Goal: Feedback & Contribution: Leave review/rating

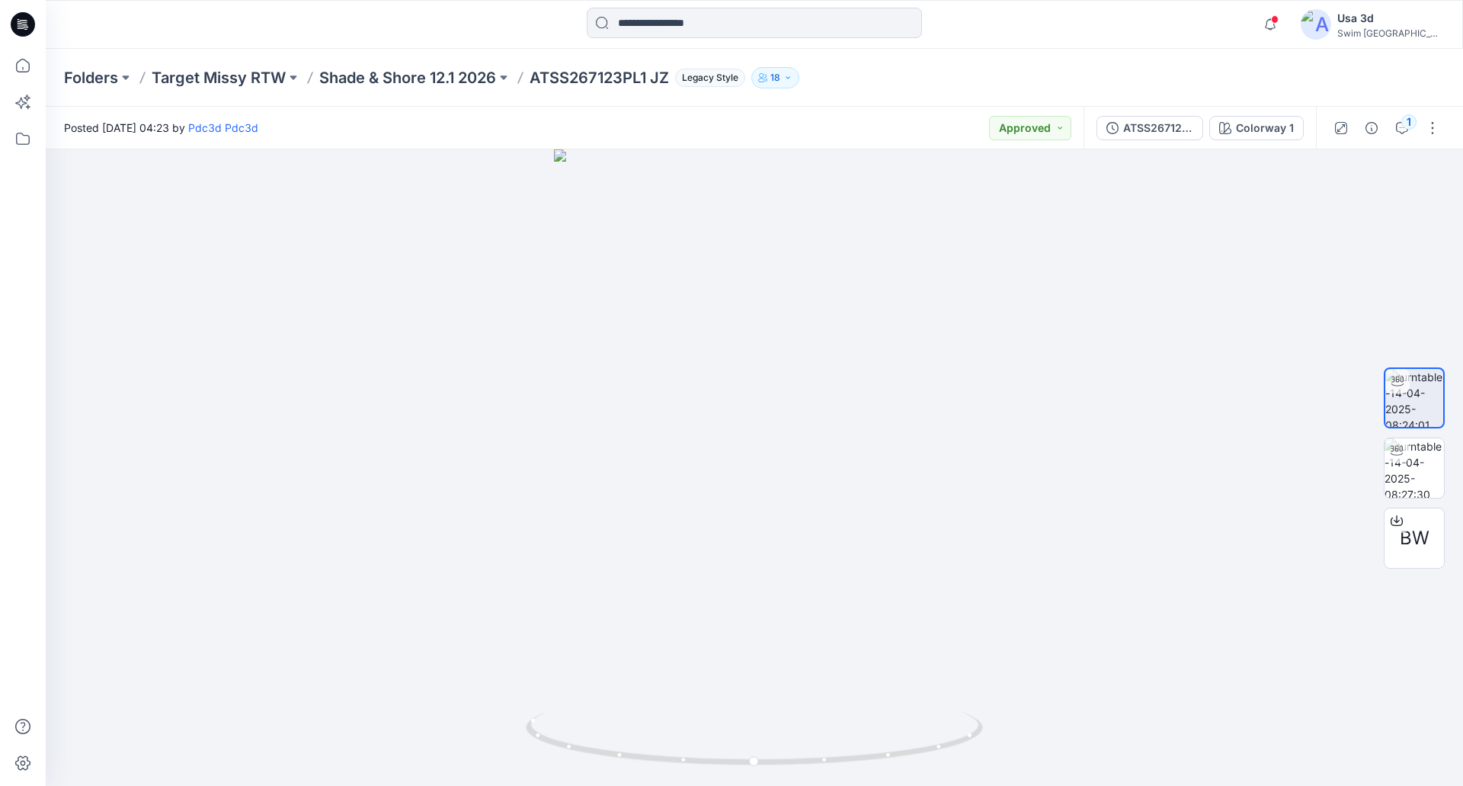
click at [31, 28] on icon at bounding box center [23, 24] width 24 height 24
drag, startPoint x: 809, startPoint y: 453, endPoint x: 608, endPoint y: 425, distance: 203.2
click at [608, 425] on div at bounding box center [755, 467] width 1418 height 636
drag, startPoint x: 608, startPoint y: 425, endPoint x: 775, endPoint y: 433, distance: 167.1
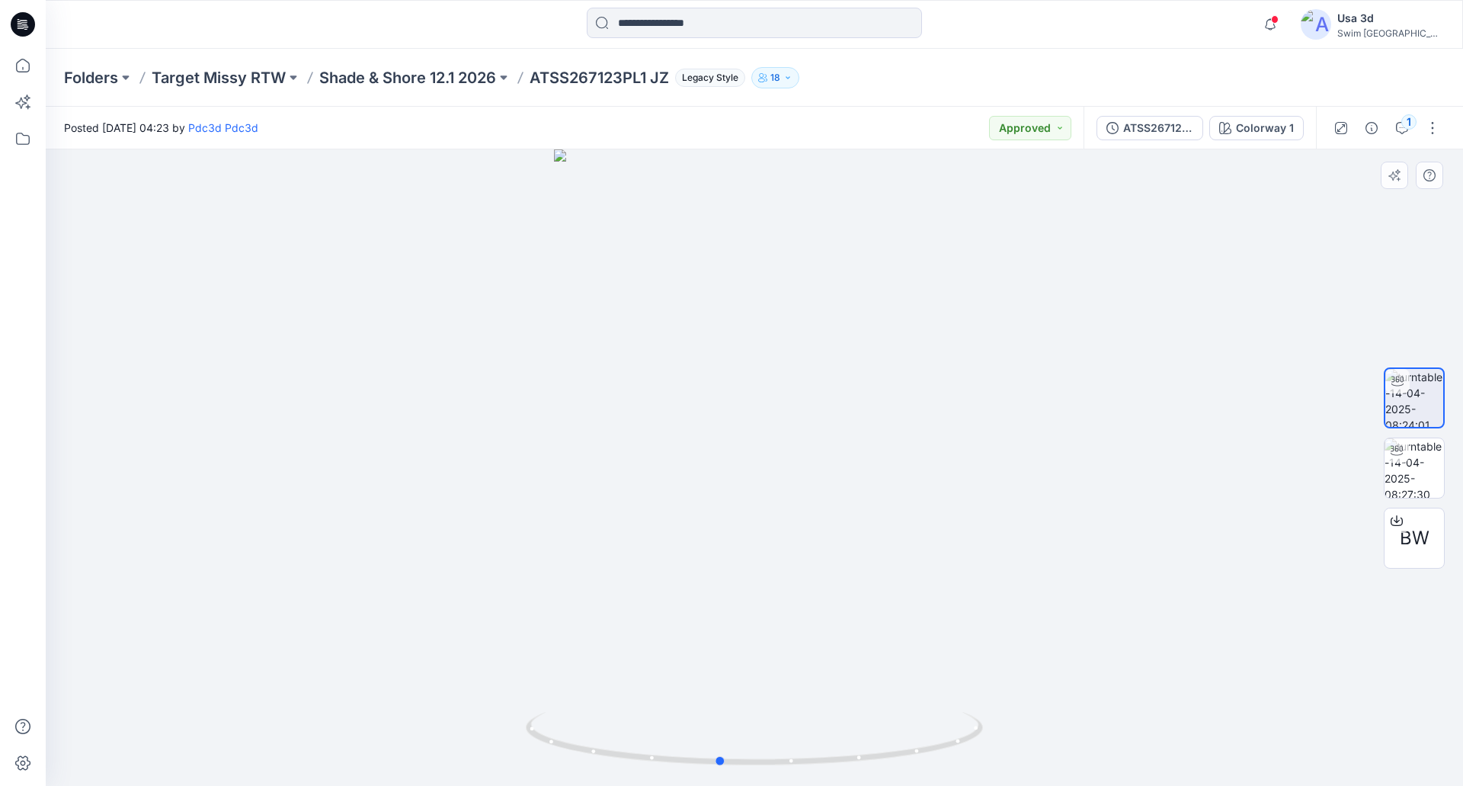
click at [775, 433] on div at bounding box center [755, 467] width 1418 height 636
drag, startPoint x: 802, startPoint y: 432, endPoint x: 840, endPoint y: 434, distance: 38.1
click at [840, 434] on div at bounding box center [755, 467] width 1418 height 636
drag, startPoint x: 36, startPoint y: 27, endPoint x: 438, endPoint y: 8, distance: 402.9
click at [472, 27] on div at bounding box center [754, 25] width 709 height 34
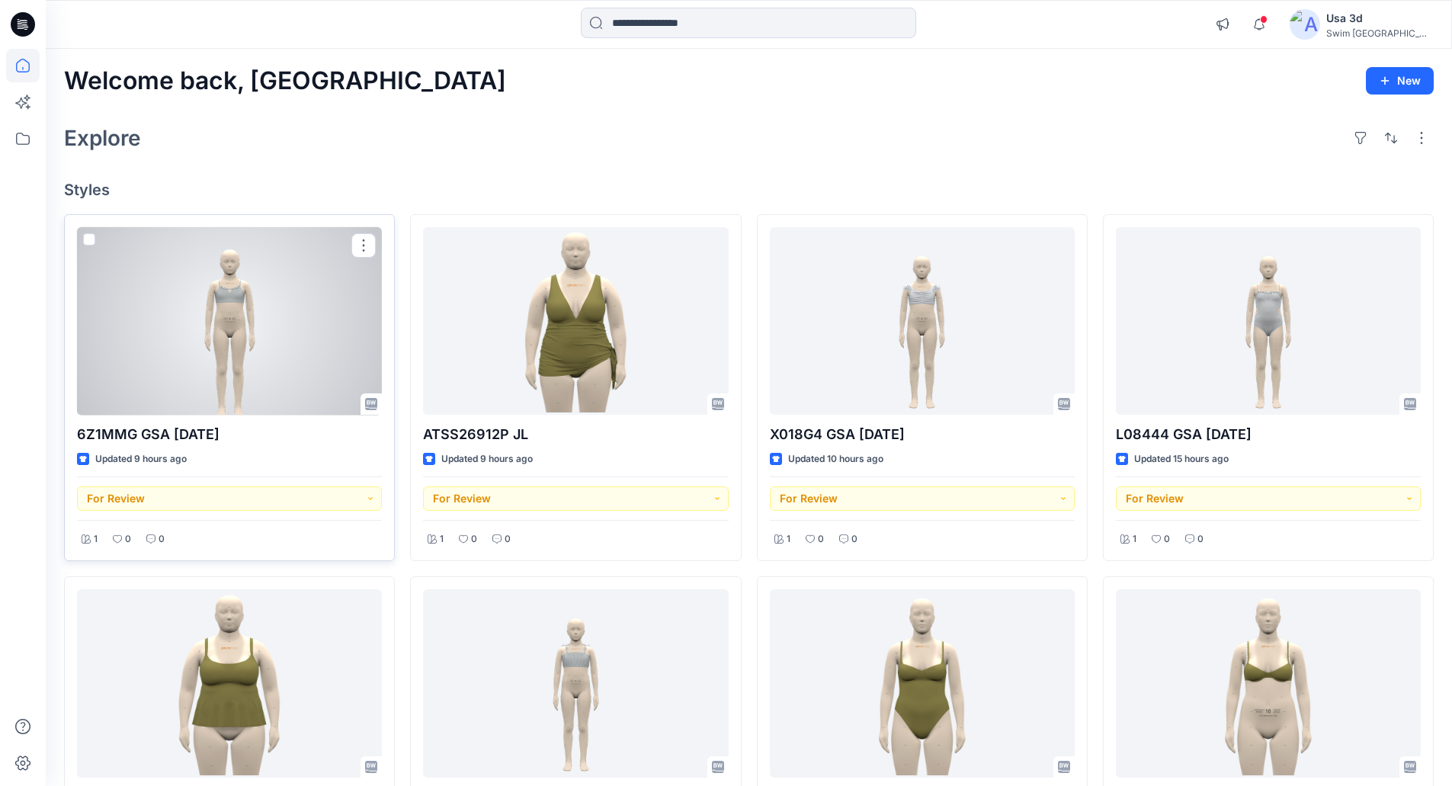
click at [273, 316] on div at bounding box center [229, 321] width 305 height 188
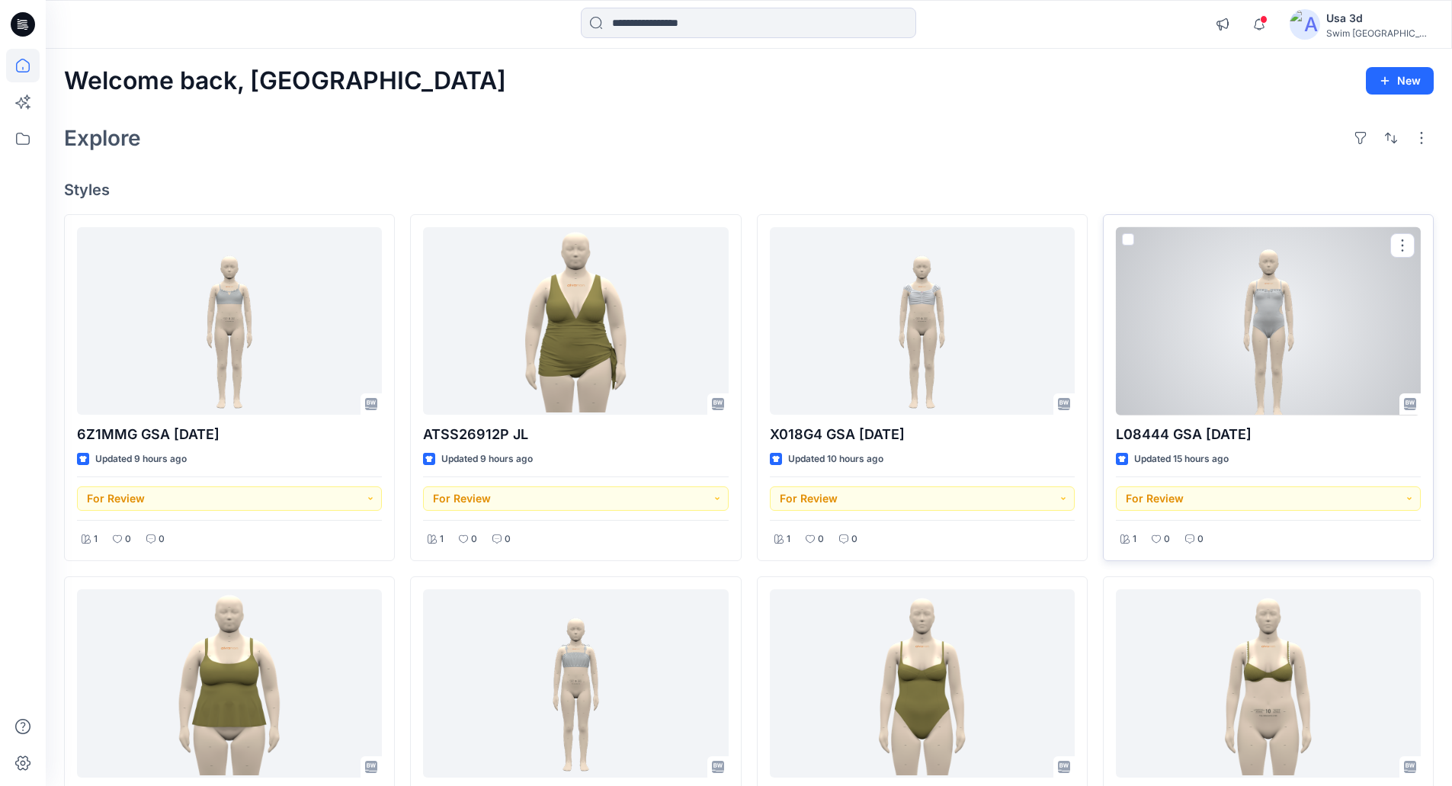
click at [1258, 348] on div at bounding box center [1268, 321] width 305 height 188
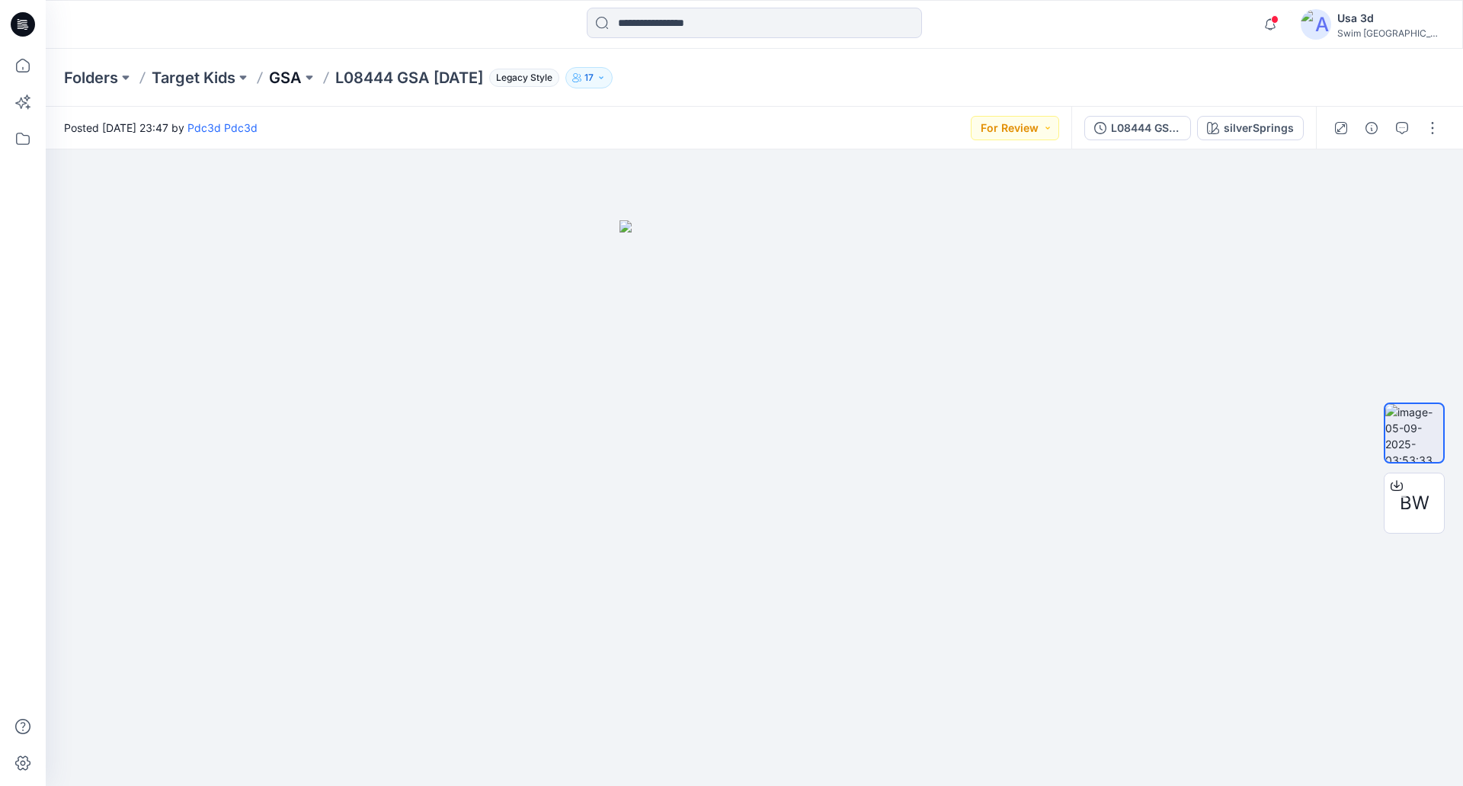
click at [297, 72] on p "GSA" at bounding box center [285, 77] width 33 height 21
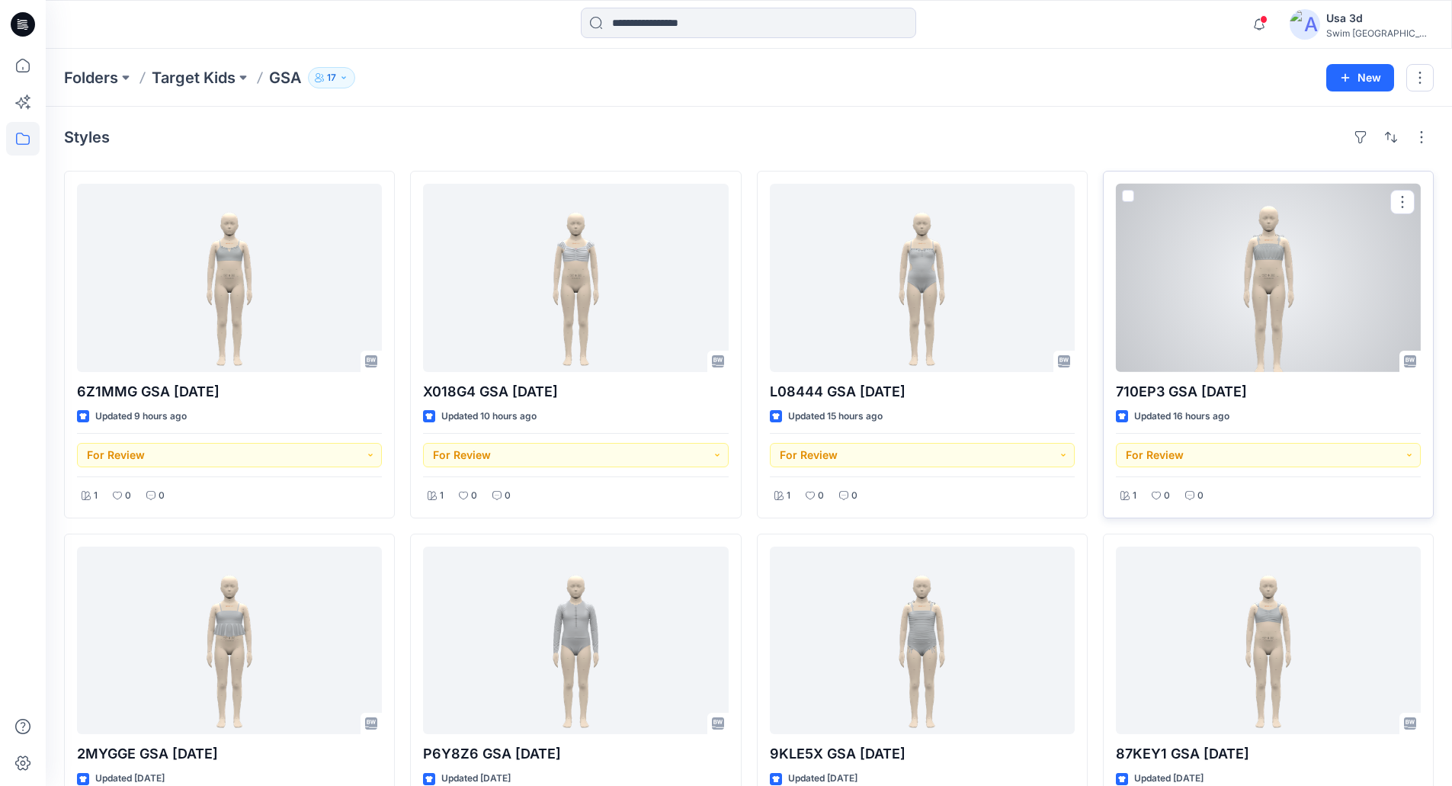
click at [1261, 287] on div at bounding box center [1268, 278] width 305 height 188
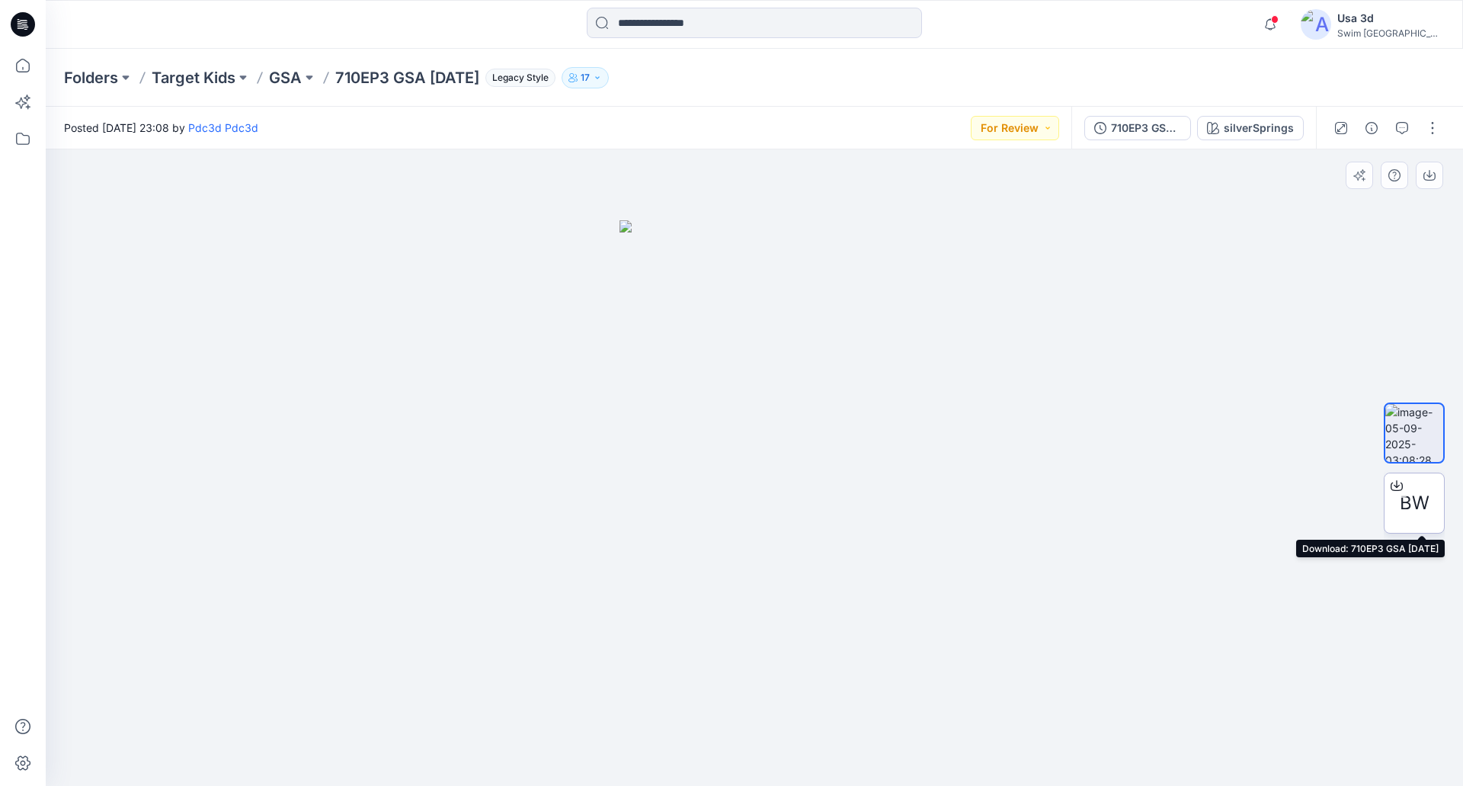
click at [1411, 500] on span "BW" at bounding box center [1415, 502] width 30 height 27
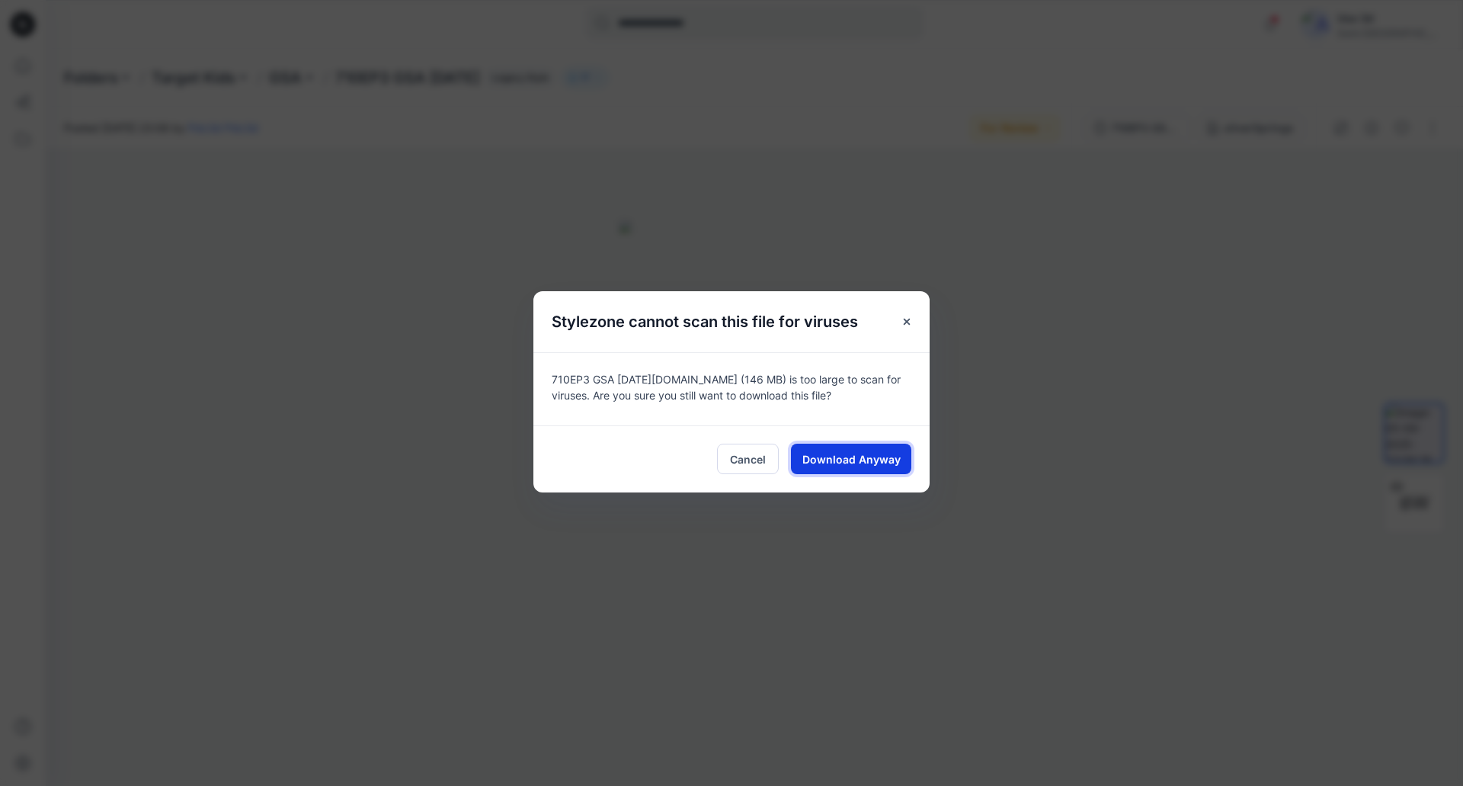
click at [876, 453] on span "Download Anyway" at bounding box center [852, 459] width 98 height 16
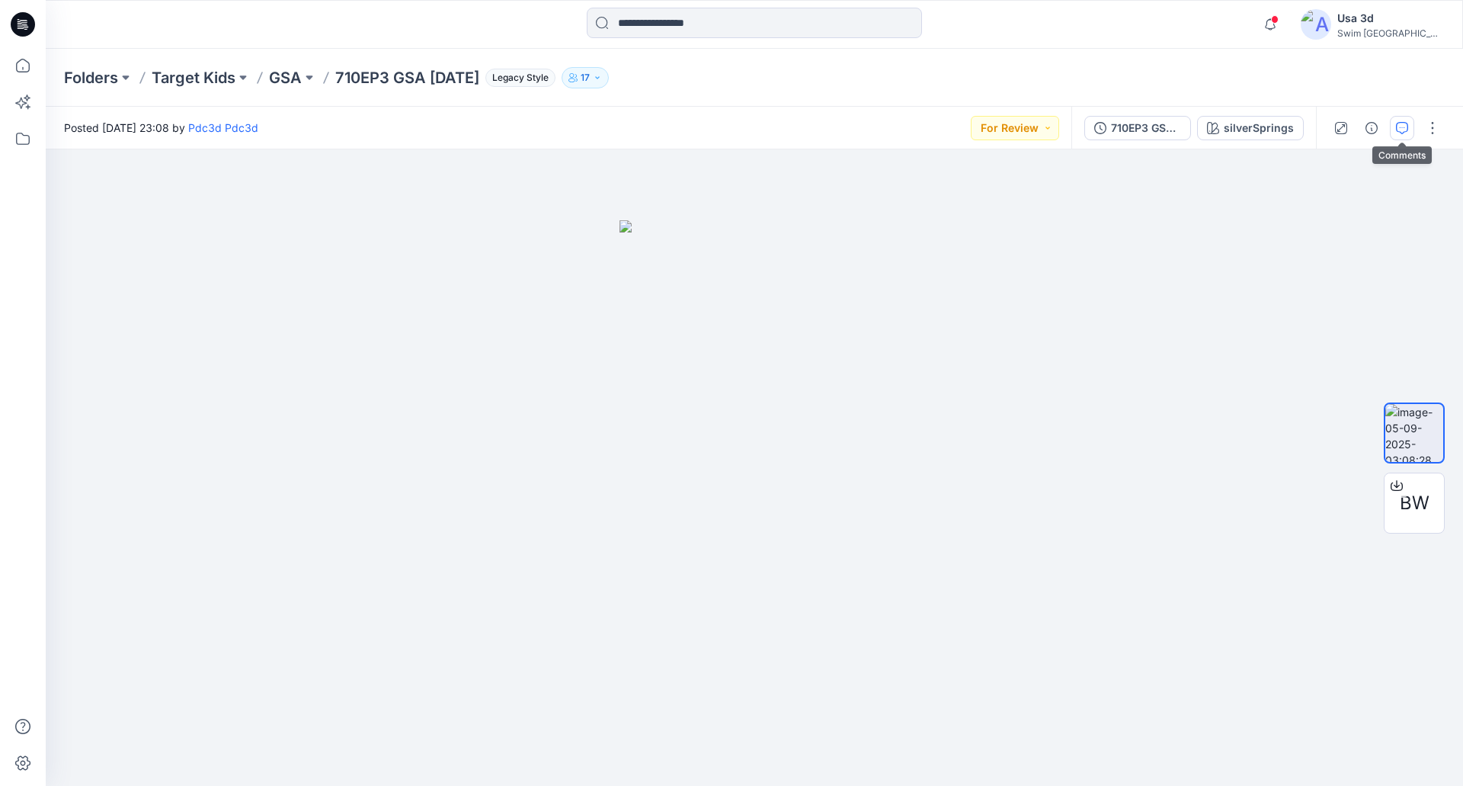
click at [1407, 132] on icon "button" at bounding box center [1402, 128] width 12 height 12
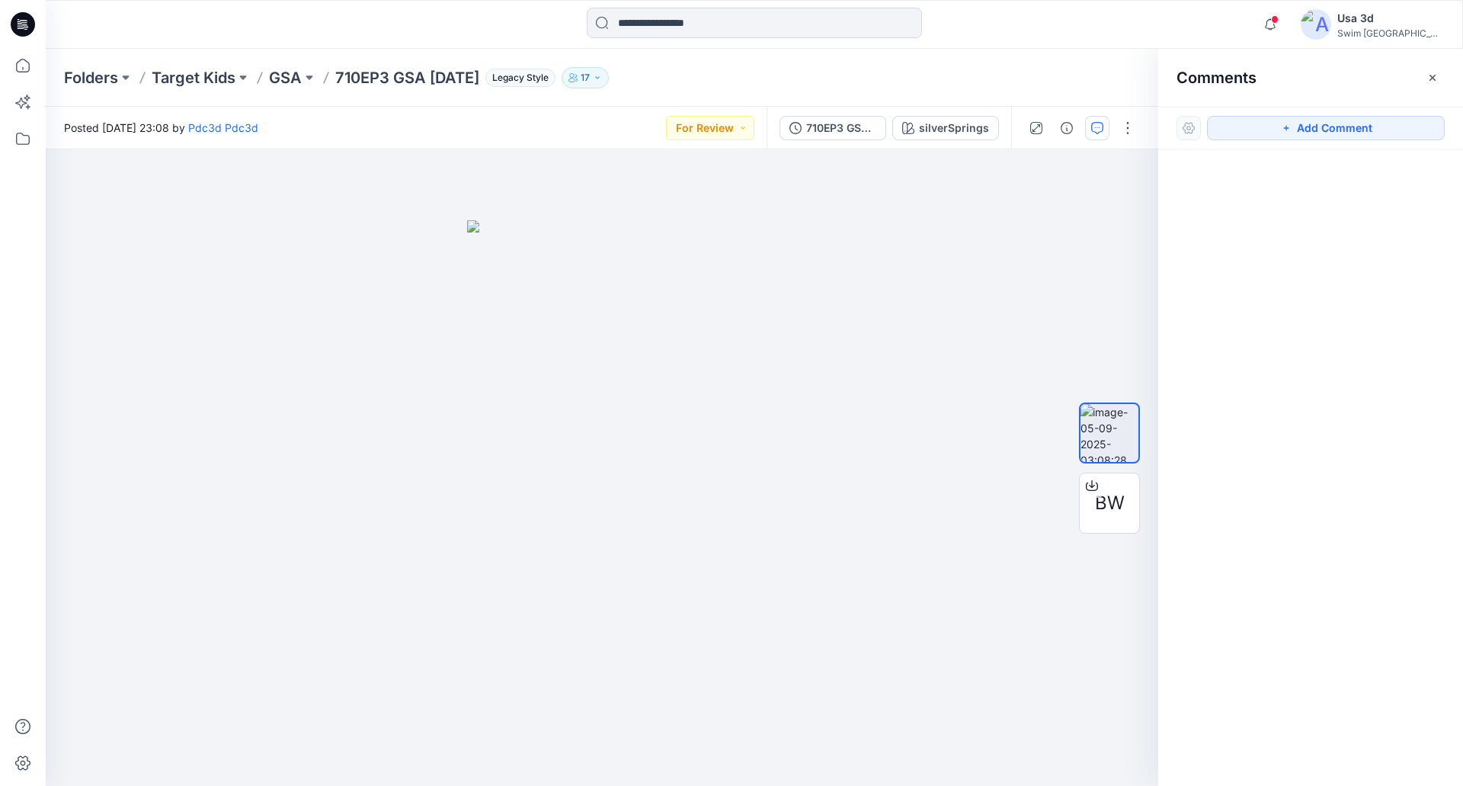
click at [1264, 144] on div "Add Comment" at bounding box center [1310, 128] width 305 height 43
click at [1263, 130] on button "Add Comment" at bounding box center [1326, 128] width 238 height 24
click at [69, 168] on div "1" at bounding box center [602, 467] width 1113 height 636
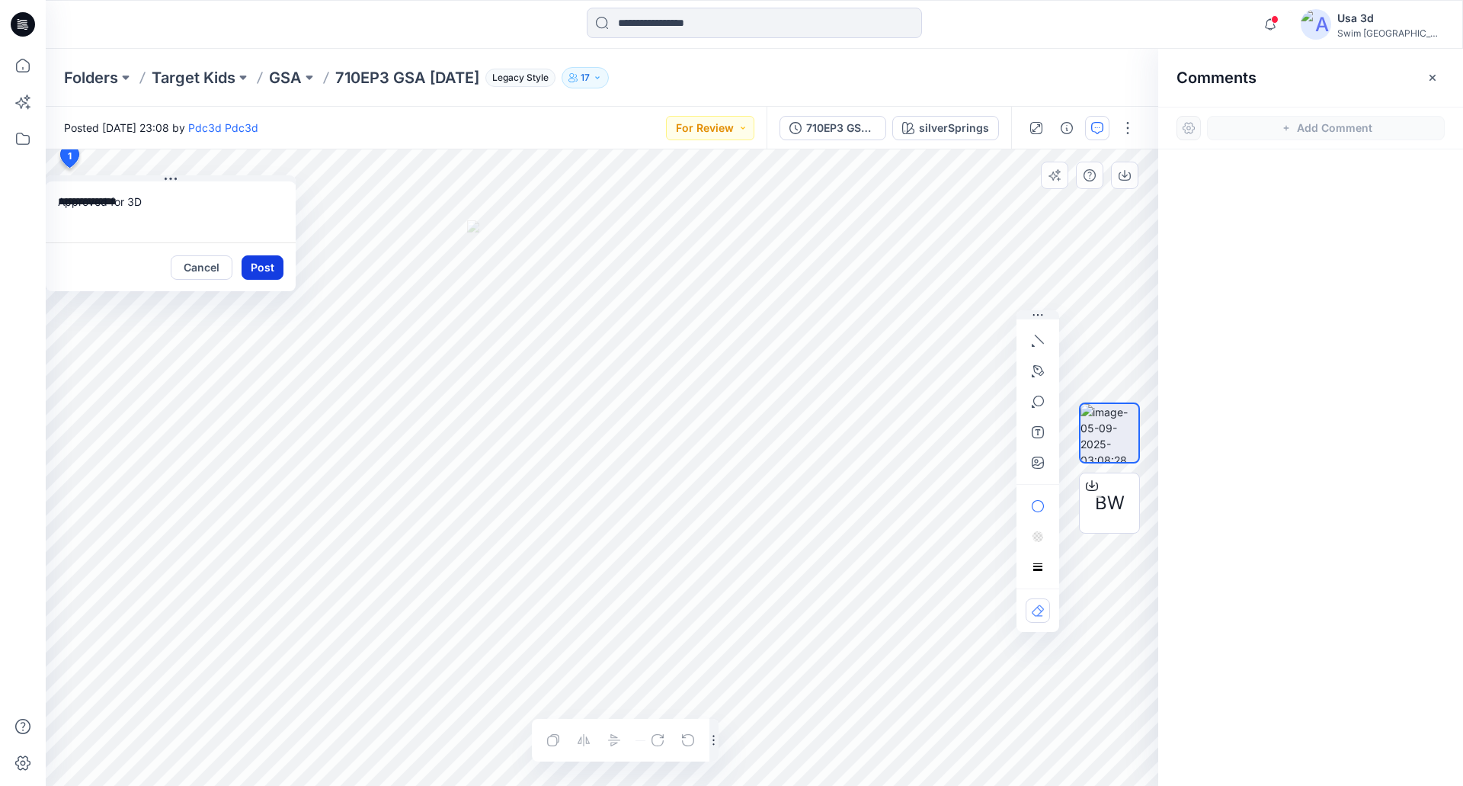
type textarea "**********"
click at [263, 265] on button "Post" at bounding box center [263, 267] width 42 height 24
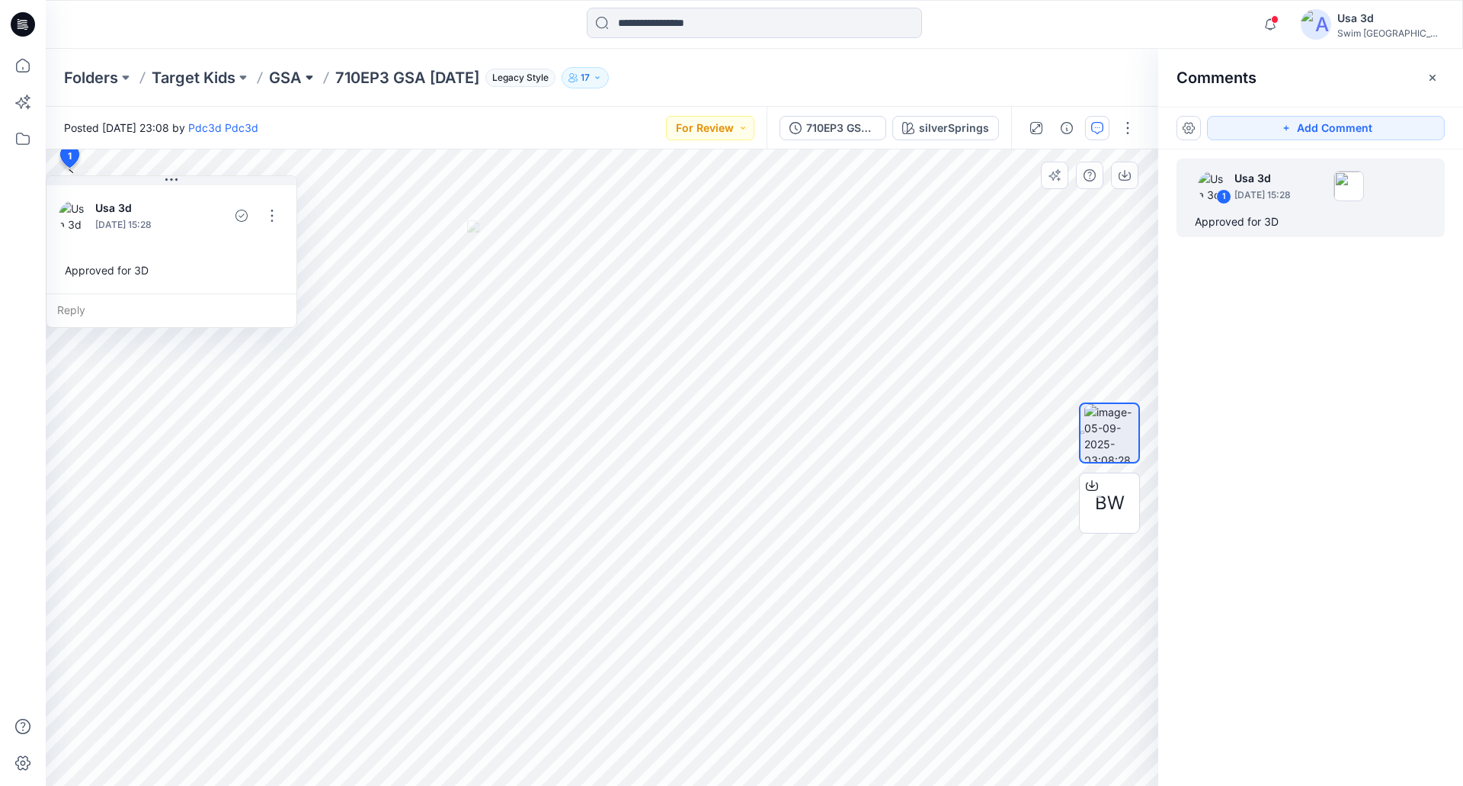
click at [310, 81] on button at bounding box center [309, 77] width 15 height 21
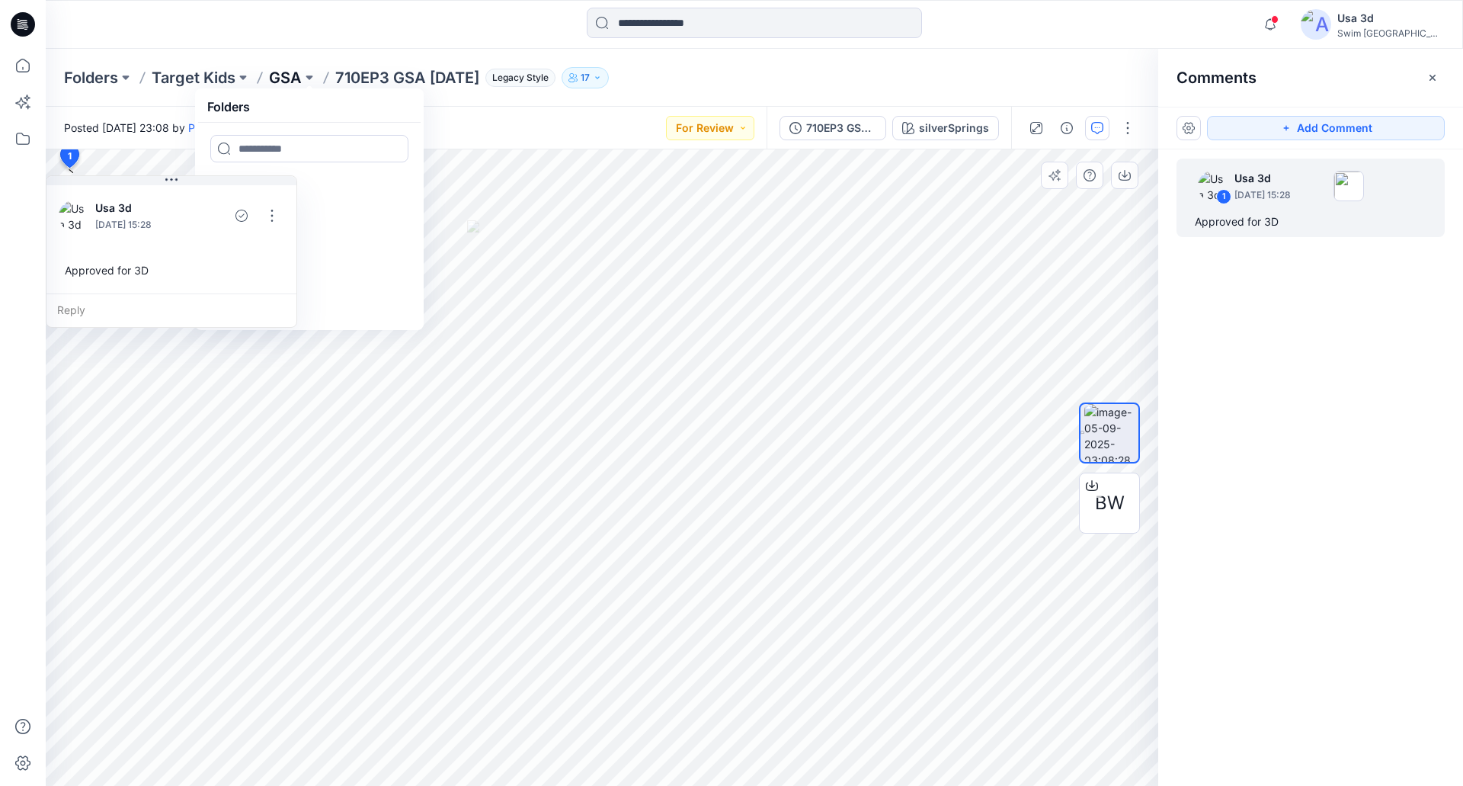
click at [298, 81] on p "GSA" at bounding box center [285, 77] width 33 height 21
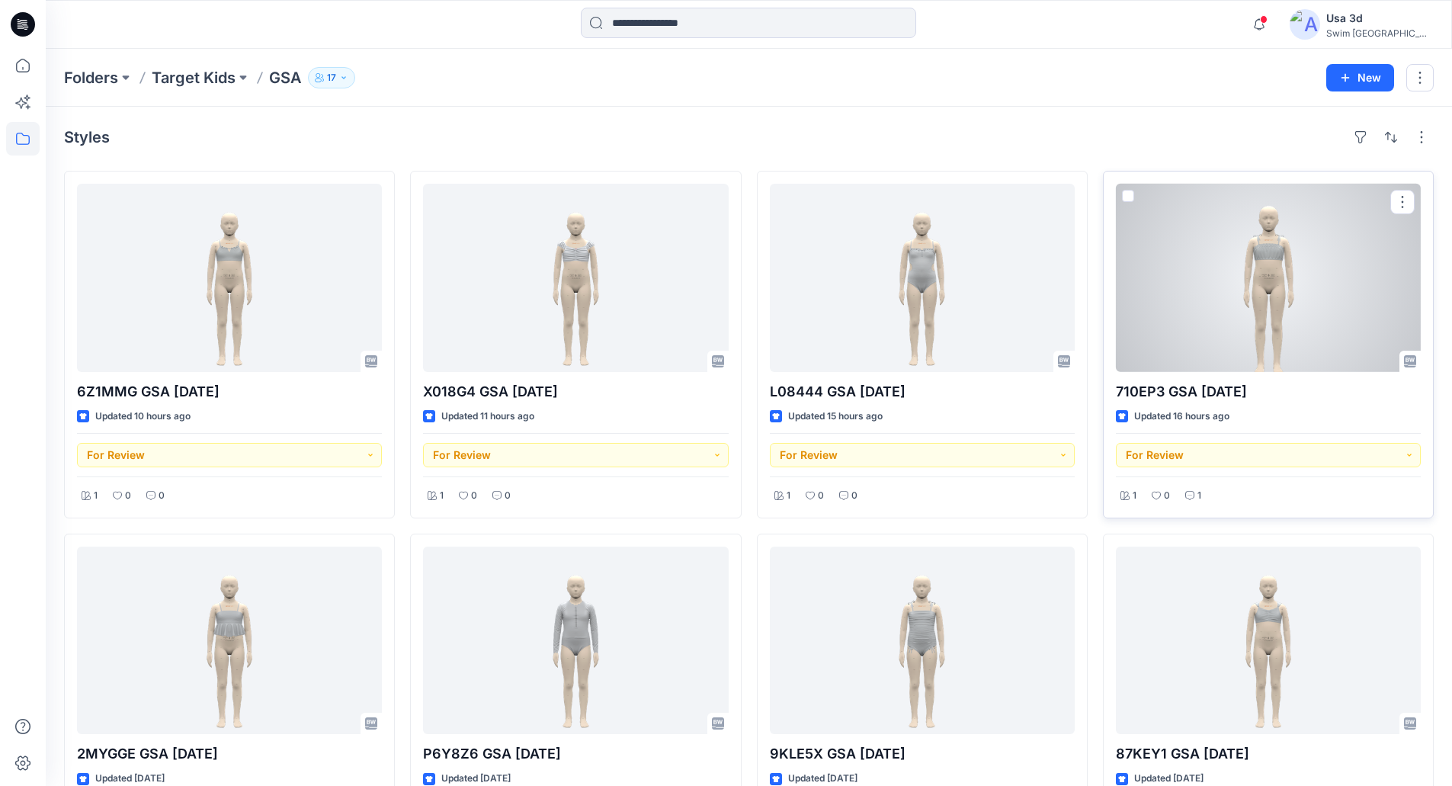
click at [1282, 287] on div at bounding box center [1268, 278] width 305 height 188
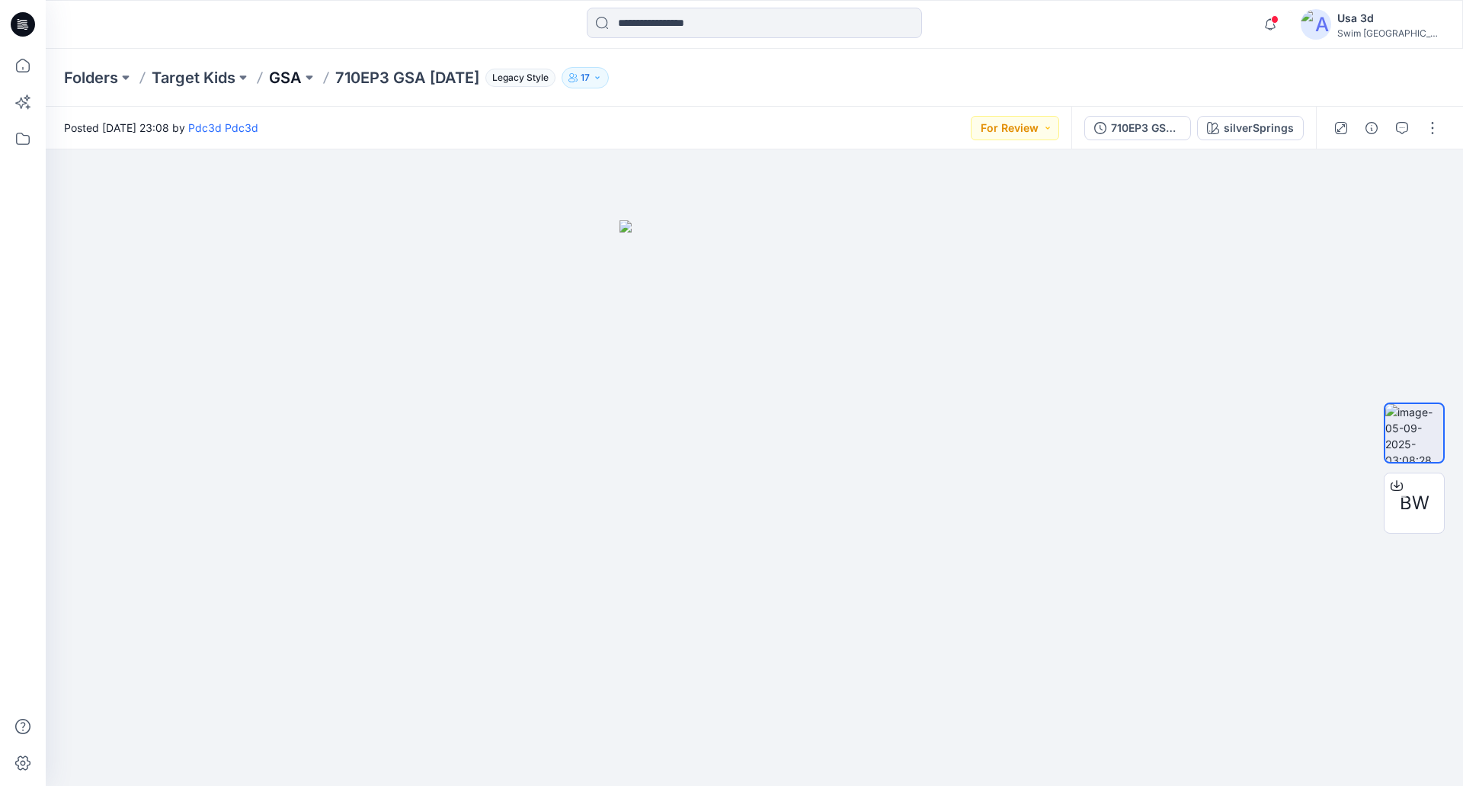
click at [282, 79] on p "GSA" at bounding box center [285, 77] width 33 height 21
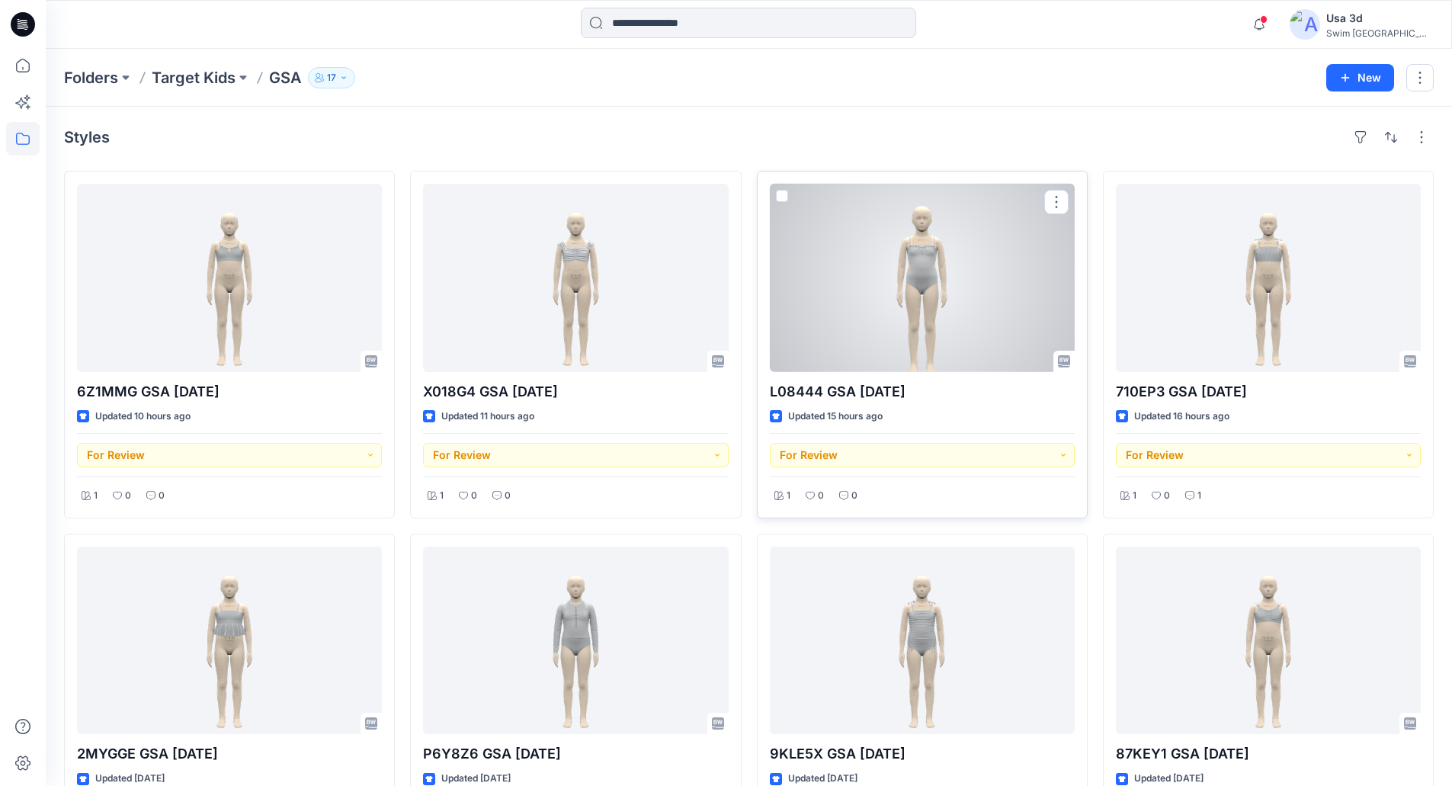
click at [957, 340] on div at bounding box center [922, 278] width 305 height 188
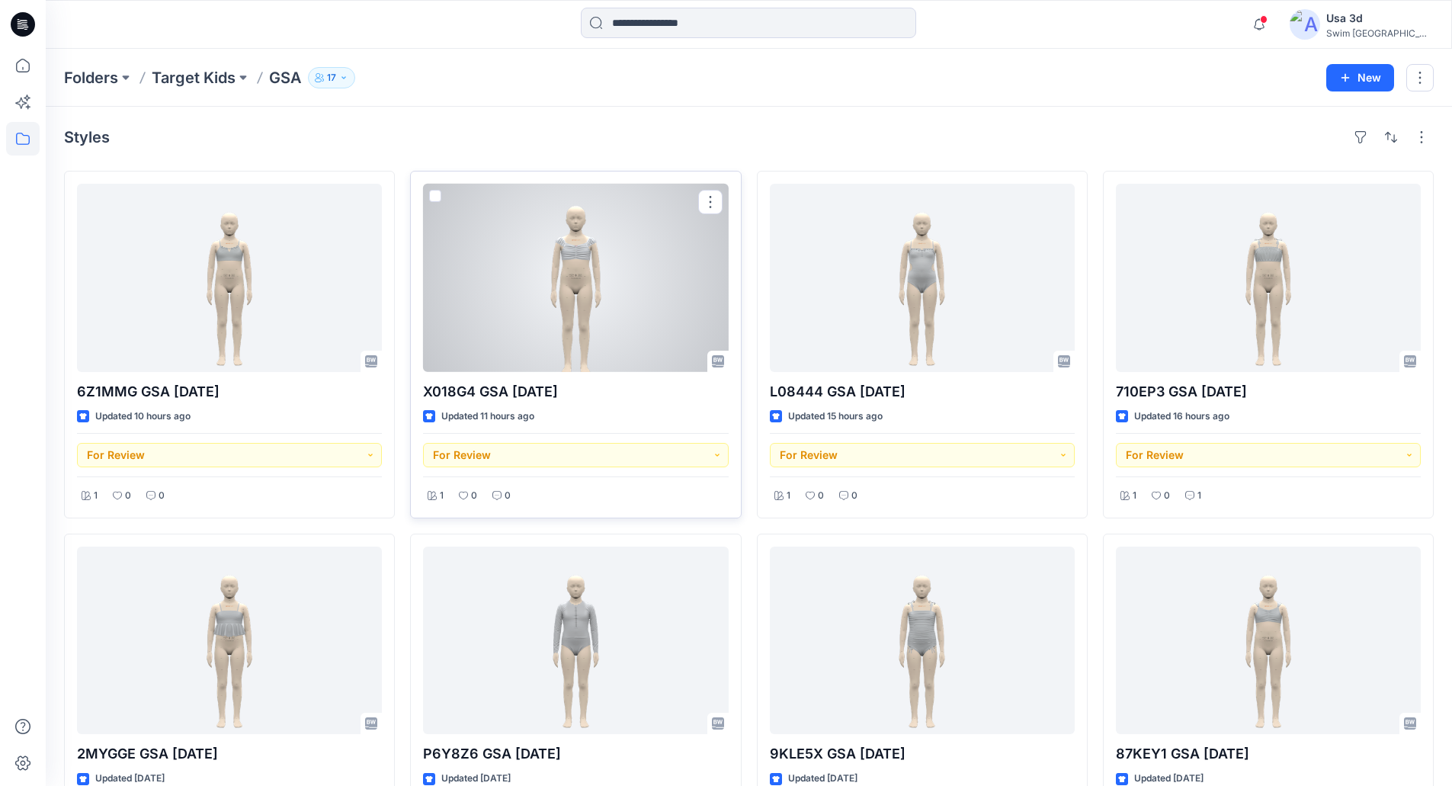
click at [668, 322] on div at bounding box center [575, 278] width 305 height 188
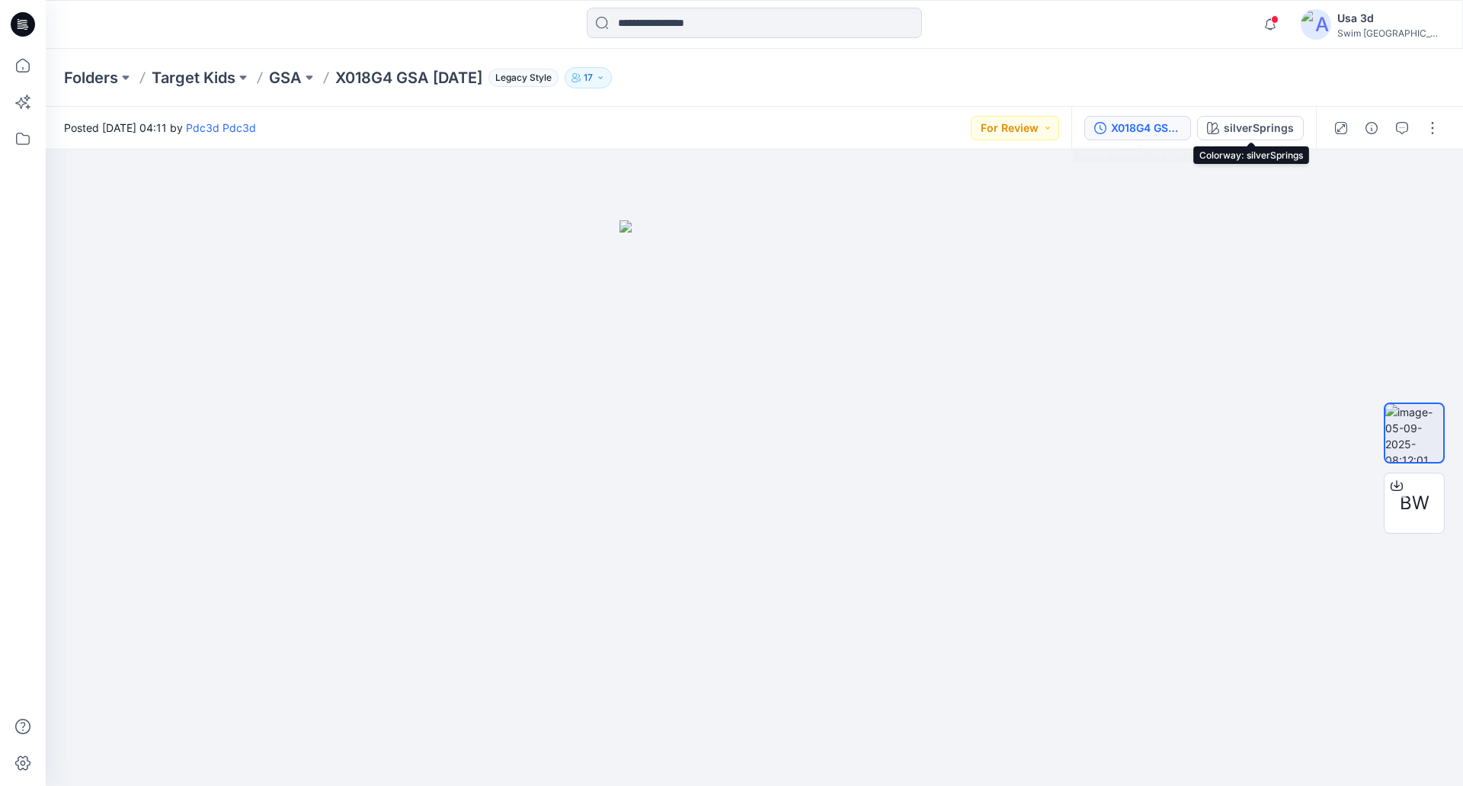
click at [1168, 123] on div "X018G4 GSA [DATE]" at bounding box center [1146, 128] width 70 height 17
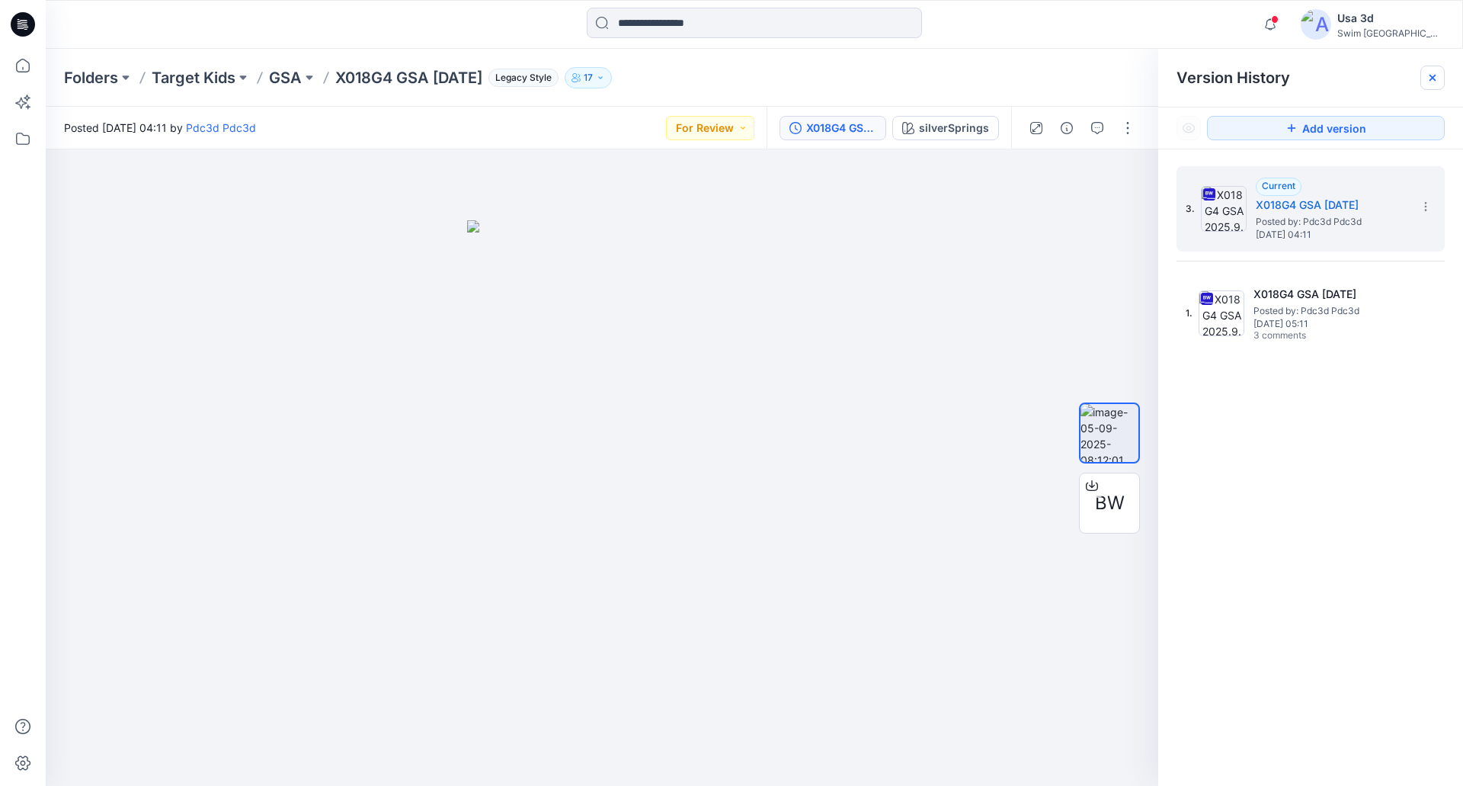
click at [1432, 72] on icon at bounding box center [1433, 78] width 12 height 12
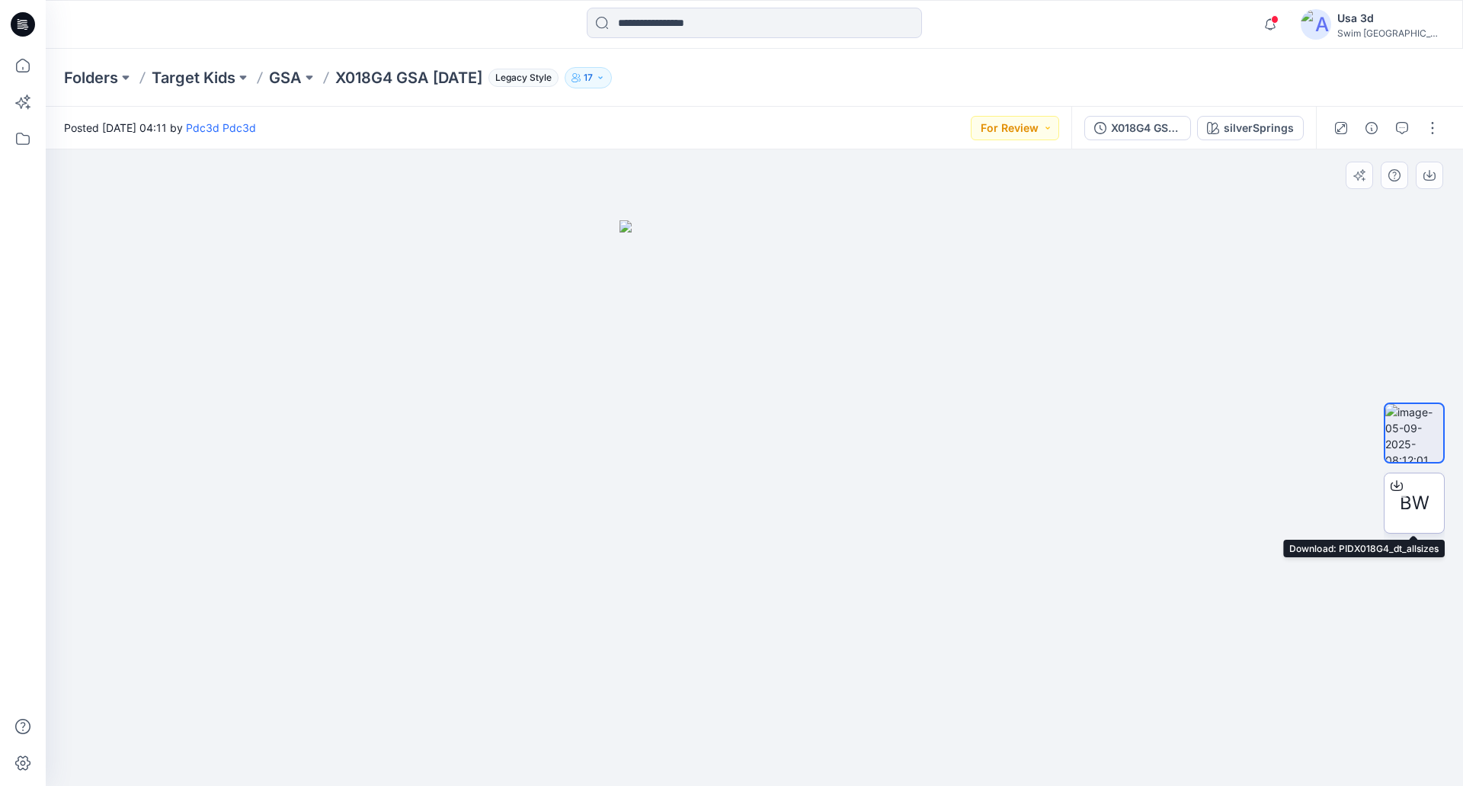
click at [1418, 504] on span "BW" at bounding box center [1415, 502] width 30 height 27
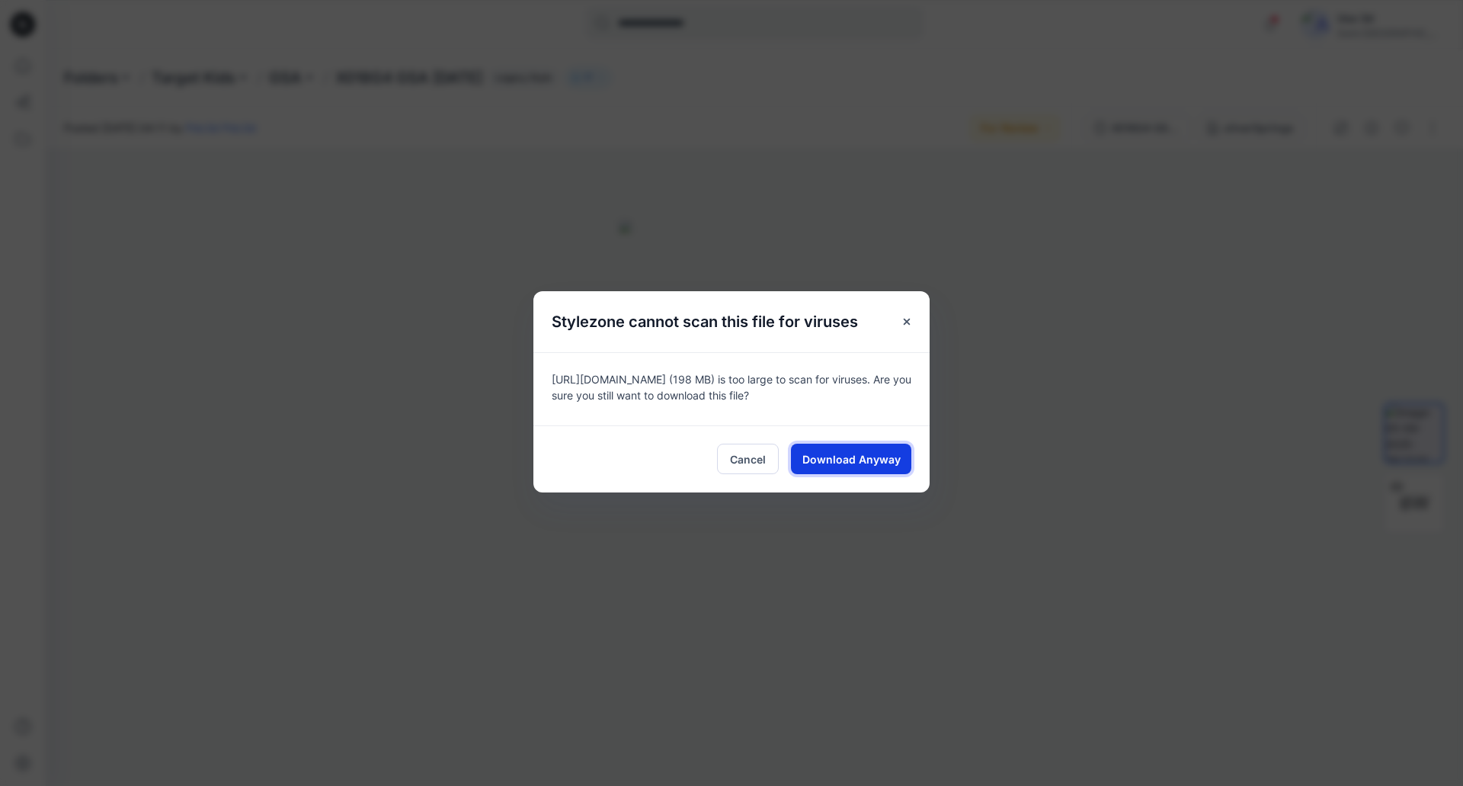
click at [899, 462] on span "Download Anyway" at bounding box center [852, 459] width 98 height 16
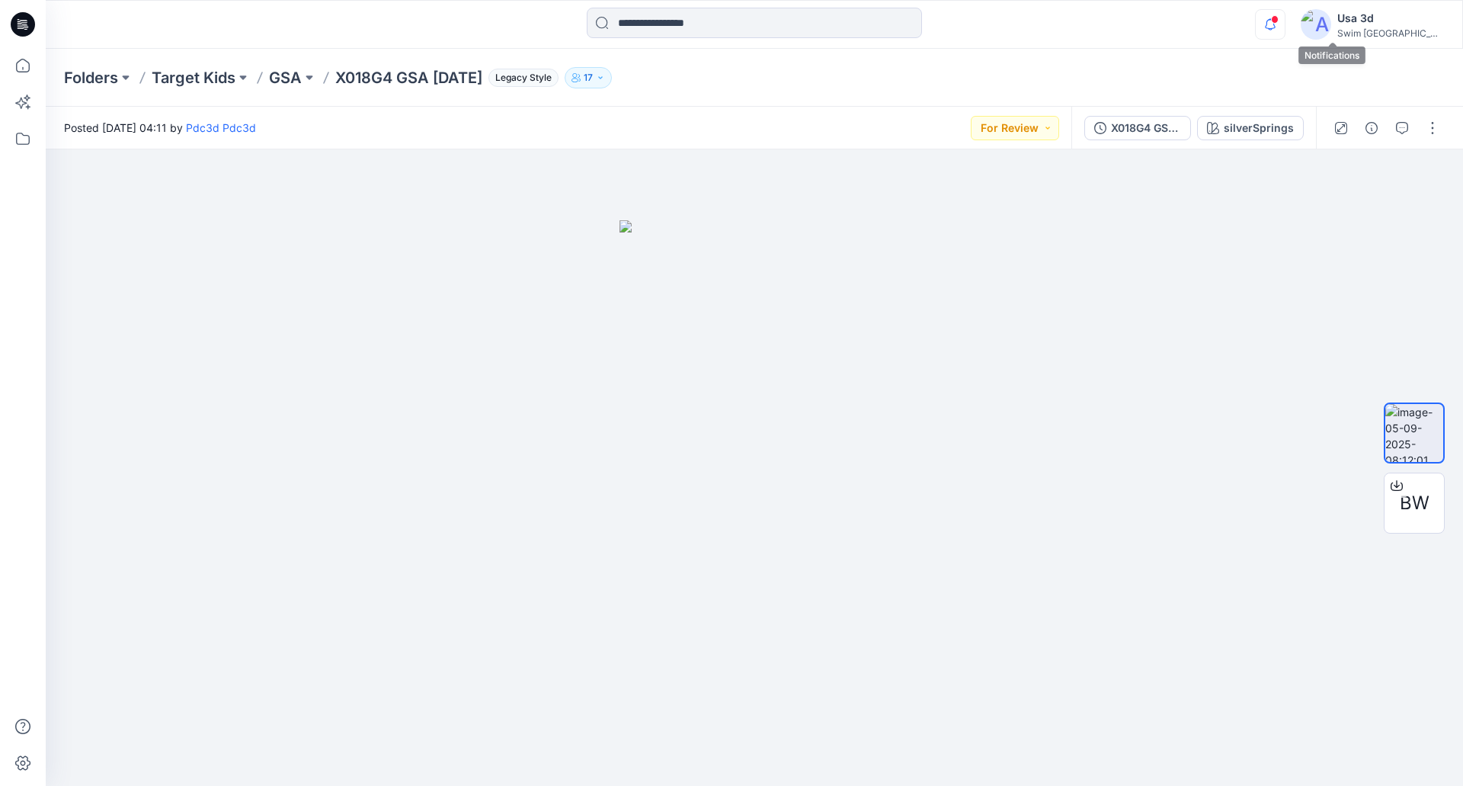
click at [1285, 18] on icon "button" at bounding box center [1270, 24] width 29 height 30
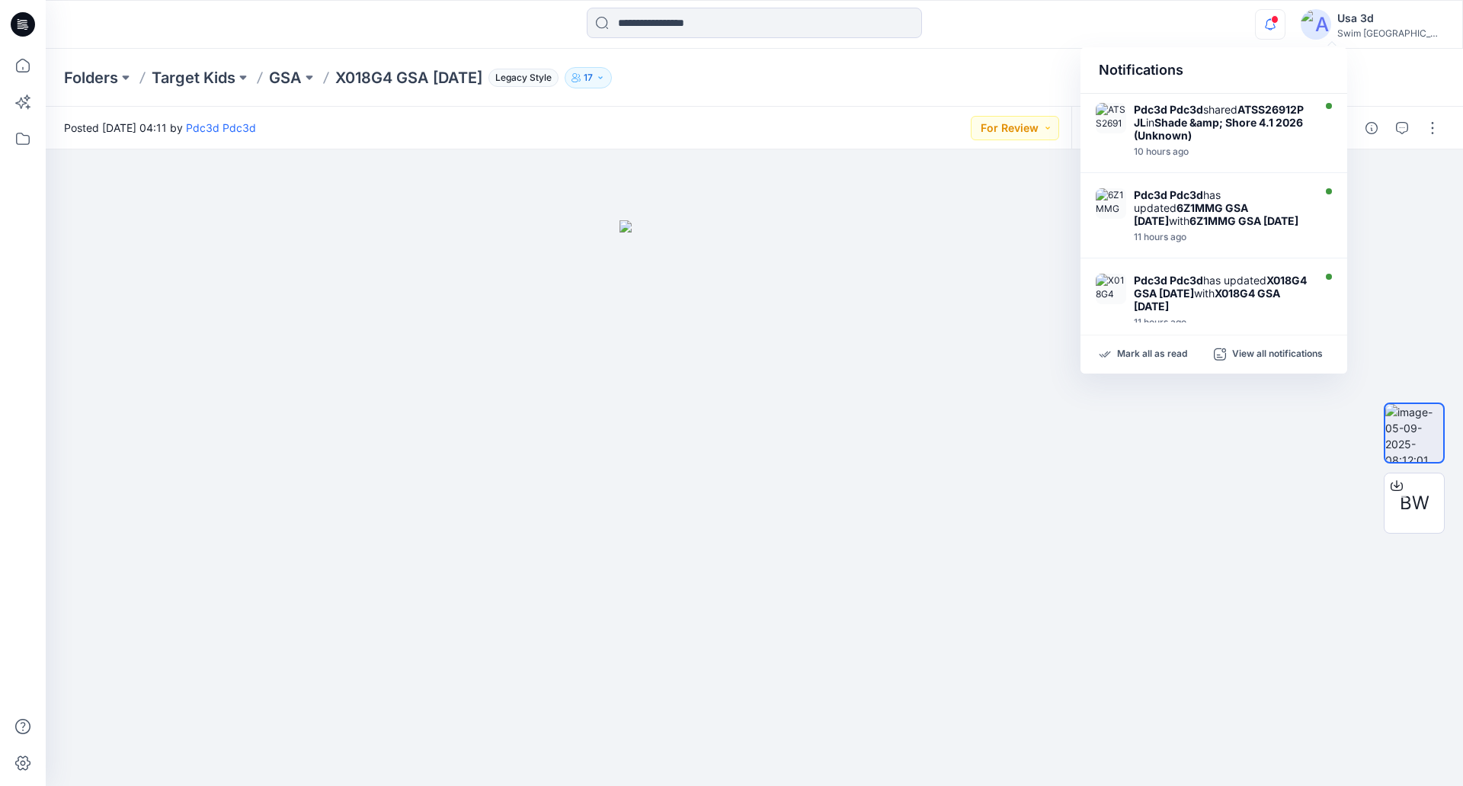
click at [1285, 25] on icon "button" at bounding box center [1270, 24] width 29 height 30
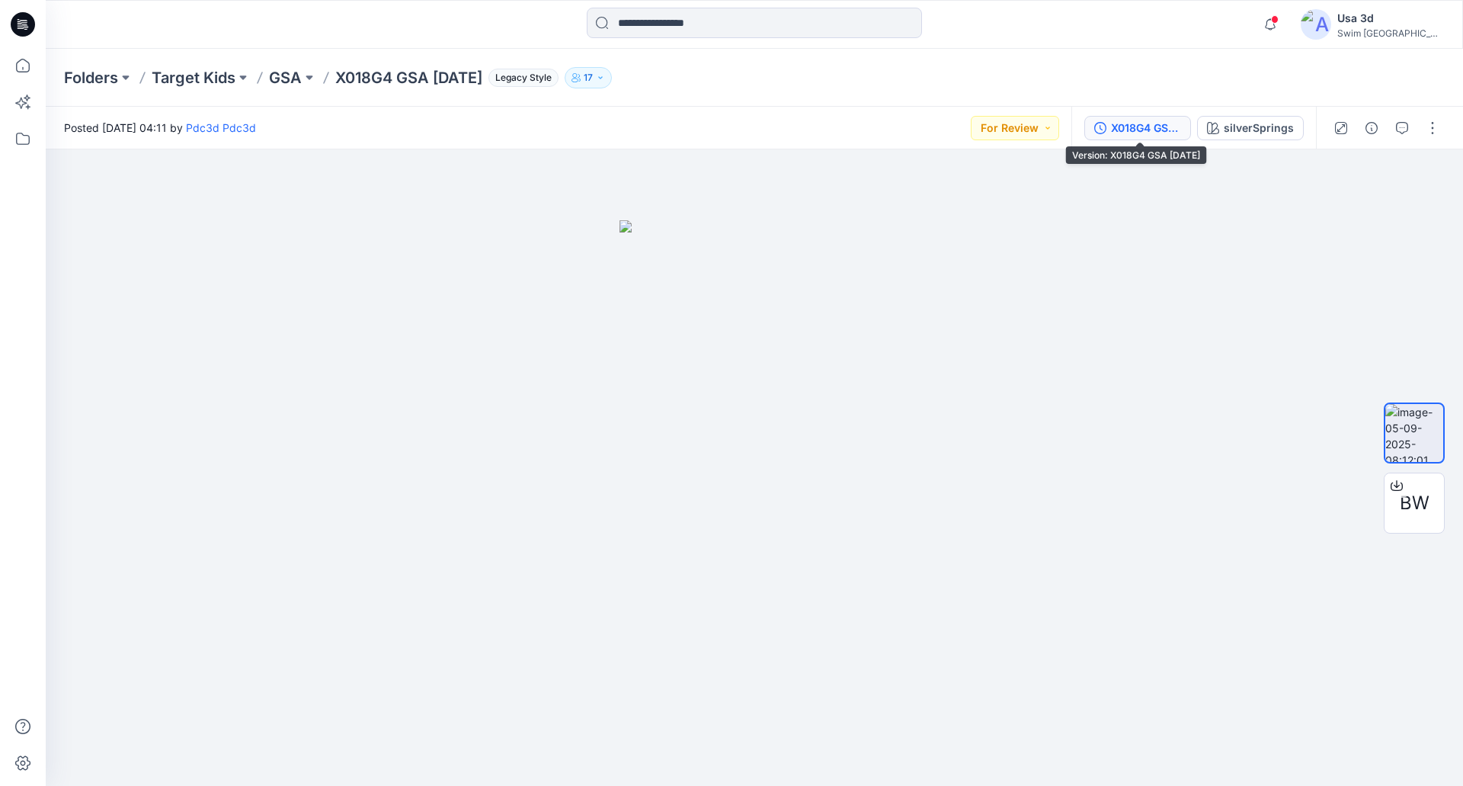
click at [1157, 128] on div "X018G4 GSA [DATE]" at bounding box center [1146, 128] width 70 height 17
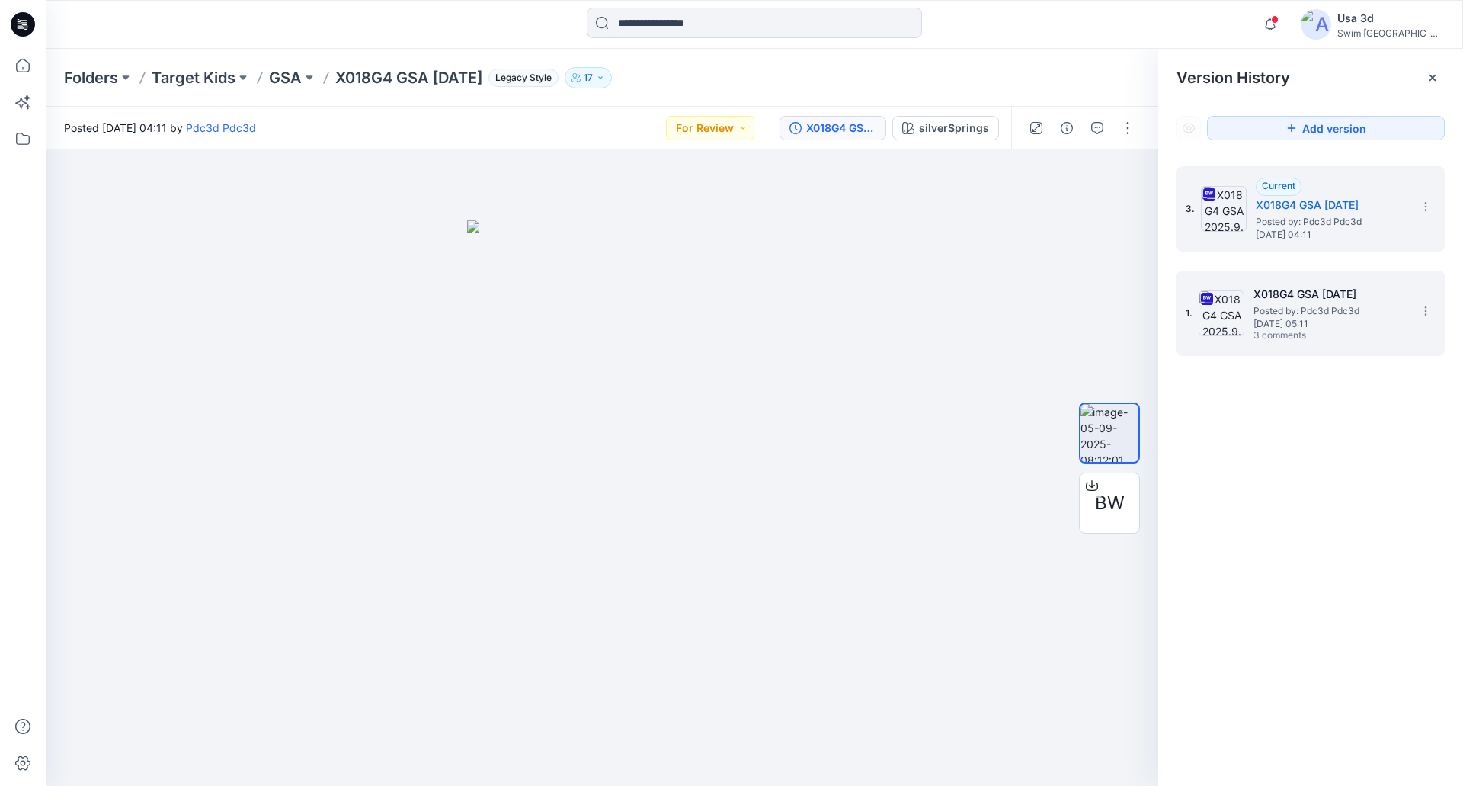
click at [1283, 290] on h5 "X018G4 GSA [DATE]" at bounding box center [1330, 294] width 152 height 18
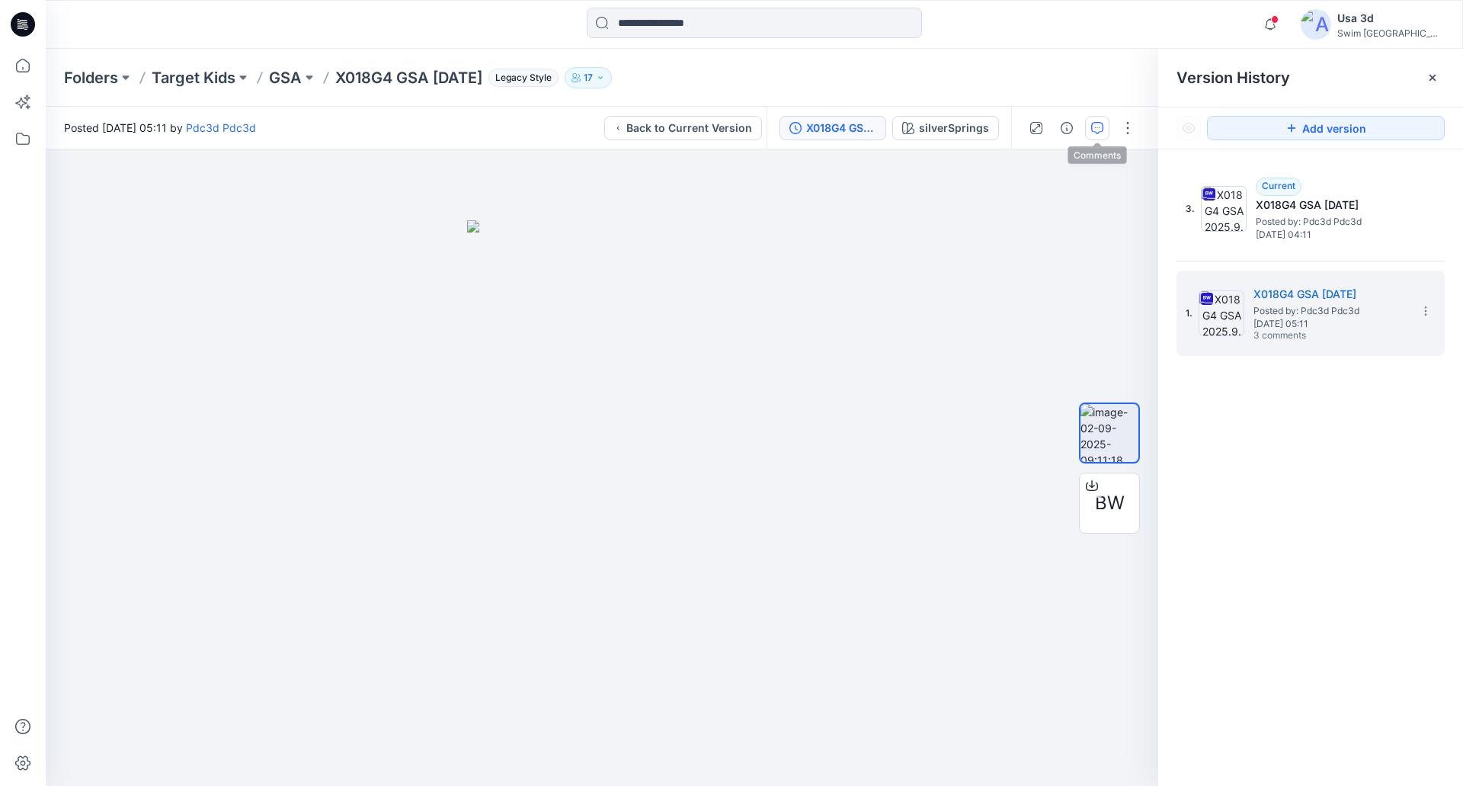
click at [1099, 127] on icon "button" at bounding box center [1097, 128] width 12 height 12
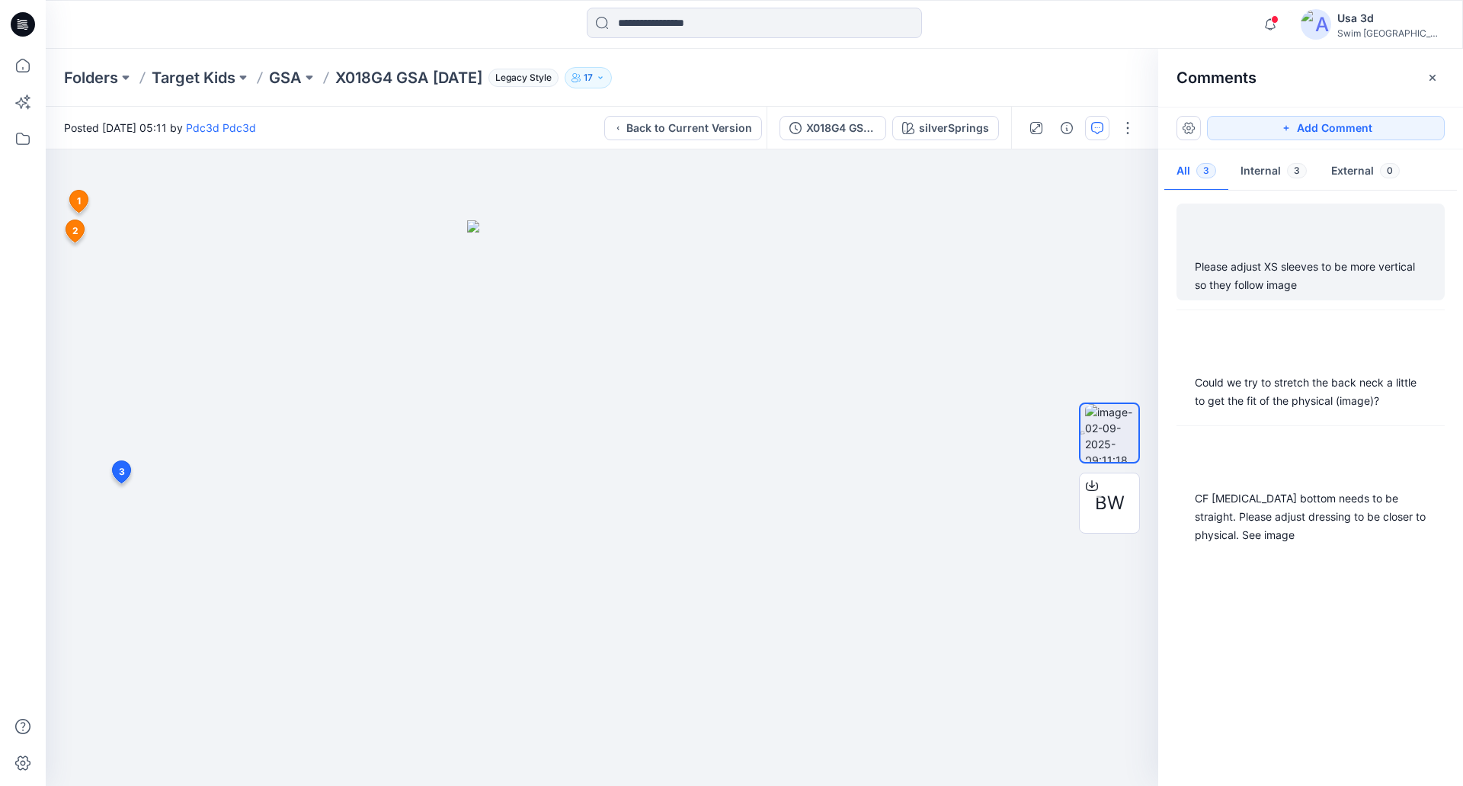
click at [1319, 259] on div "Please adjust XS sleeves to be more vertical so they follow image" at bounding box center [1311, 276] width 232 height 37
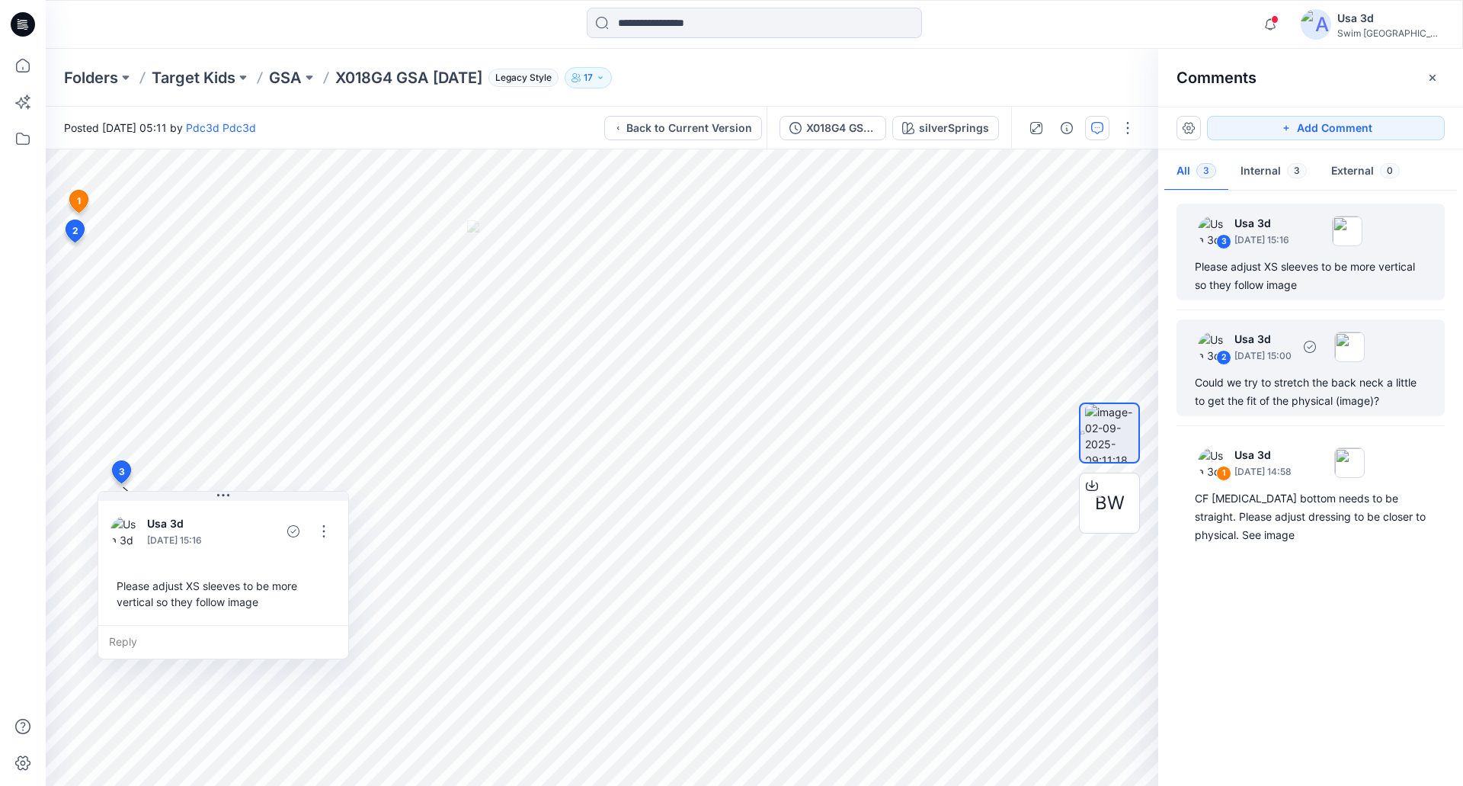
click at [1270, 358] on p "September 03, 2025 15:00" at bounding box center [1263, 355] width 57 height 15
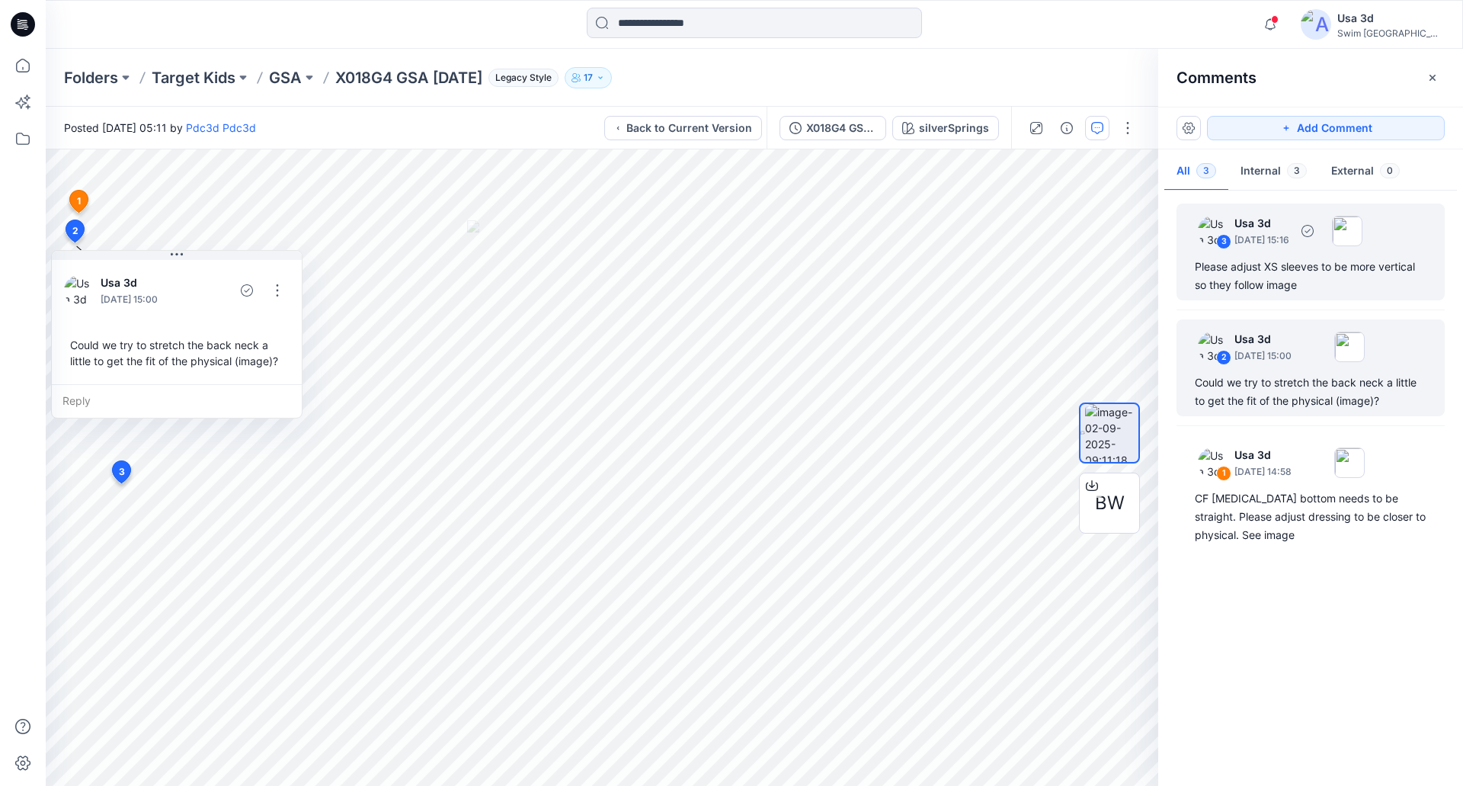
click at [1347, 268] on div "Please adjust XS sleeves to be more vertical so they follow image" at bounding box center [1311, 276] width 232 height 37
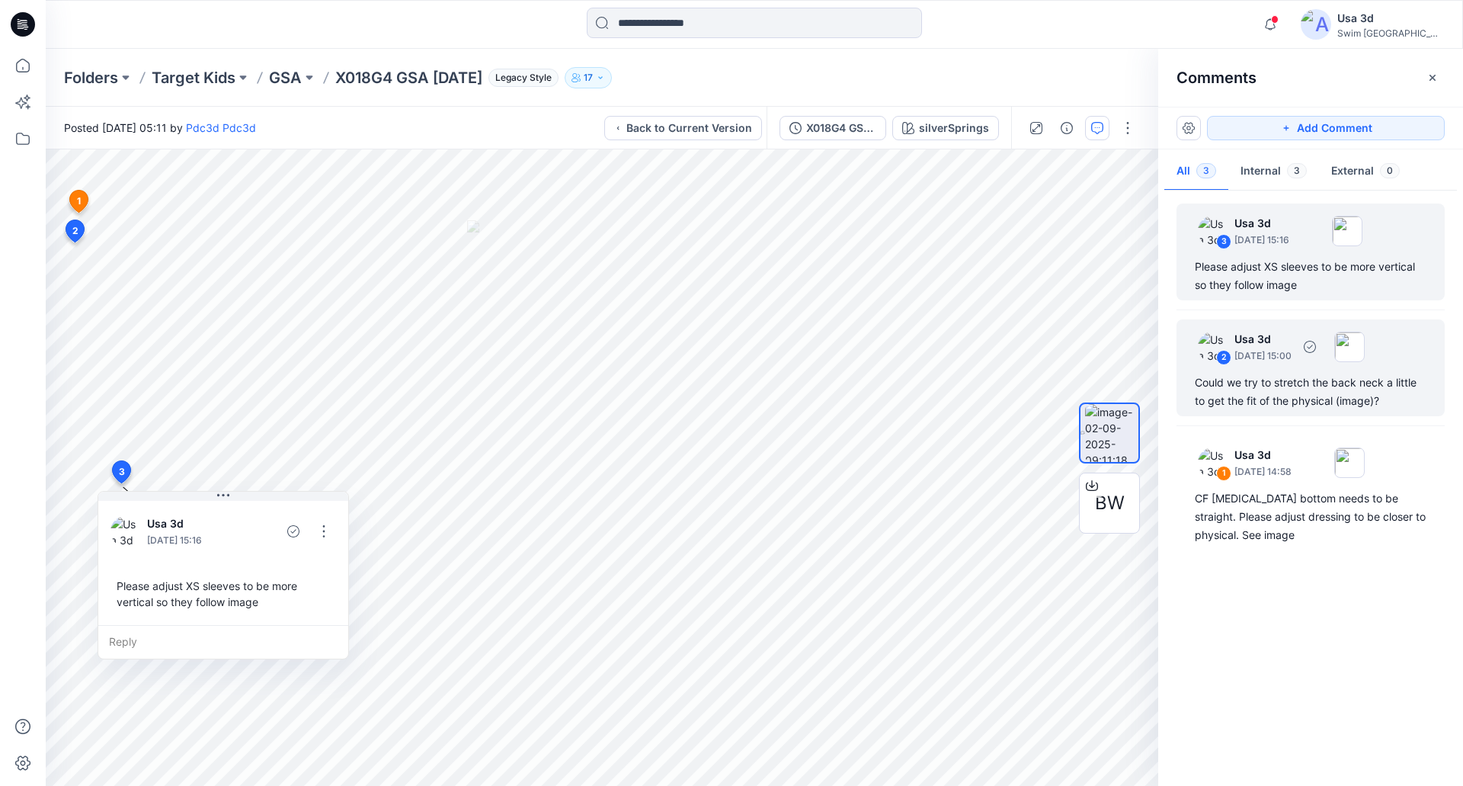
click at [1315, 366] on div "2 Usa 3d September 03, 2025 15:00" at bounding box center [1275, 346] width 179 height 42
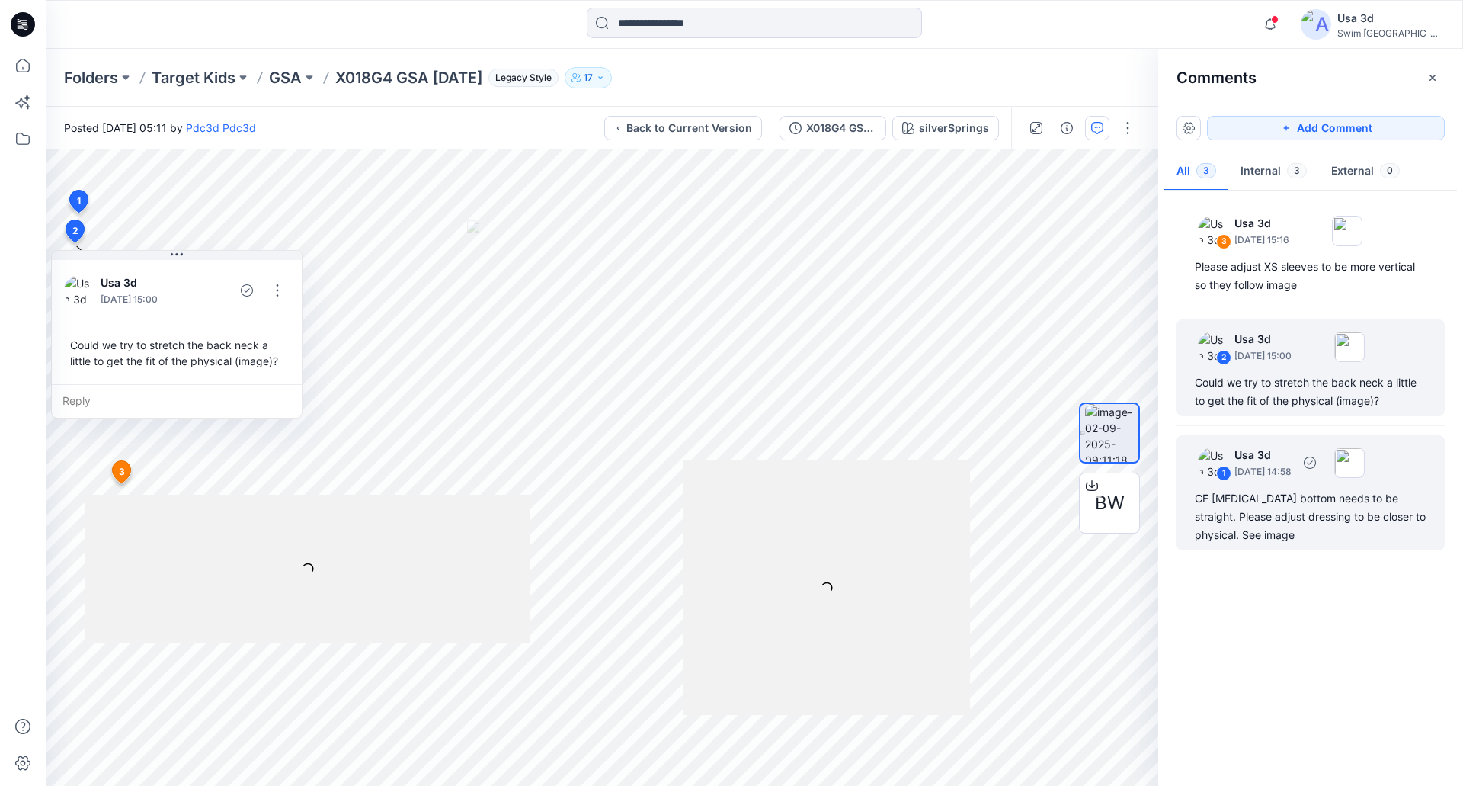
click at [1299, 517] on div "CF midriff bottom needs to be straight. Please adjust dressing to be closer to …" at bounding box center [1311, 516] width 232 height 55
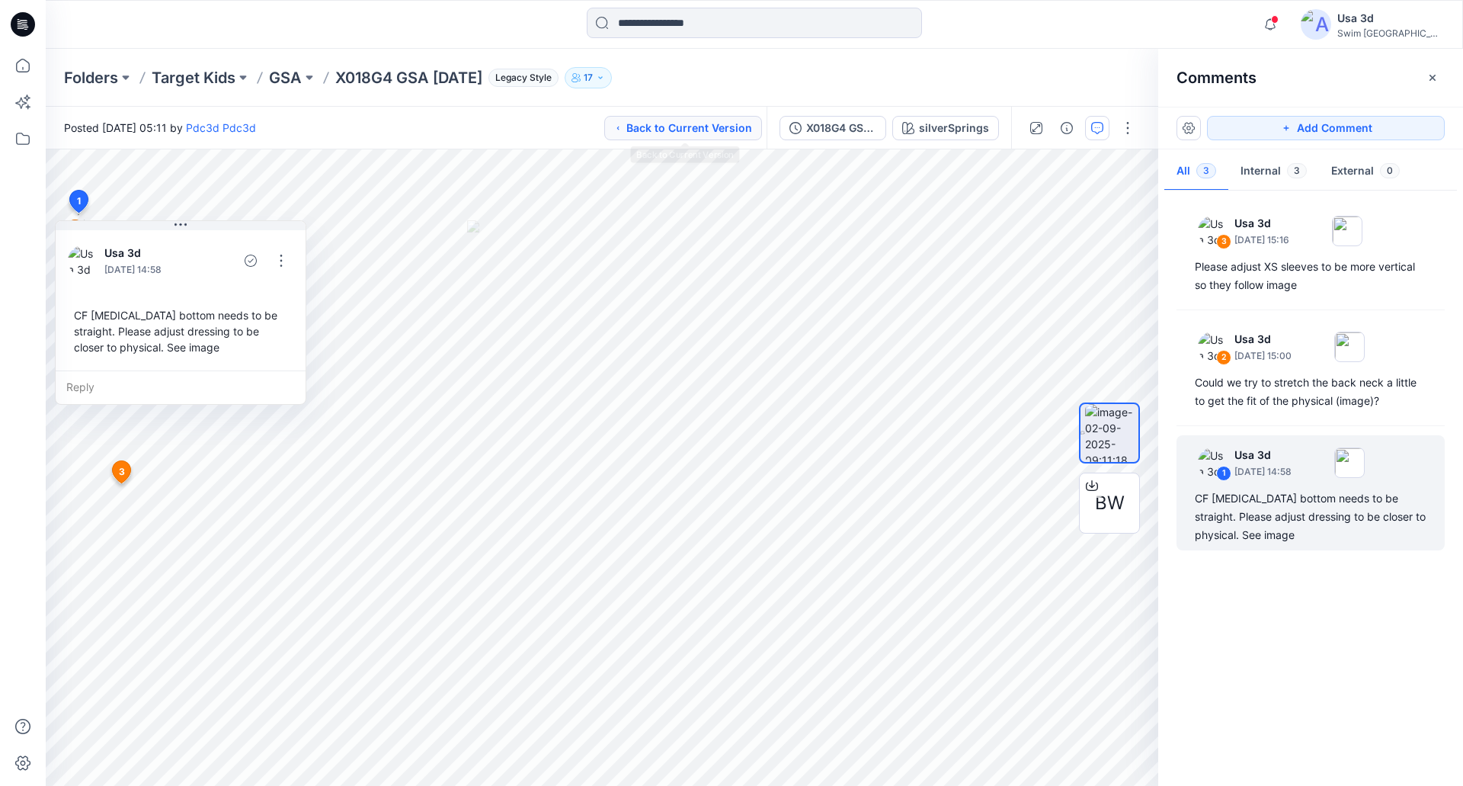
click at [700, 132] on button "Back to Current Version" at bounding box center [683, 128] width 158 height 24
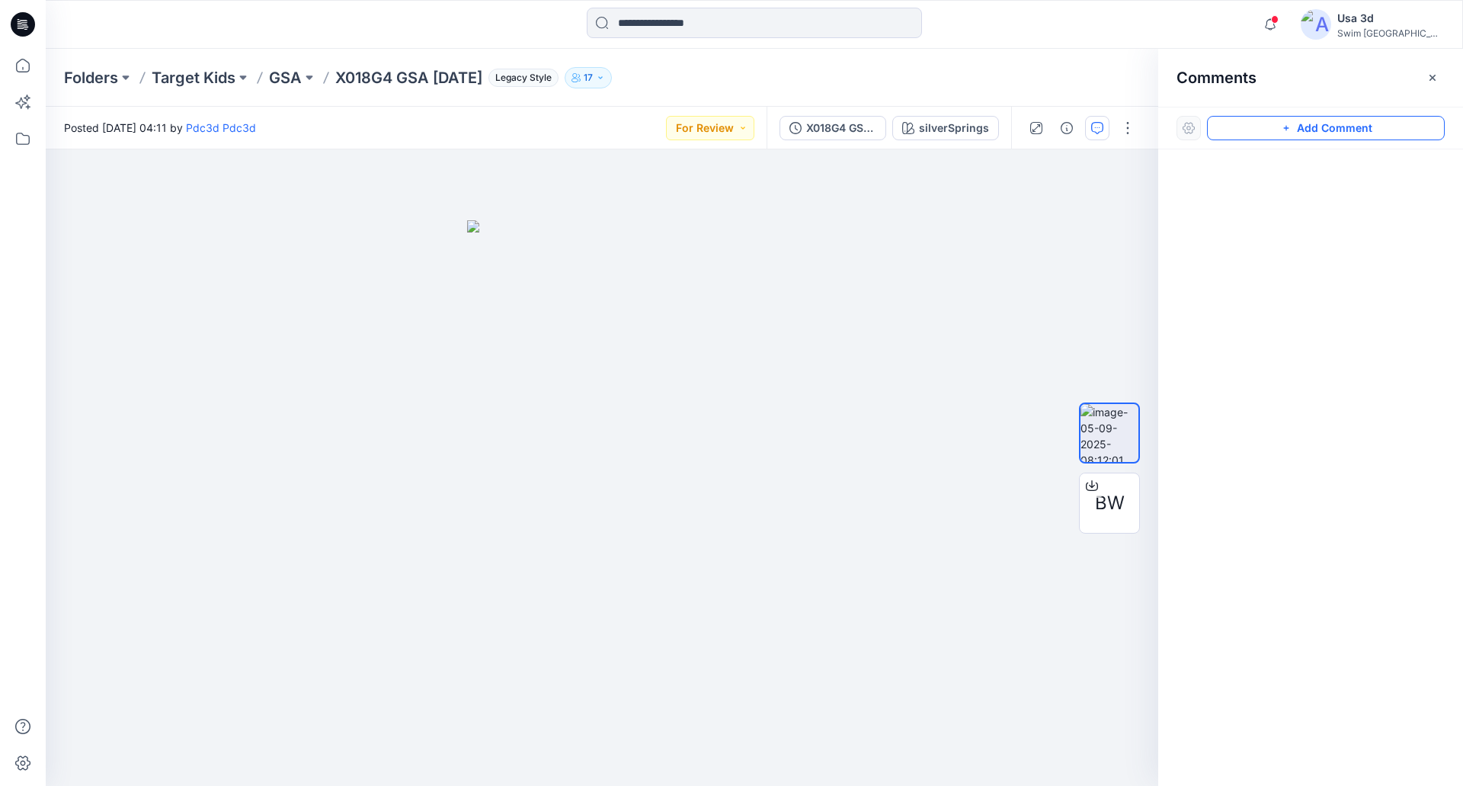
click at [1344, 139] on button "Add Comment" at bounding box center [1326, 128] width 238 height 24
click at [76, 181] on div "1" at bounding box center [602, 467] width 1113 height 636
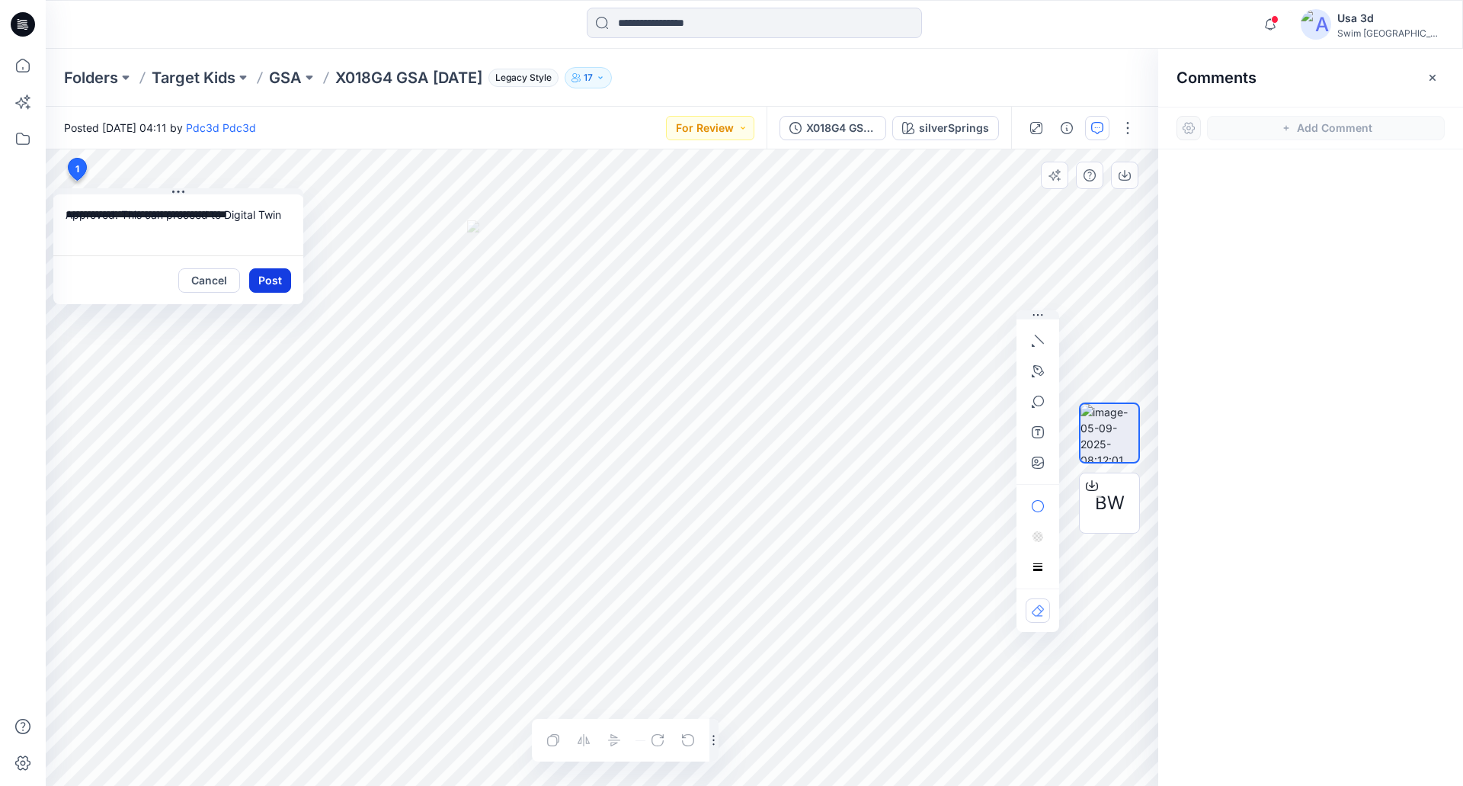
type textarea "**********"
click at [289, 217] on textarea "**********" at bounding box center [178, 224] width 250 height 61
click at [281, 273] on button "Post" at bounding box center [270, 280] width 42 height 24
click at [281, 273] on div "Cancel Post" at bounding box center [234, 280] width 113 height 24
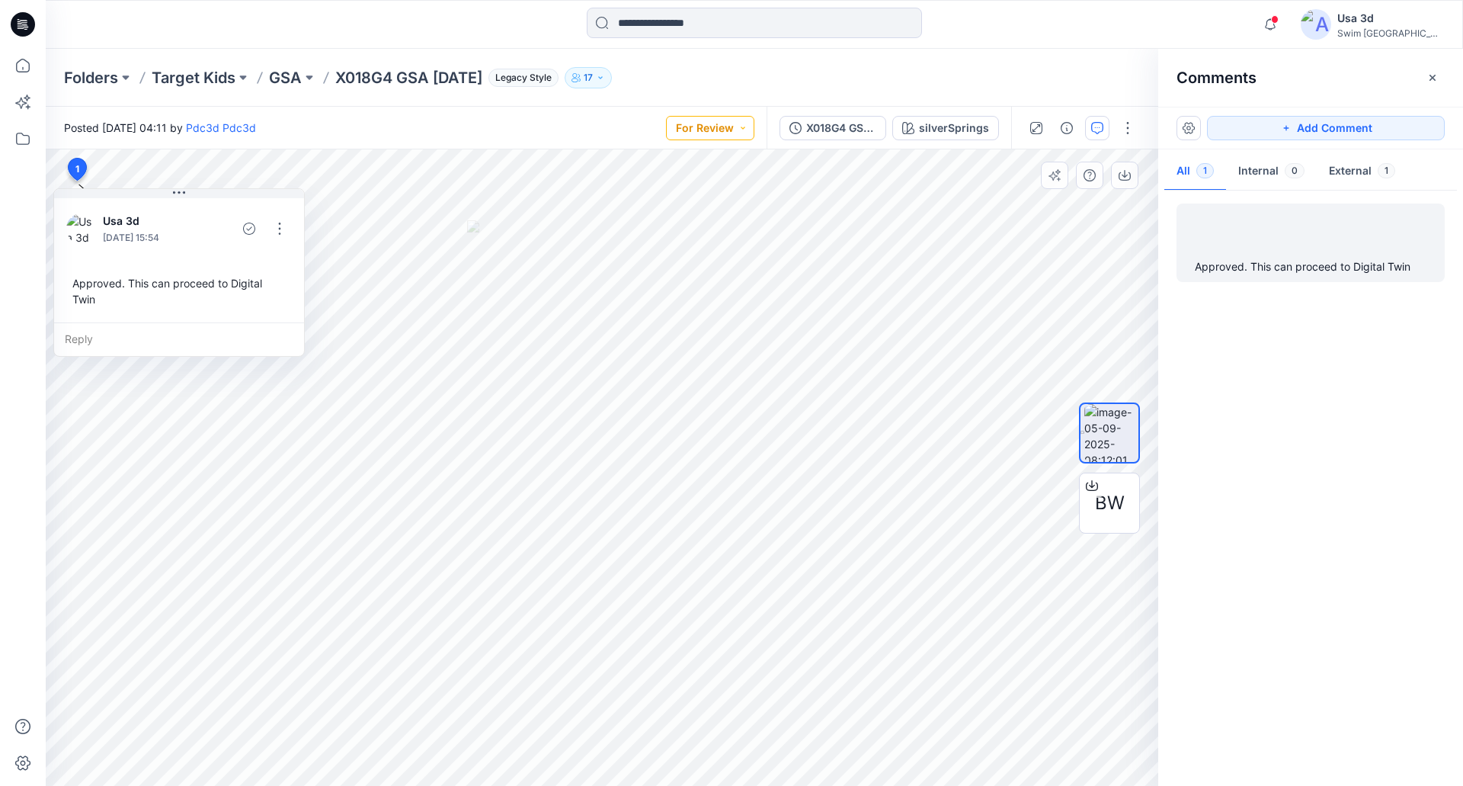
click at [674, 130] on button "For Review" at bounding box center [710, 128] width 88 height 24
click at [685, 233] on p "Approved" at bounding box center [676, 233] width 50 height 20
click at [280, 75] on p "GSA" at bounding box center [285, 77] width 33 height 21
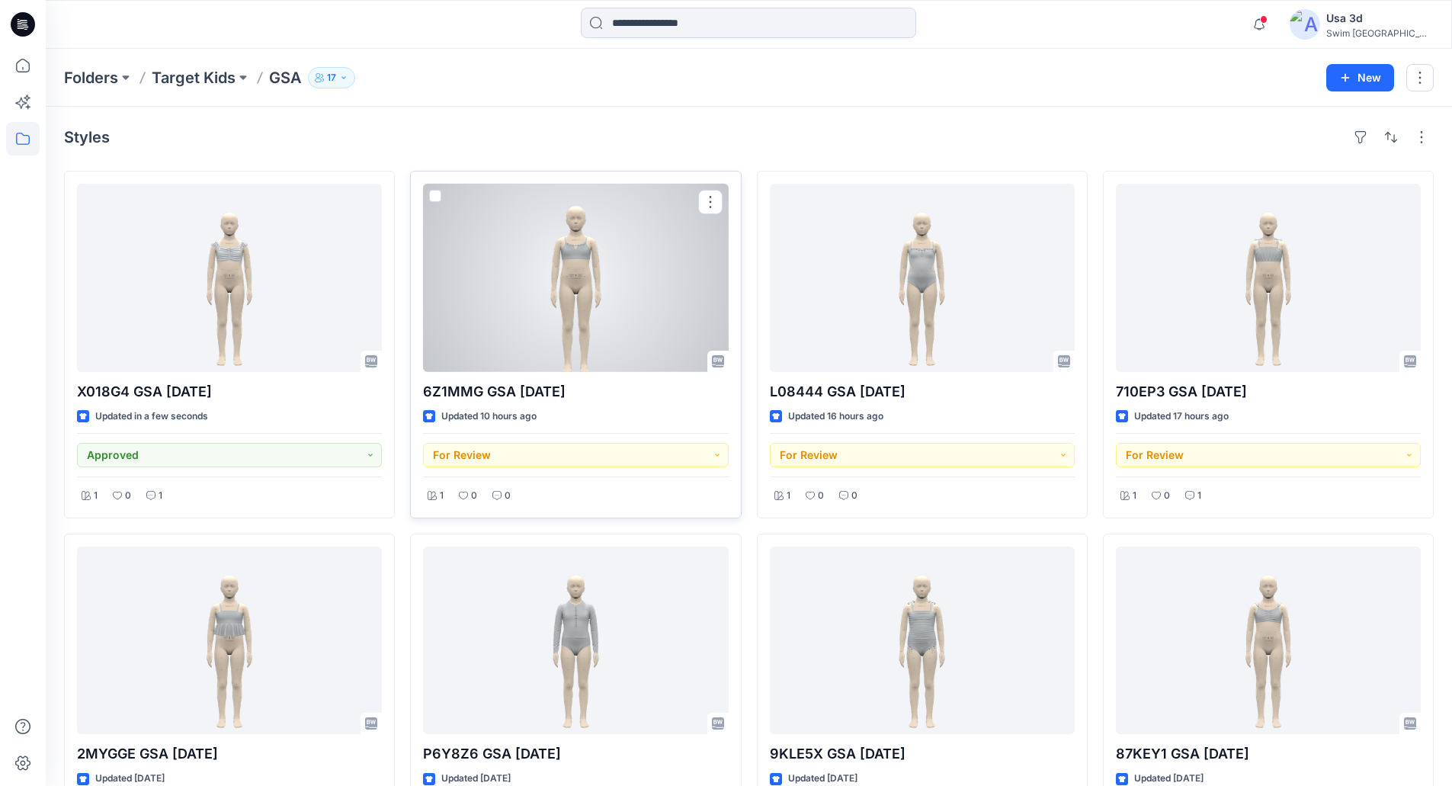
click at [629, 335] on div at bounding box center [575, 278] width 305 height 188
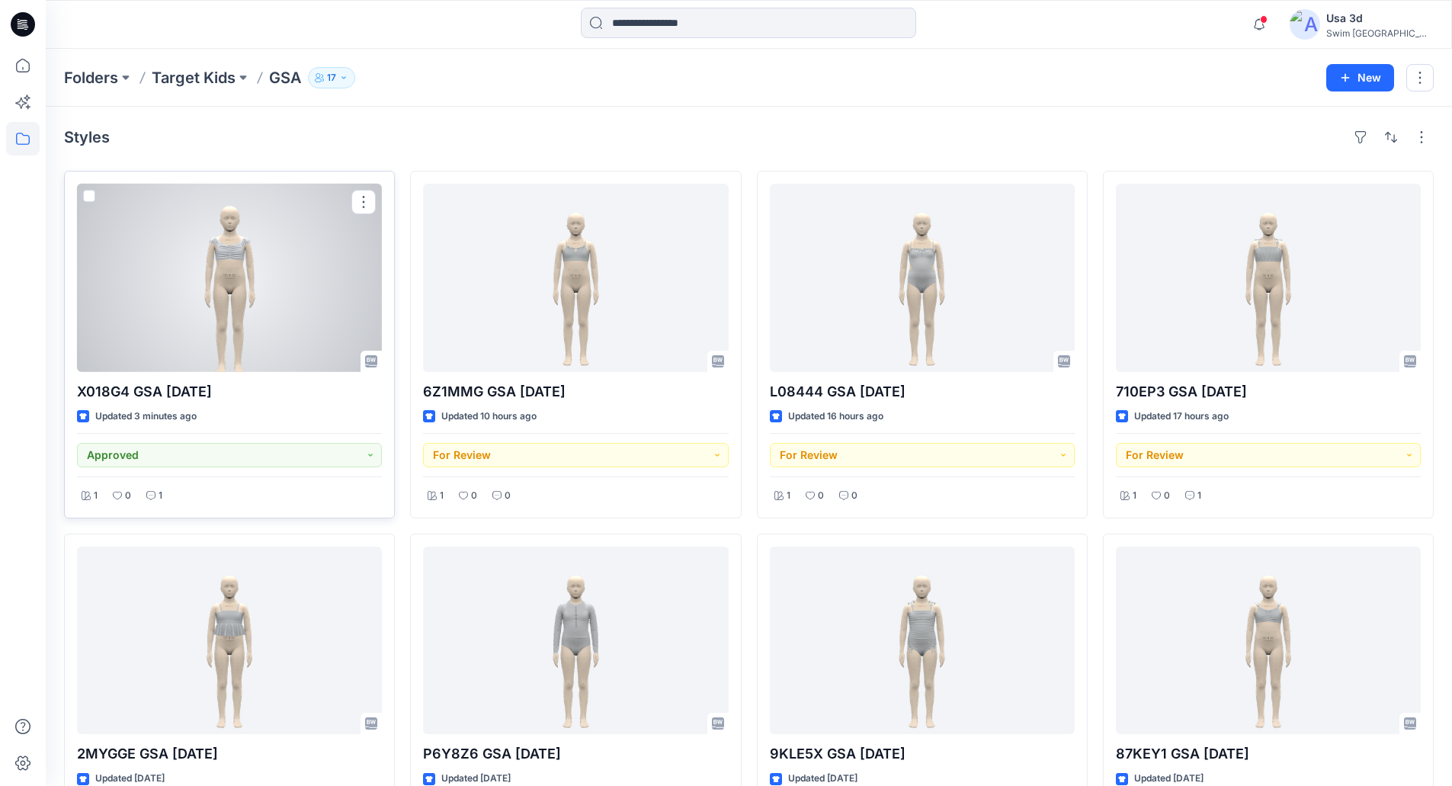
click at [266, 293] on div at bounding box center [229, 278] width 305 height 188
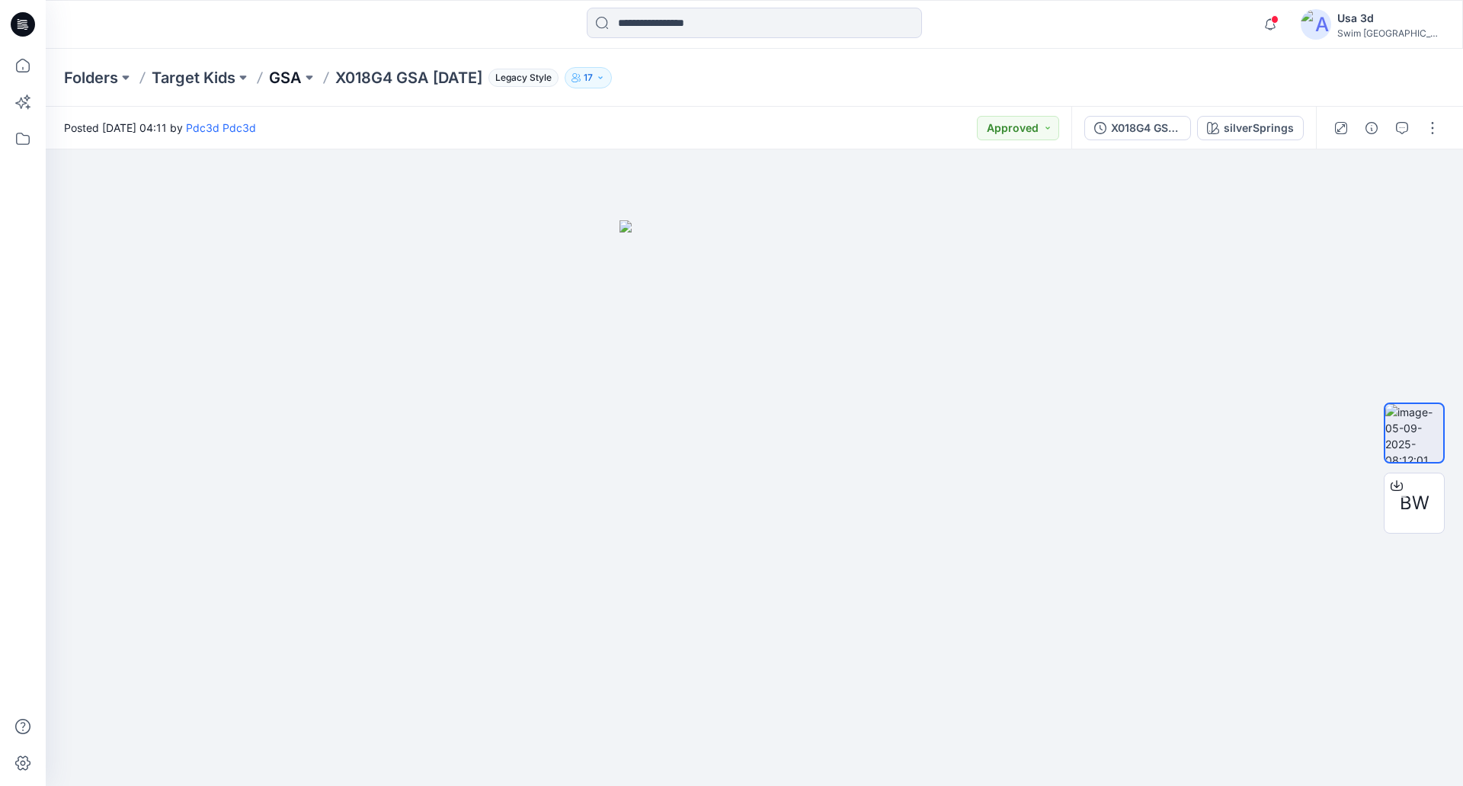
click at [281, 79] on p "GSA" at bounding box center [285, 77] width 33 height 21
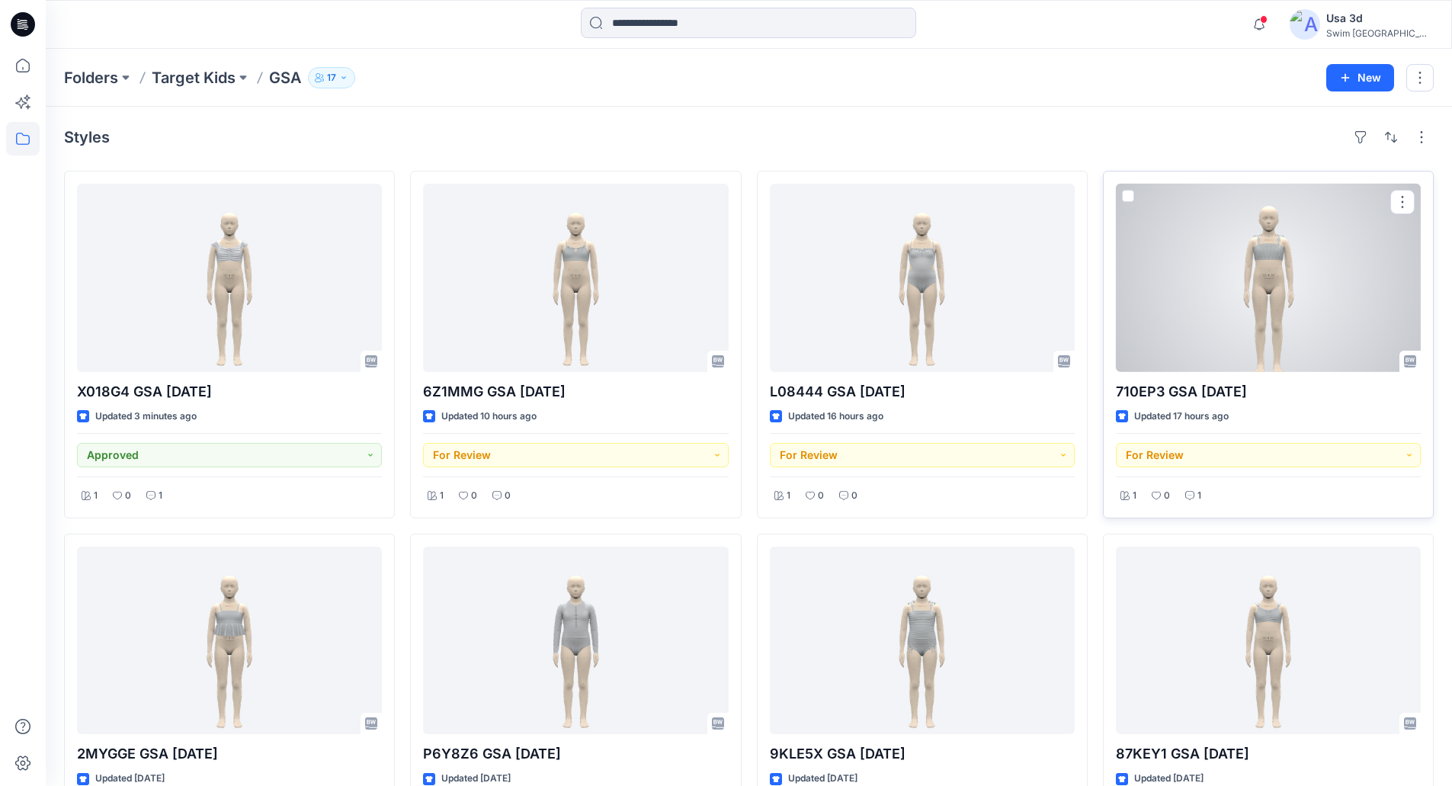
click at [1296, 304] on div at bounding box center [1268, 278] width 305 height 188
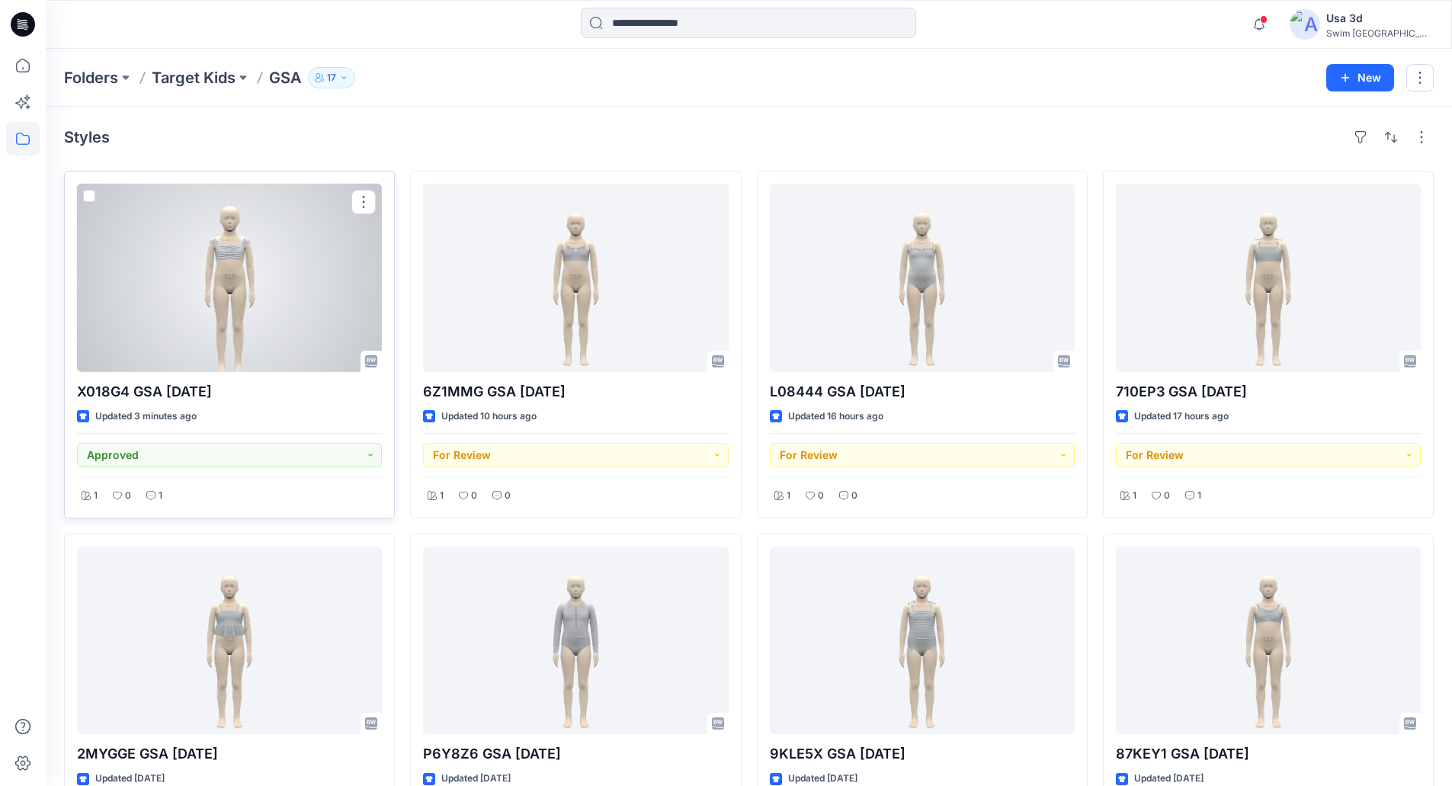
click at [258, 344] on div at bounding box center [229, 278] width 305 height 188
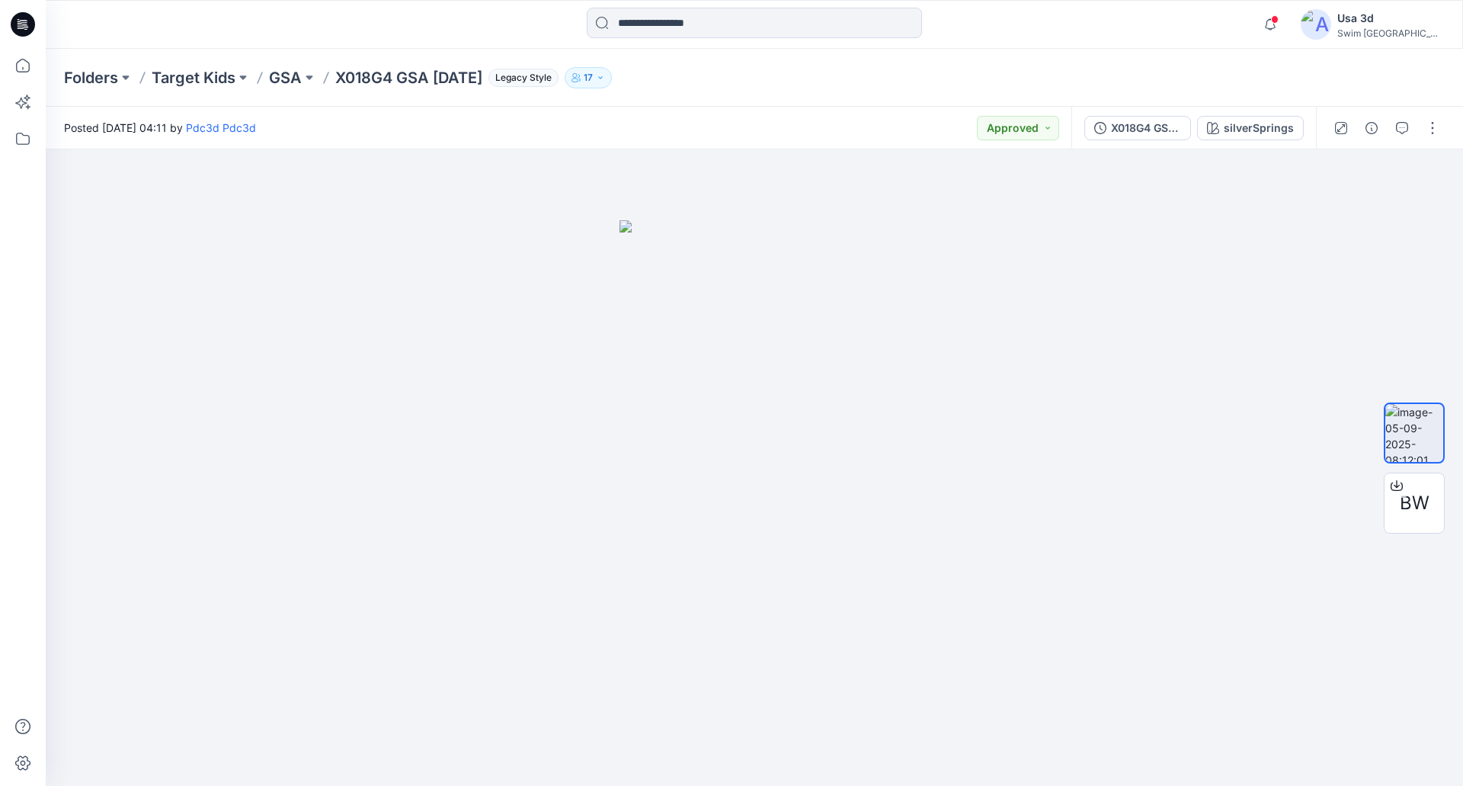
drag, startPoint x: 338, startPoint y: 79, endPoint x: 497, endPoint y: 75, distance: 159.3
click at [482, 75] on p "X018G4 GSA [DATE]" at bounding box center [408, 77] width 147 height 21
copy p "X018G4 GSA [DATE]"
click at [299, 79] on p "GSA" at bounding box center [285, 77] width 33 height 21
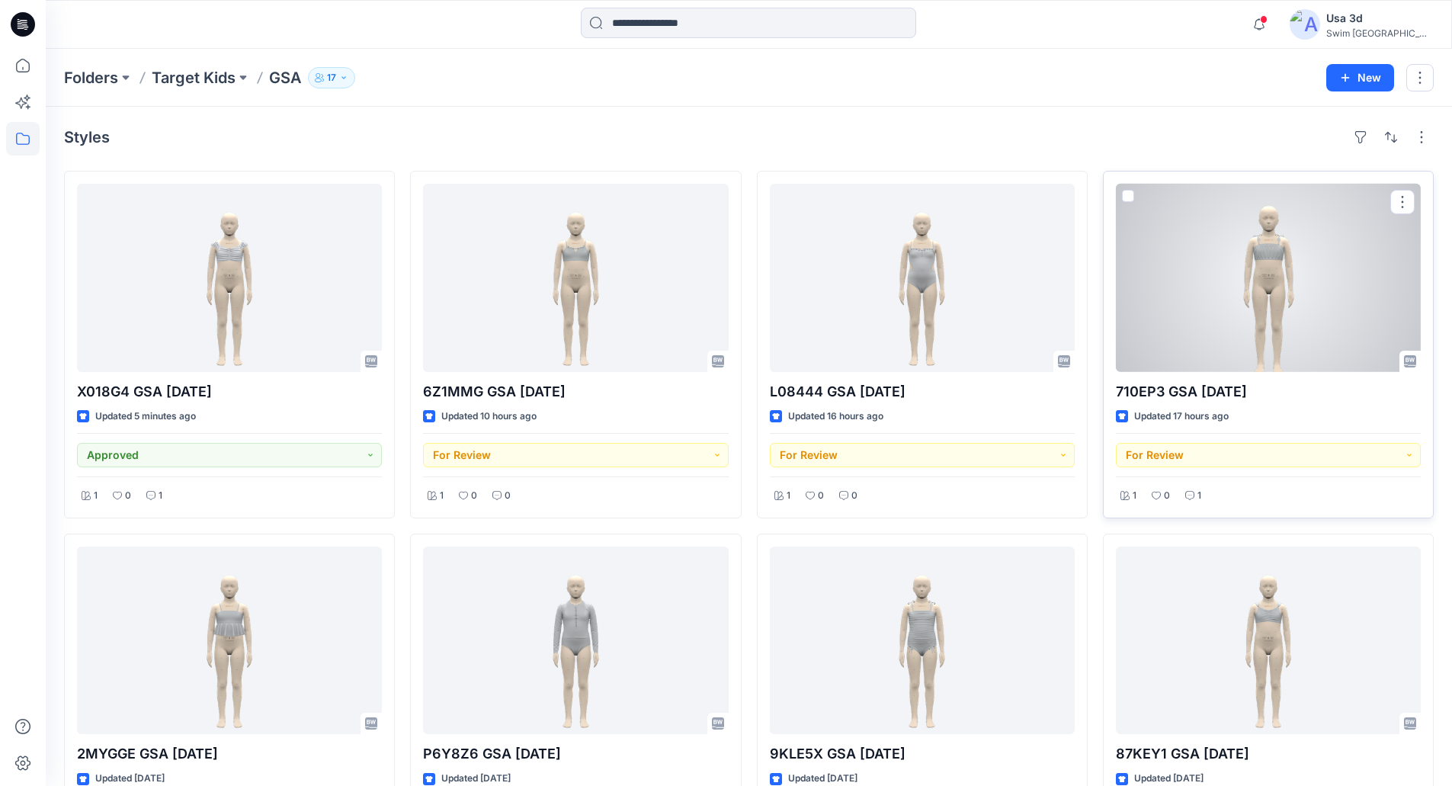
click at [1225, 287] on div at bounding box center [1268, 278] width 305 height 188
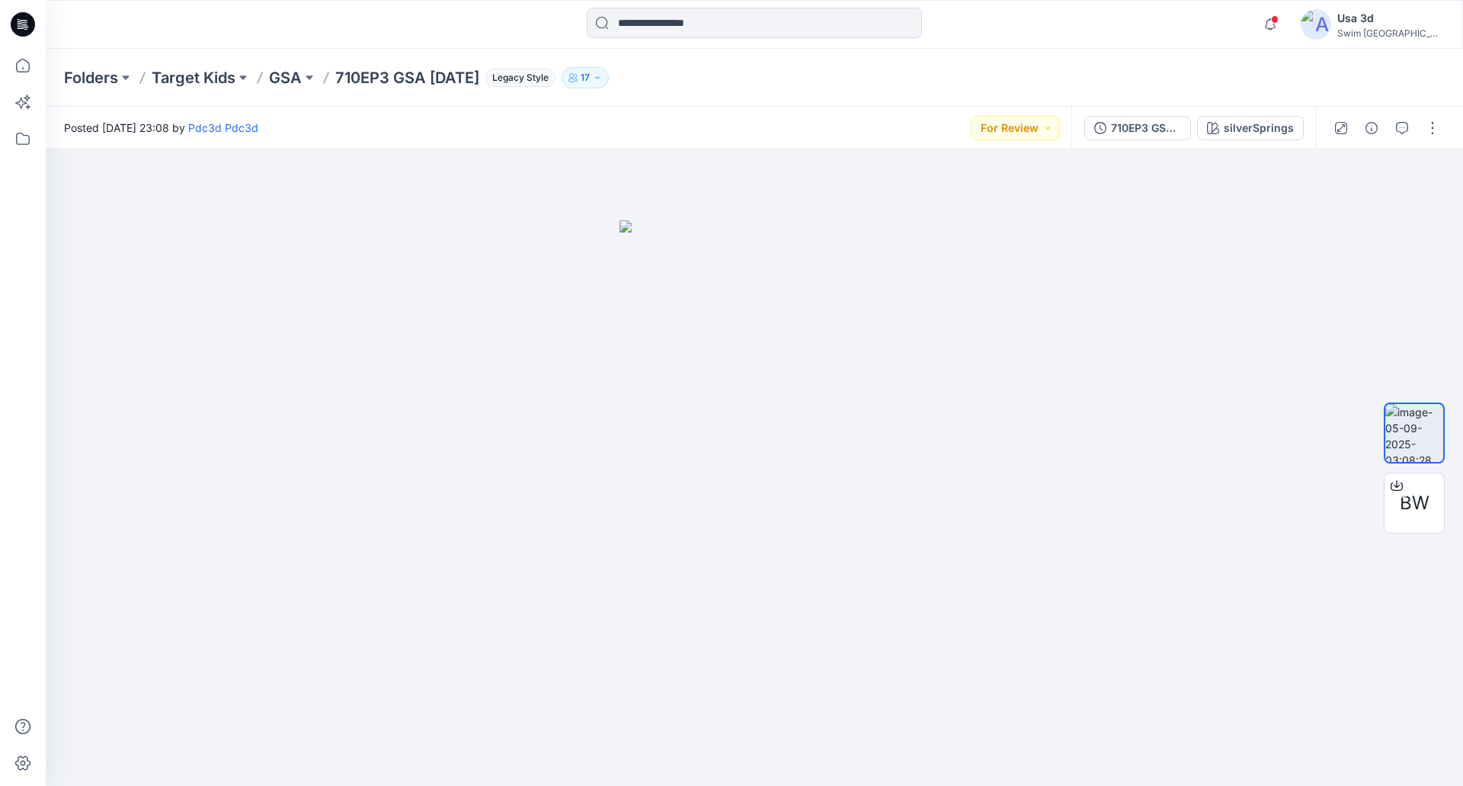
drag, startPoint x: 335, startPoint y: 79, endPoint x: 493, endPoint y: 85, distance: 158.6
click at [493, 85] on div "Folders Target Kids GSA 710EP3 GSA 2025.9.2 Legacy Style 17" at bounding box center [695, 77] width 1262 height 21
copy p "710EP3 GSA [DATE]"
click at [1285, 18] on icon "button" at bounding box center [1270, 24] width 29 height 30
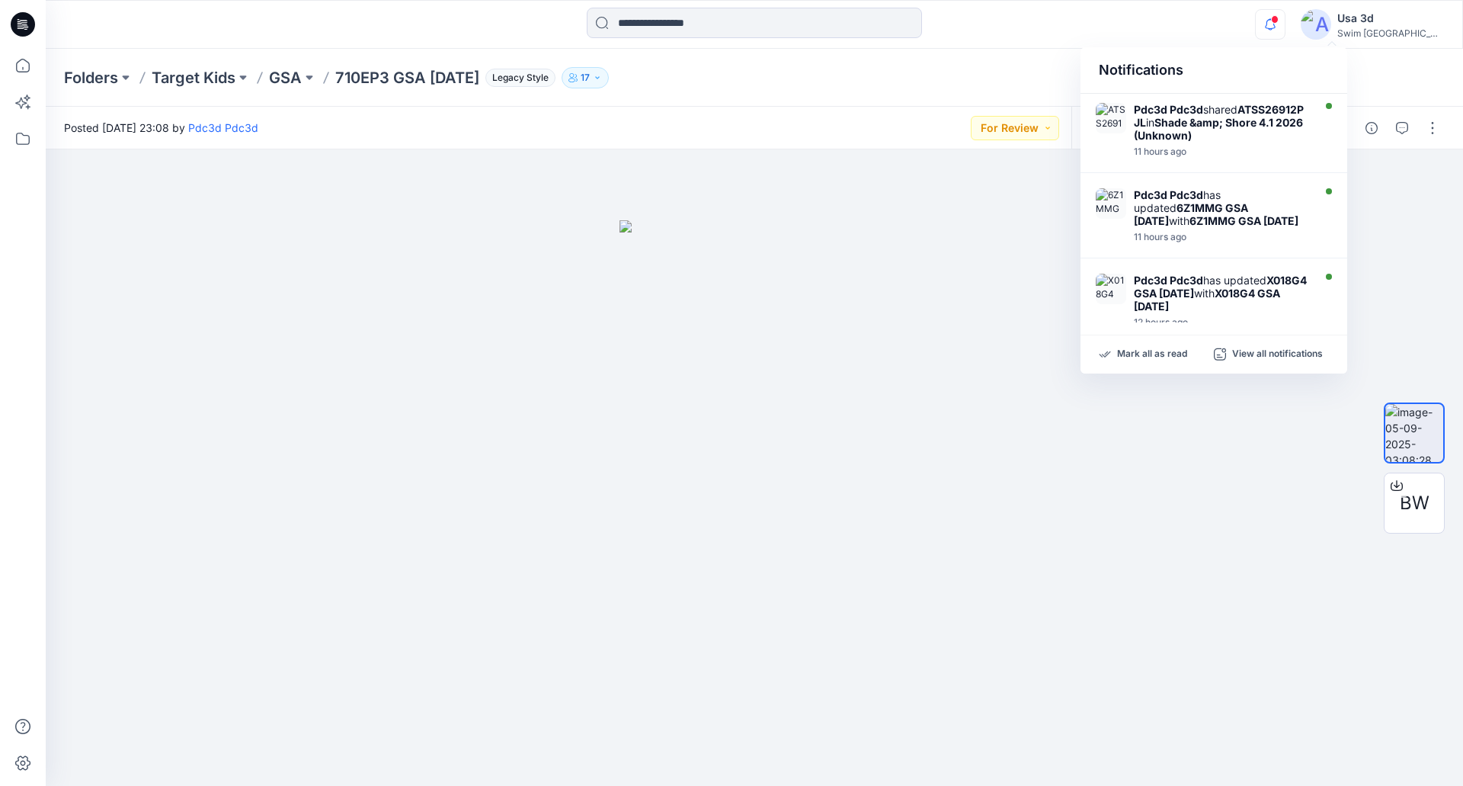
click at [1285, 18] on icon "button" at bounding box center [1270, 24] width 29 height 30
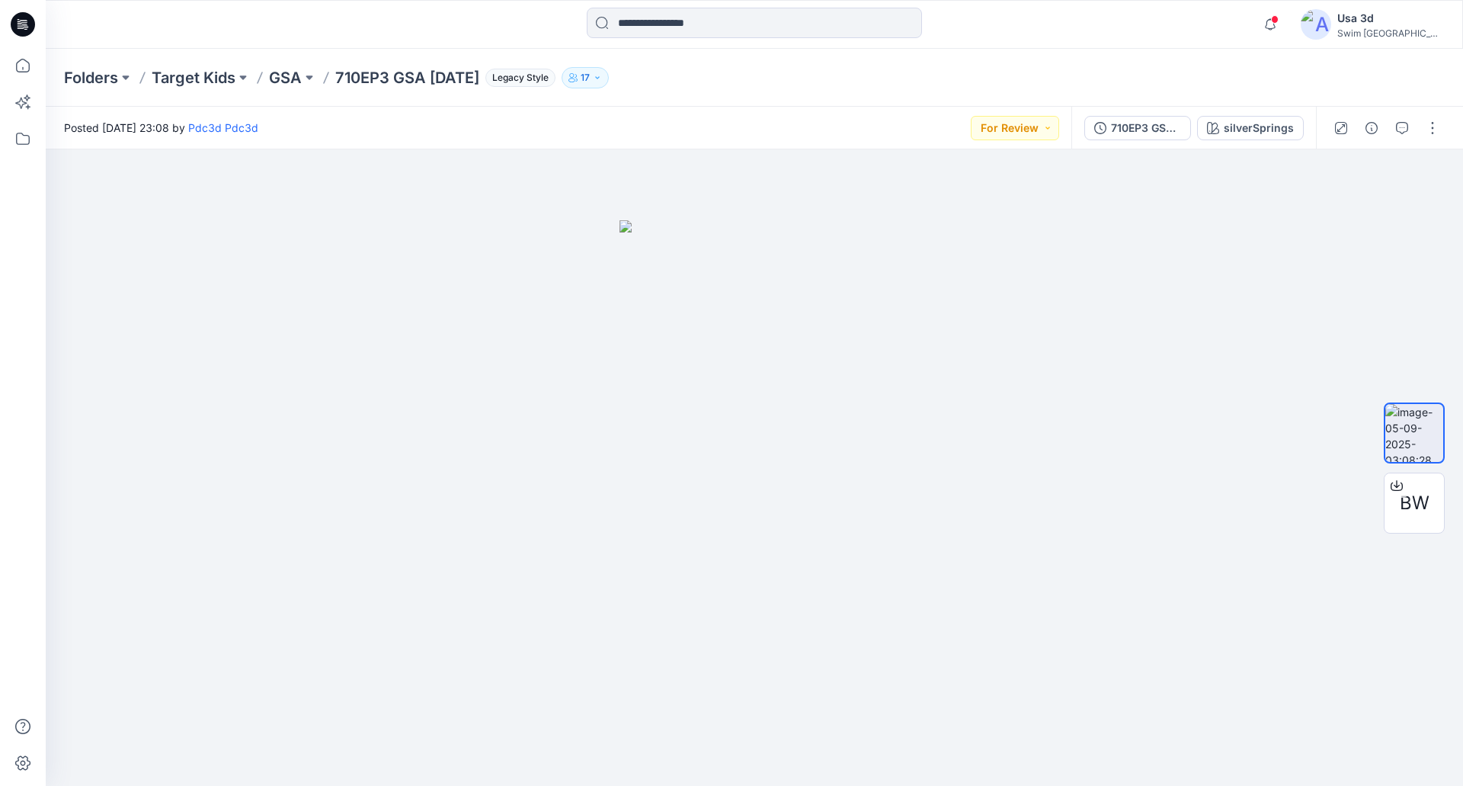
click at [13, 27] on icon at bounding box center [23, 24] width 24 height 24
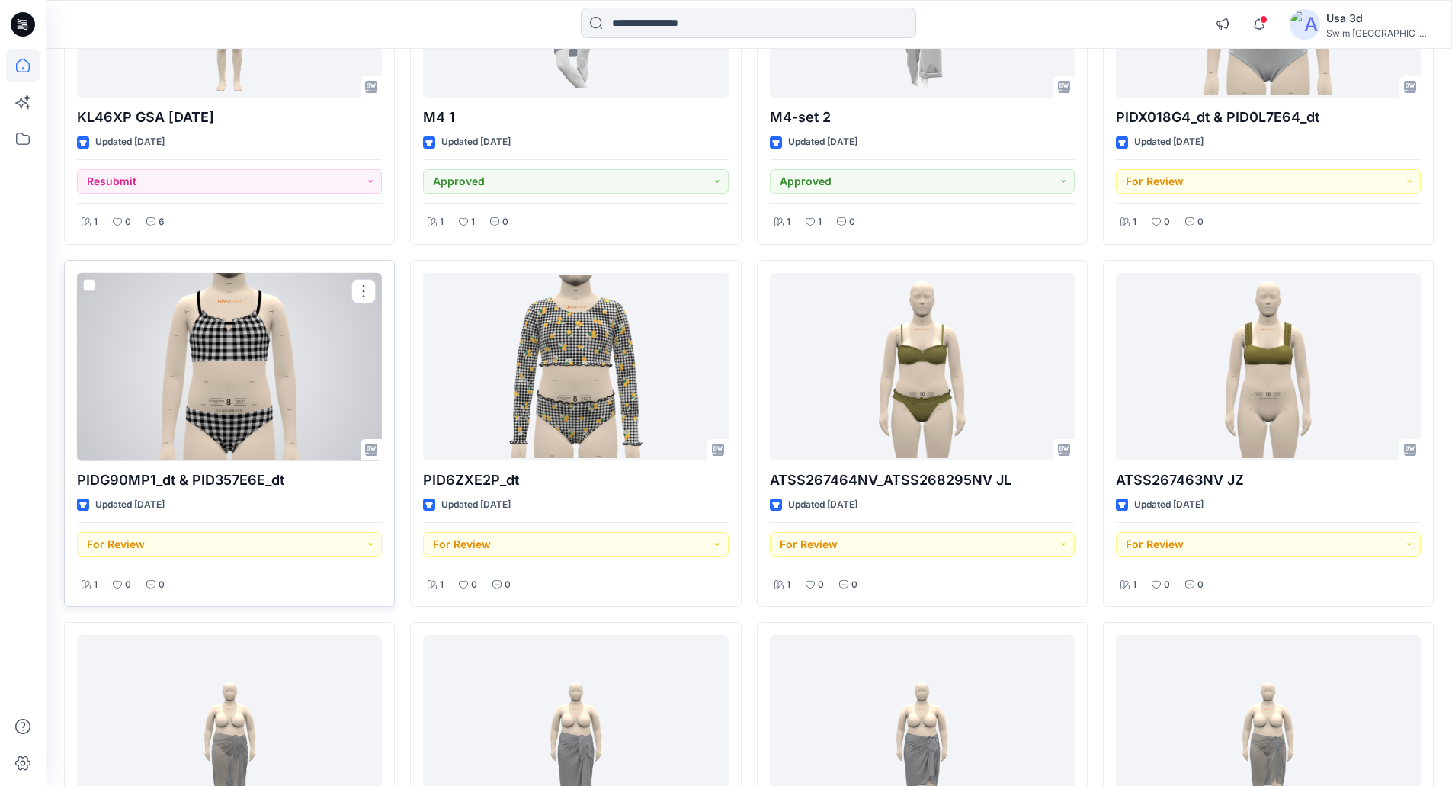
scroll to position [1260, 0]
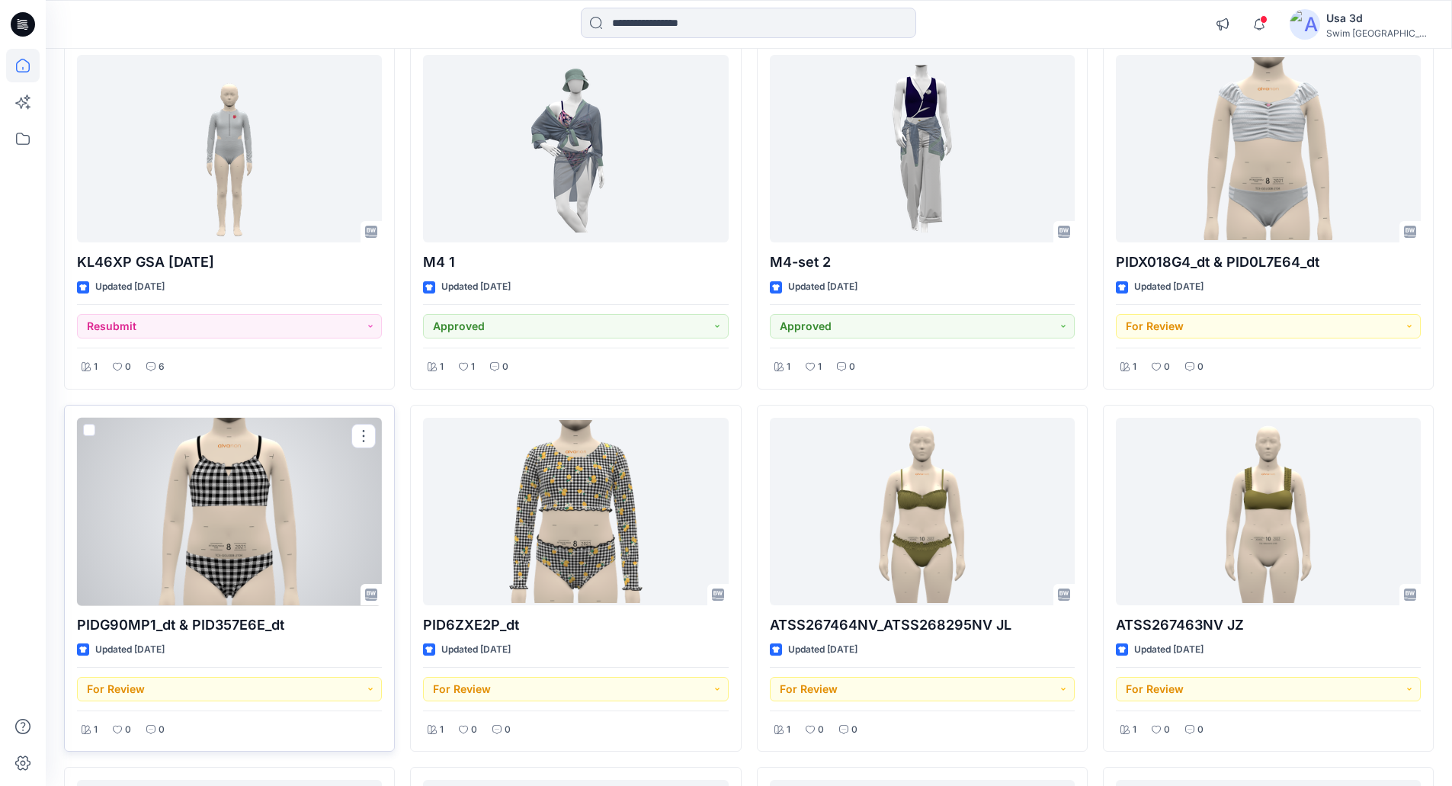
click at [255, 553] on div at bounding box center [229, 512] width 305 height 188
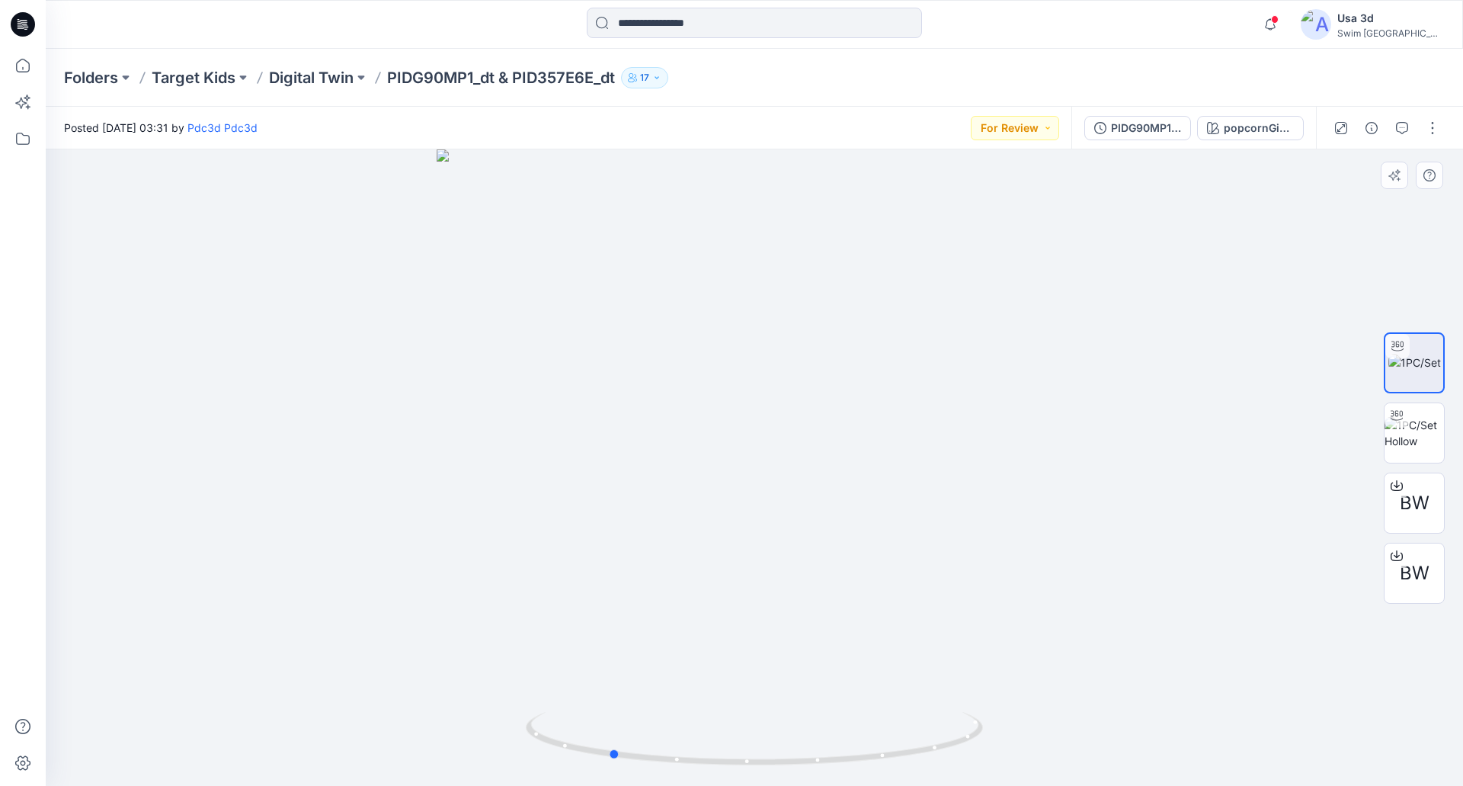
drag, startPoint x: 674, startPoint y: 339, endPoint x: 615, endPoint y: 336, distance: 58.8
click at [662, 338] on div at bounding box center [755, 467] width 1418 height 636
click at [606, 335] on div at bounding box center [755, 467] width 1418 height 636
drag, startPoint x: 606, startPoint y: 335, endPoint x: 861, endPoint y: 335, distance: 255.3
click at [861, 335] on div at bounding box center [755, 467] width 1418 height 636
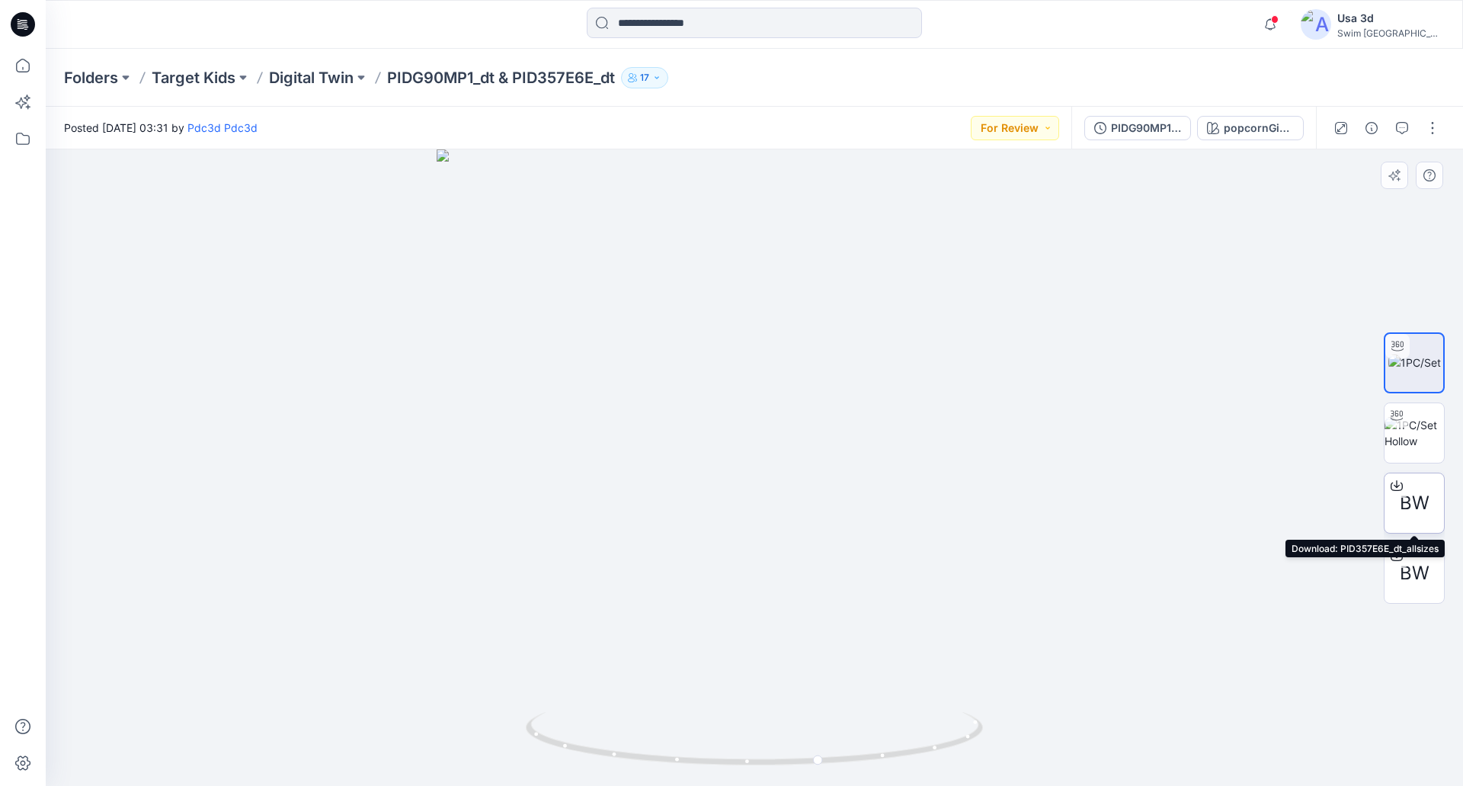
click at [1408, 493] on div at bounding box center [1397, 485] width 24 height 24
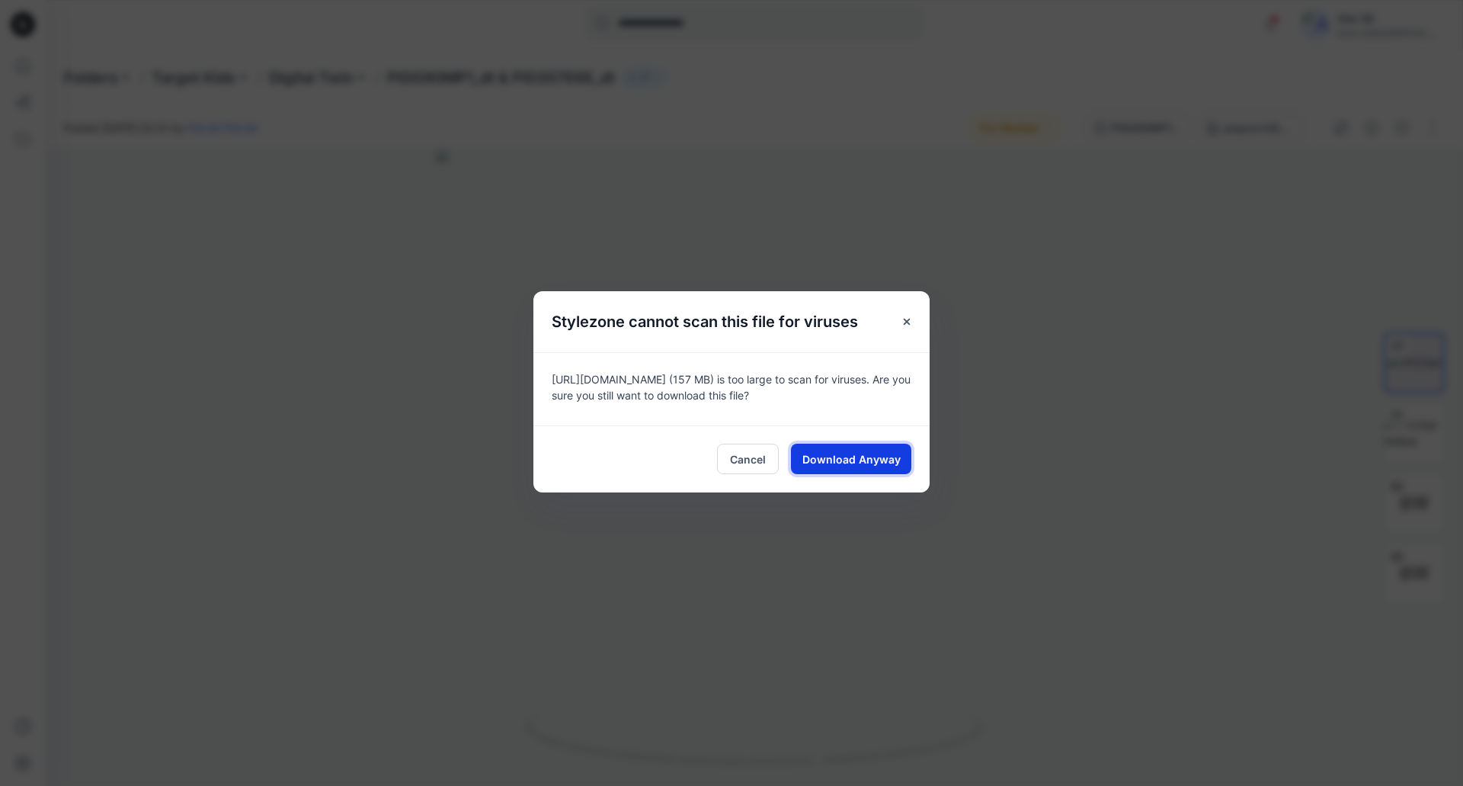
click at [834, 456] on span "Download Anyway" at bounding box center [852, 459] width 98 height 16
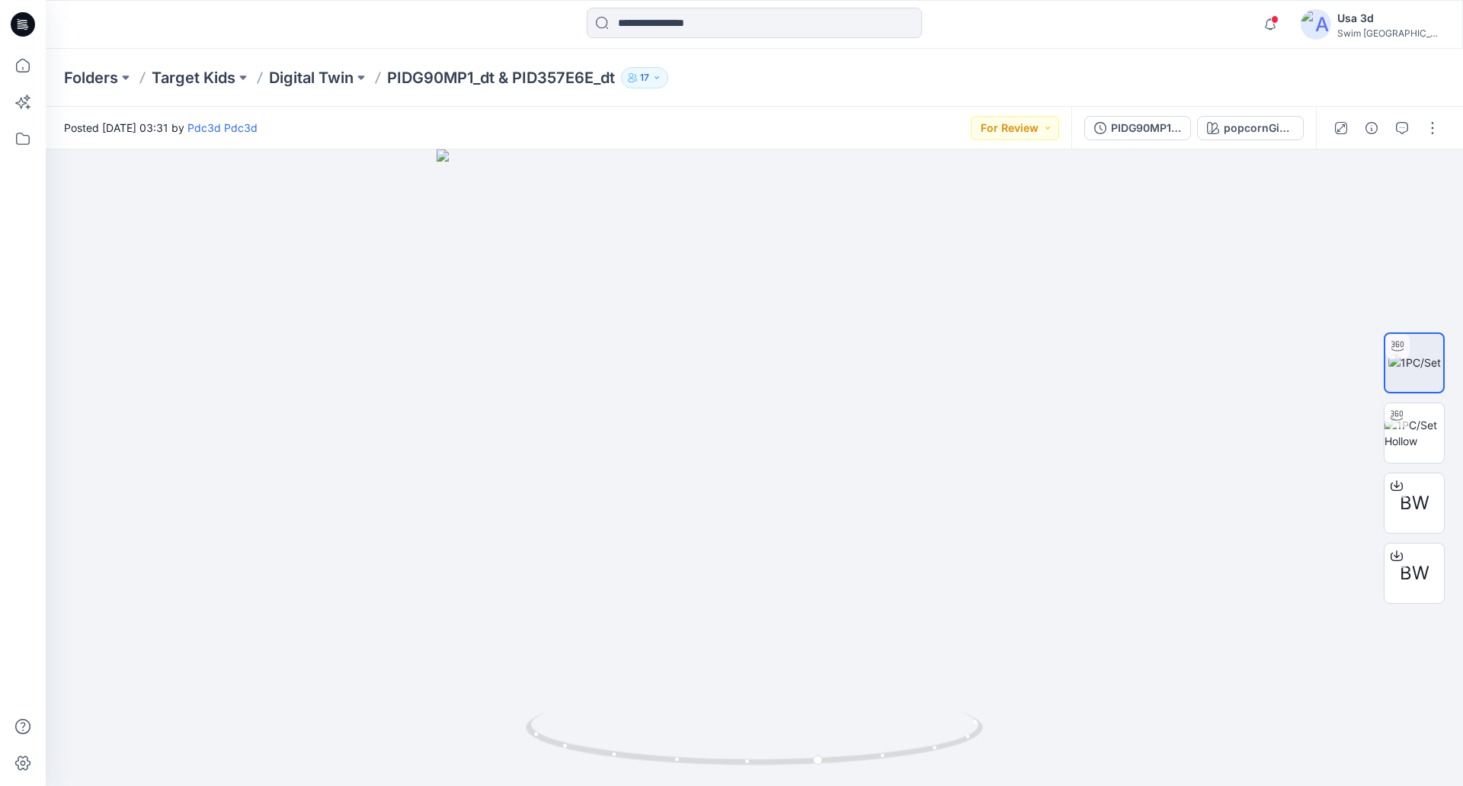
drag, startPoint x: 389, startPoint y: 77, endPoint x: 436, endPoint y: 81, distance: 47.4
click at [398, 80] on p "PIDG90MP1_dt & PID357E6E_dt" at bounding box center [501, 77] width 228 height 21
drag, startPoint x: 482, startPoint y: 78, endPoint x: 472, endPoint y: 79, distance: 10.8
click at [472, 79] on p "PIDG90MP1_dt & PID357E6E_dt" at bounding box center [501, 77] width 228 height 21
drag, startPoint x: 393, startPoint y: 78, endPoint x: 476, endPoint y: 82, distance: 82.4
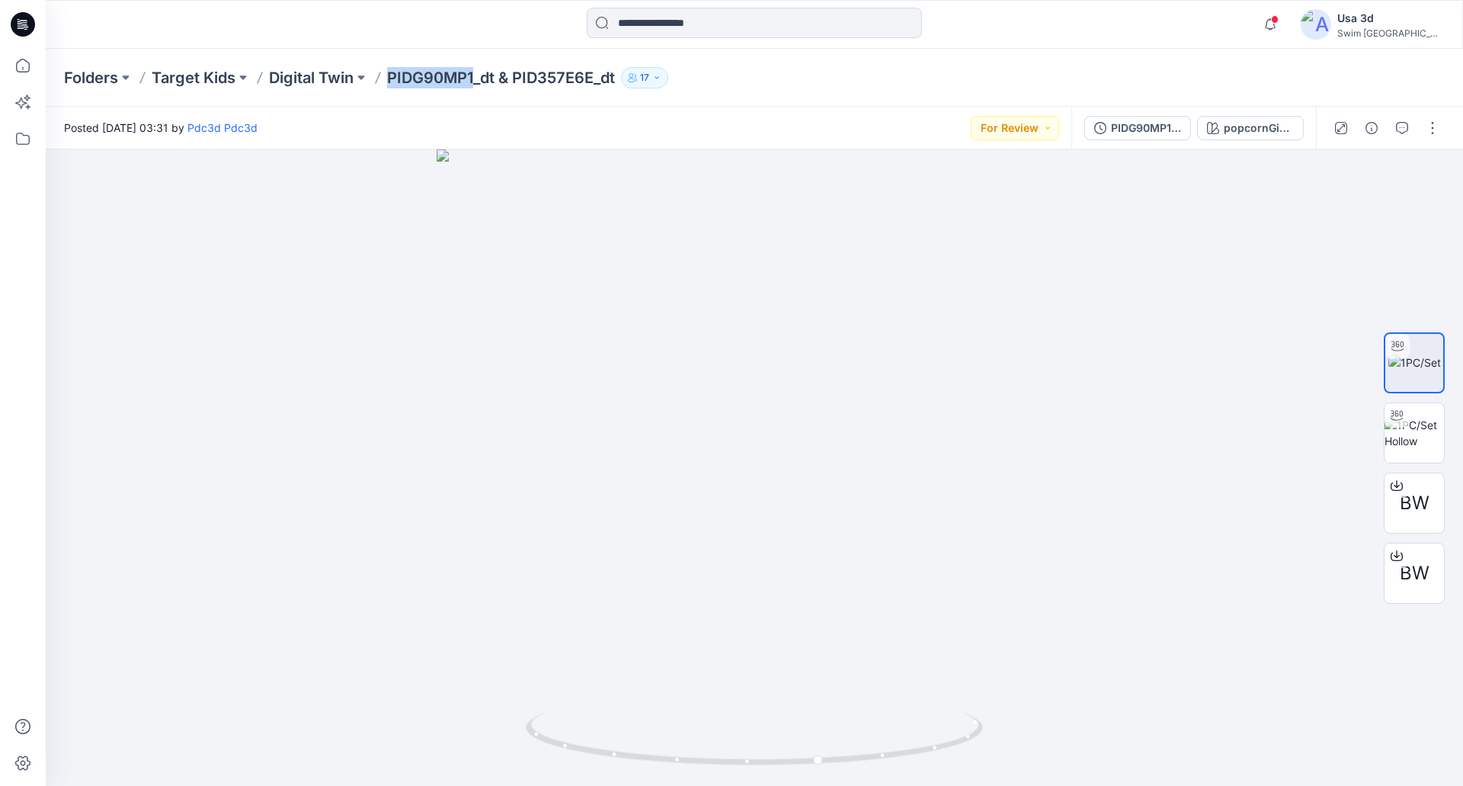
click at [476, 82] on p "PIDG90MP1_dt & PID357E6E_dt" at bounding box center [501, 77] width 228 height 21
copy p "PIDG90MP1"
click at [1396, 126] on icon "button" at bounding box center [1402, 128] width 12 height 12
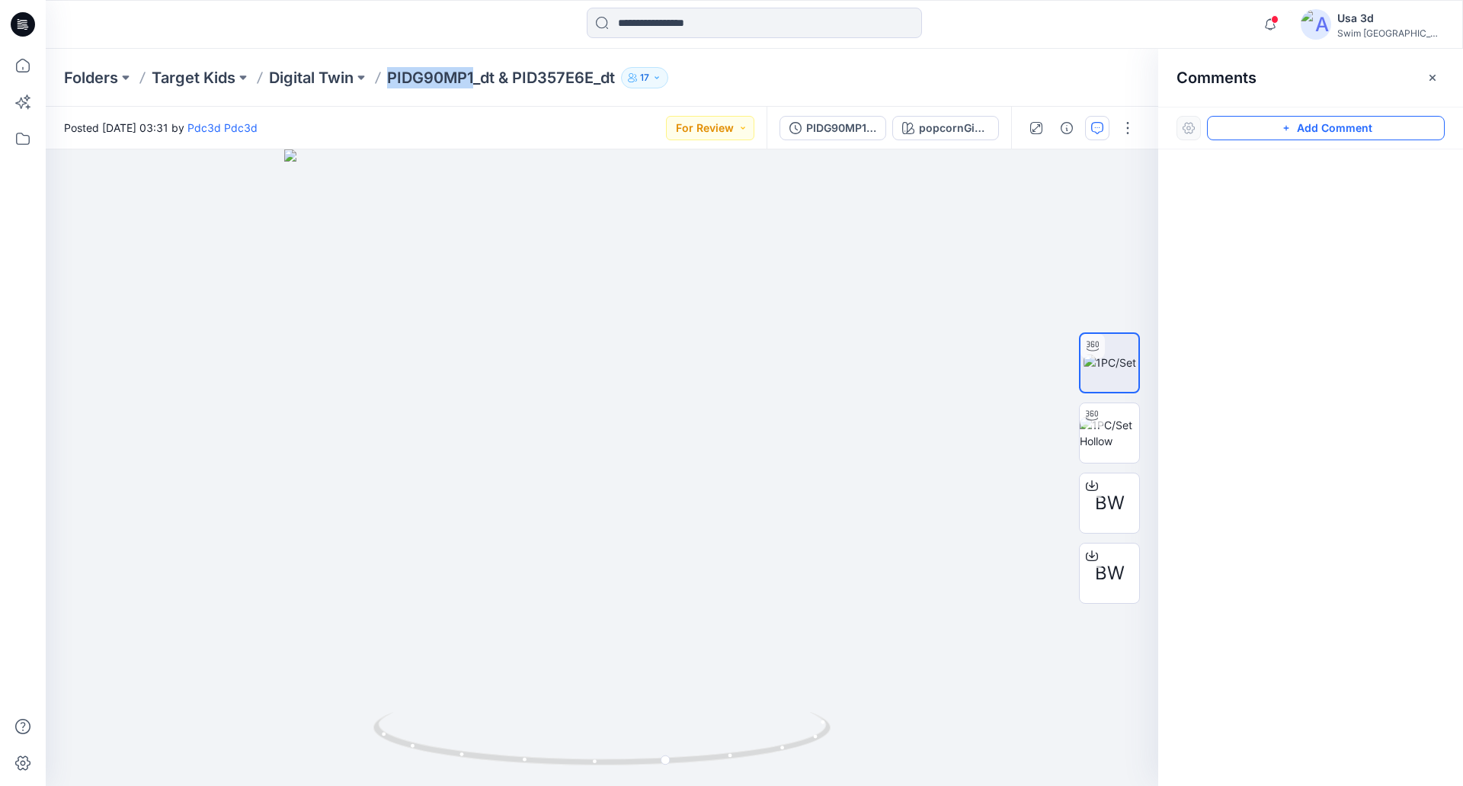
click at [1308, 126] on button "Add Comment" at bounding box center [1326, 128] width 238 height 24
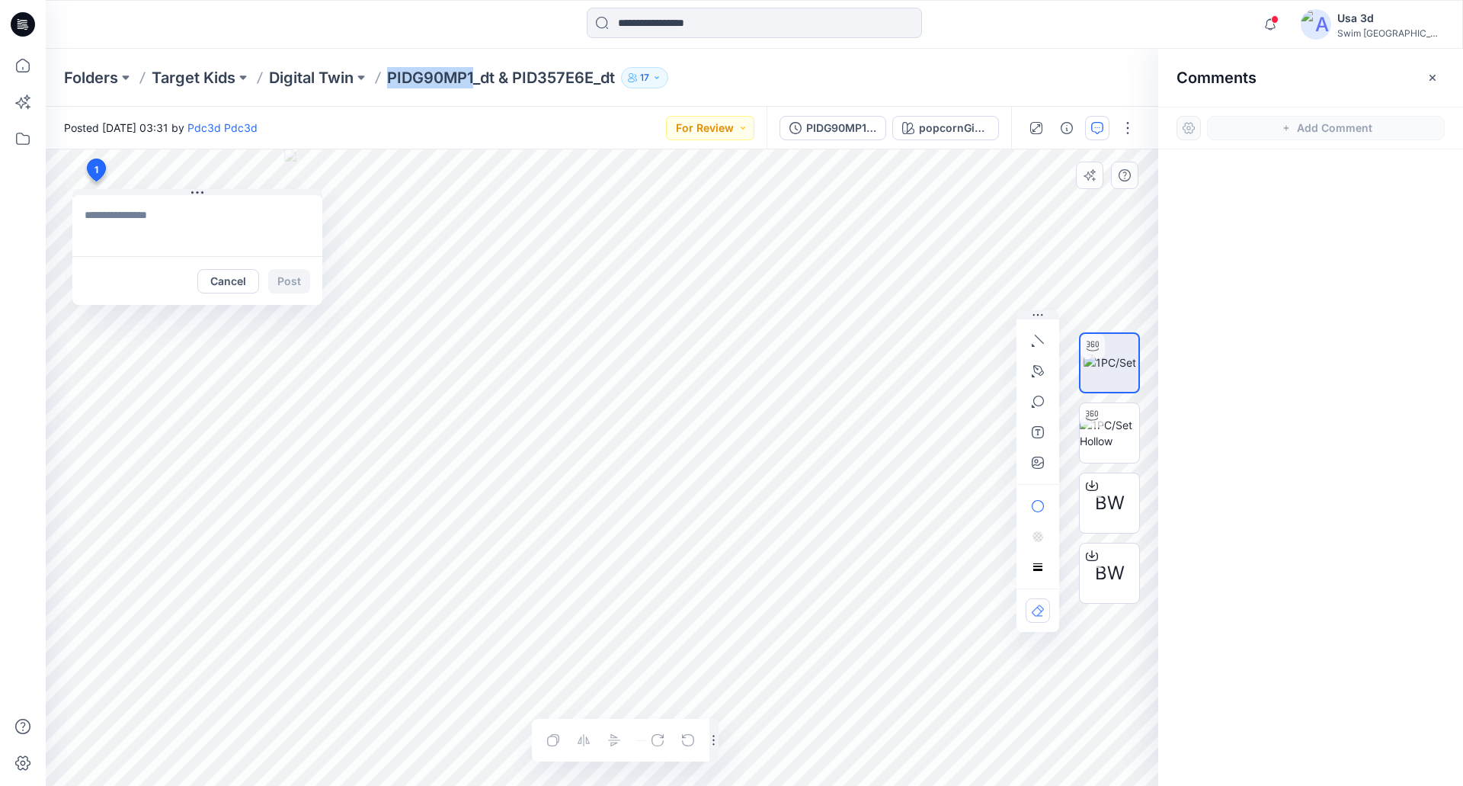
click at [95, 181] on div "1 Cancel Post Layer 1" at bounding box center [602, 467] width 1113 height 636
type textarea "**********"
click at [299, 278] on button "Post" at bounding box center [289, 281] width 42 height 24
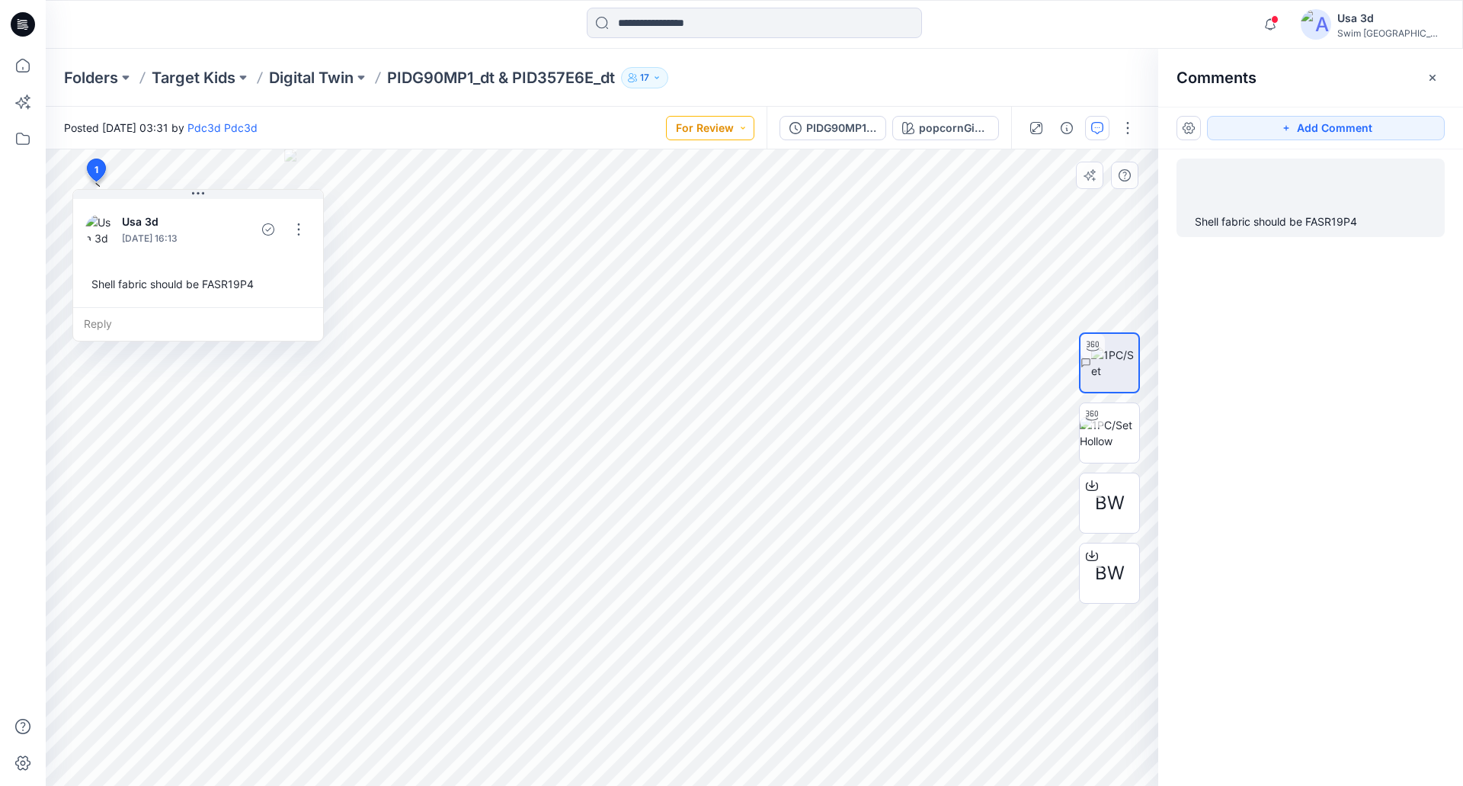
click at [724, 136] on button "For Review" at bounding box center [710, 128] width 88 height 24
click at [660, 300] on p "Resubmit" at bounding box center [672, 300] width 46 height 20
click at [340, 70] on p "Digital Twin" at bounding box center [311, 77] width 85 height 21
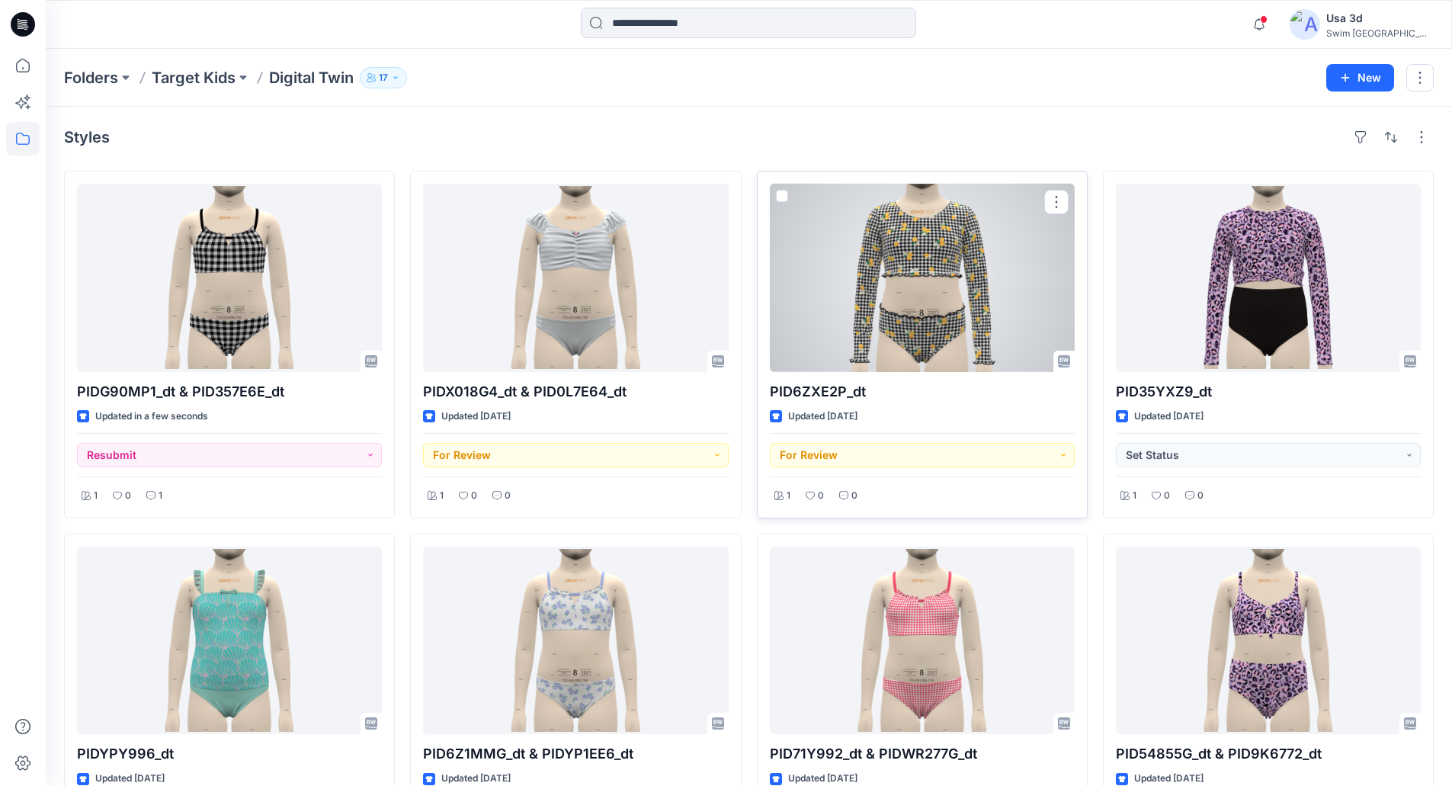
click at [998, 290] on div at bounding box center [922, 278] width 305 height 188
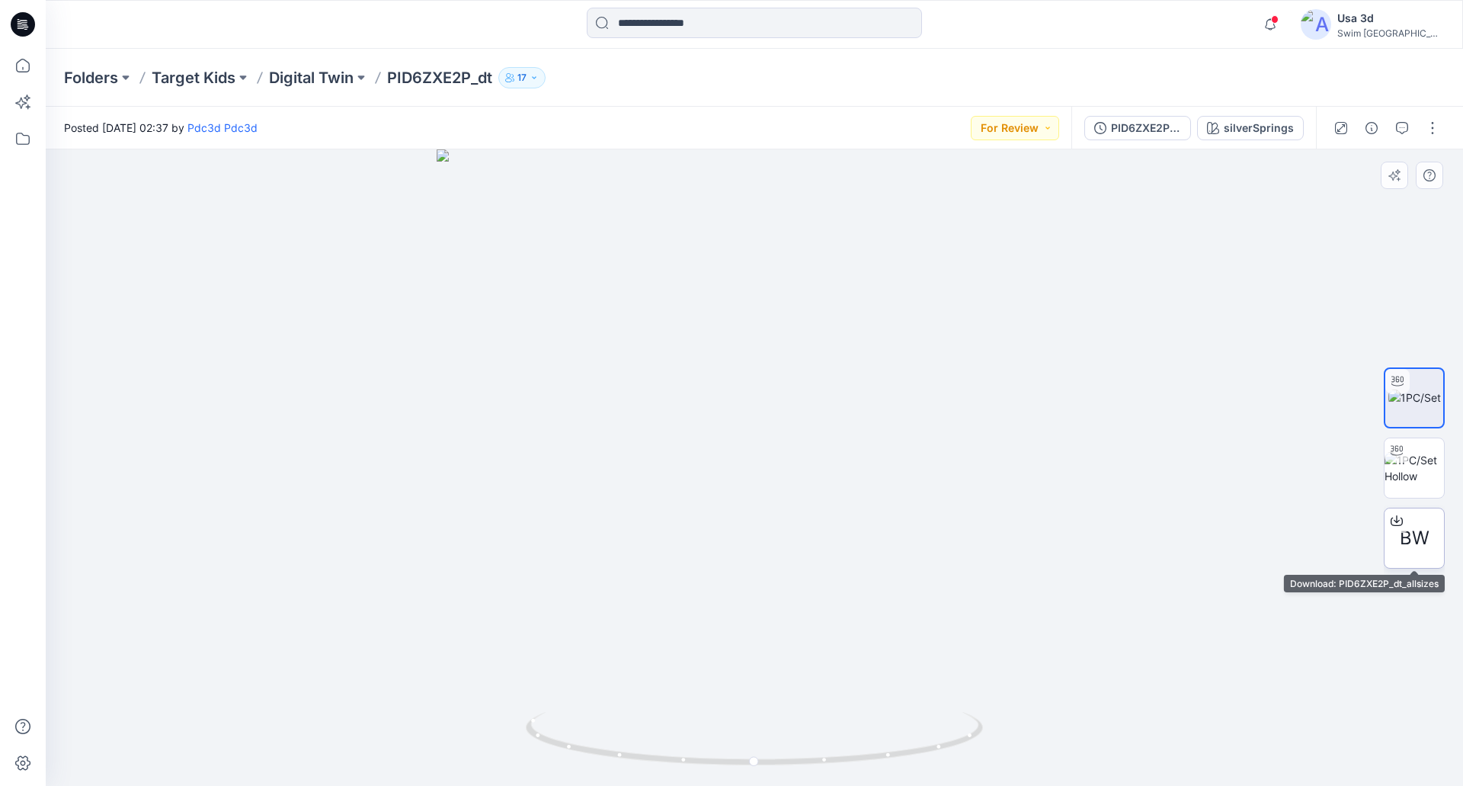
click at [1415, 530] on span "BW" at bounding box center [1415, 537] width 30 height 27
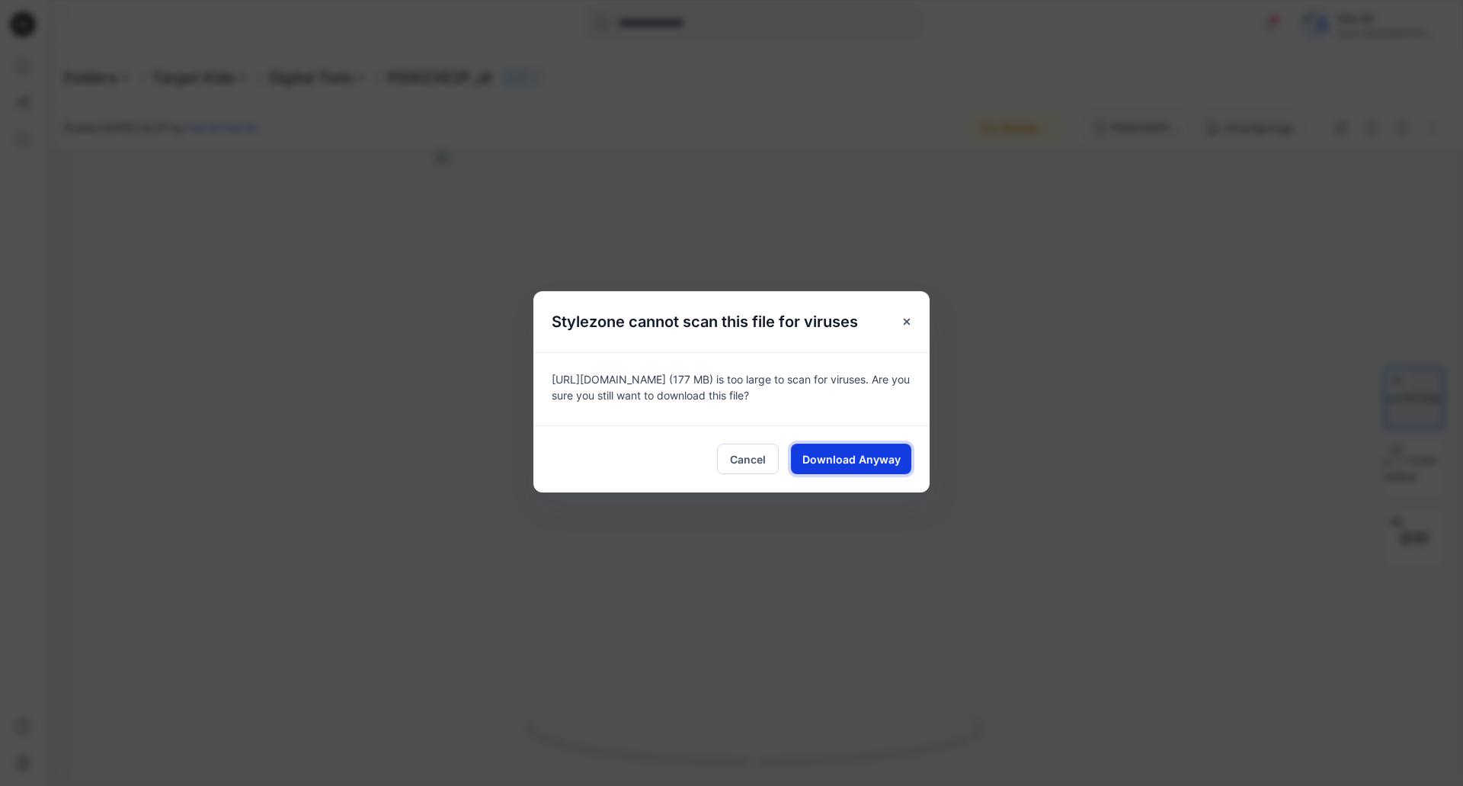
click at [876, 455] on span "Download Anyway" at bounding box center [852, 459] width 98 height 16
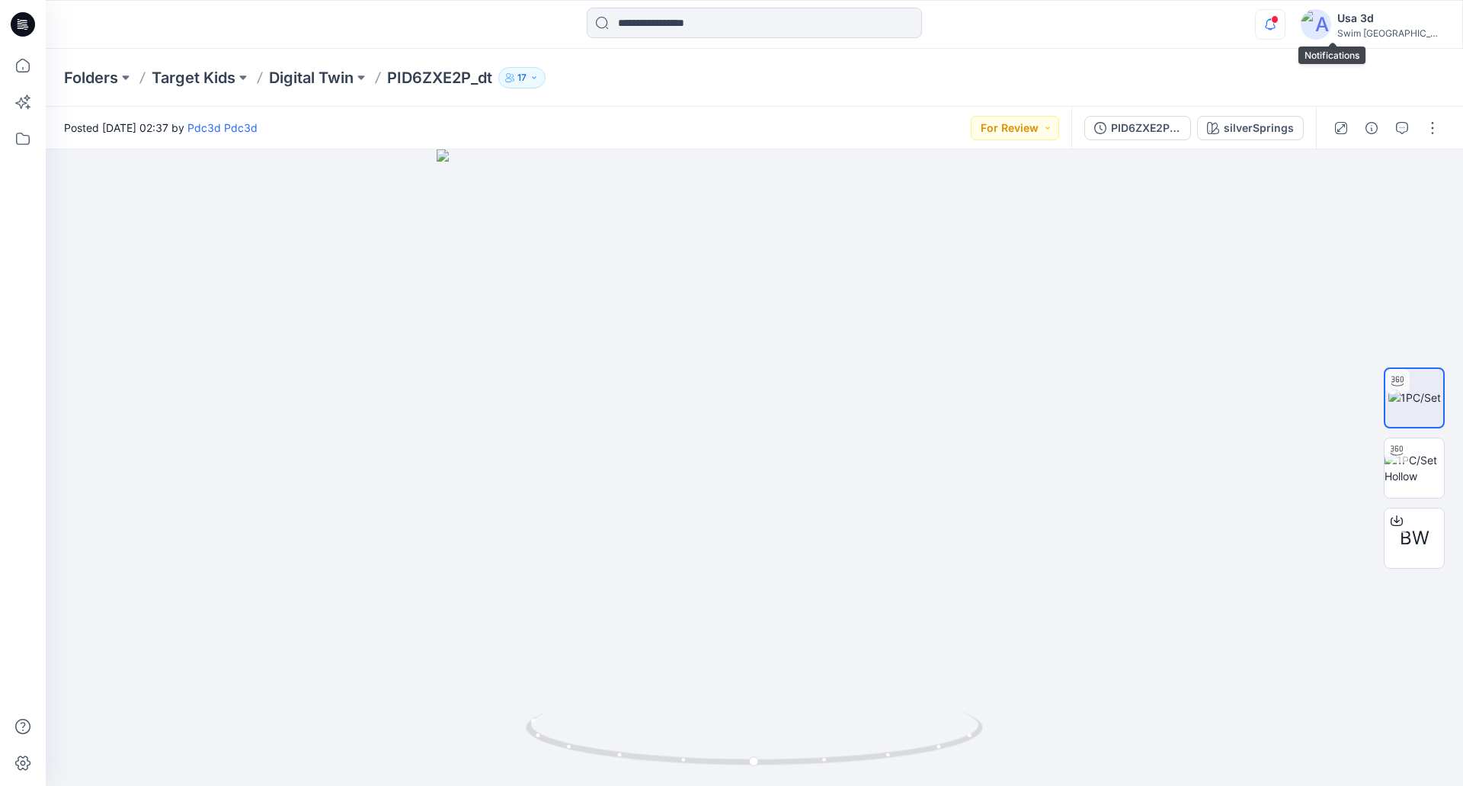
click at [1276, 27] on icon "button" at bounding box center [1270, 24] width 11 height 10
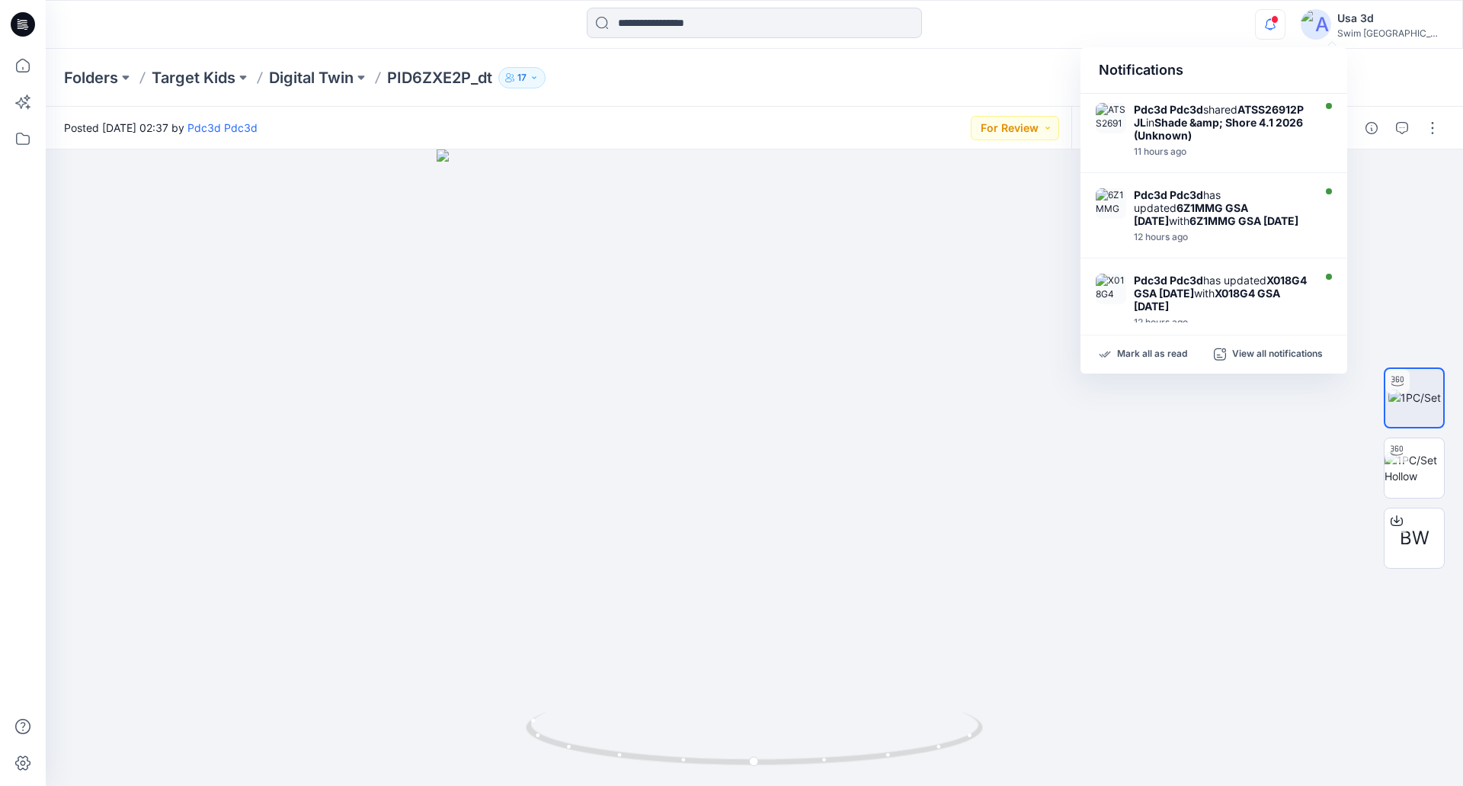
click at [1276, 27] on icon "button" at bounding box center [1270, 24] width 11 height 10
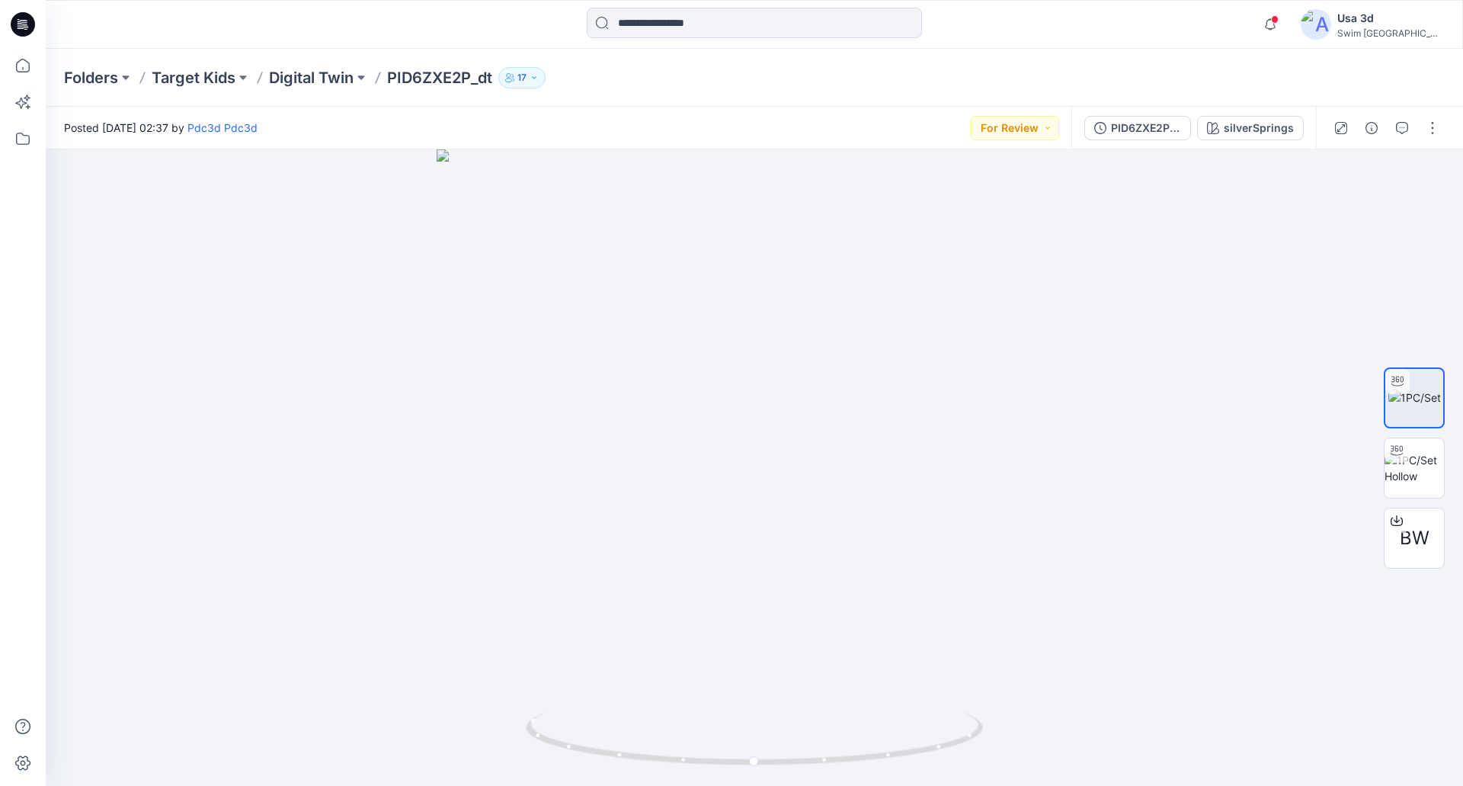
click at [1279, 18] on span at bounding box center [1275, 19] width 8 height 8
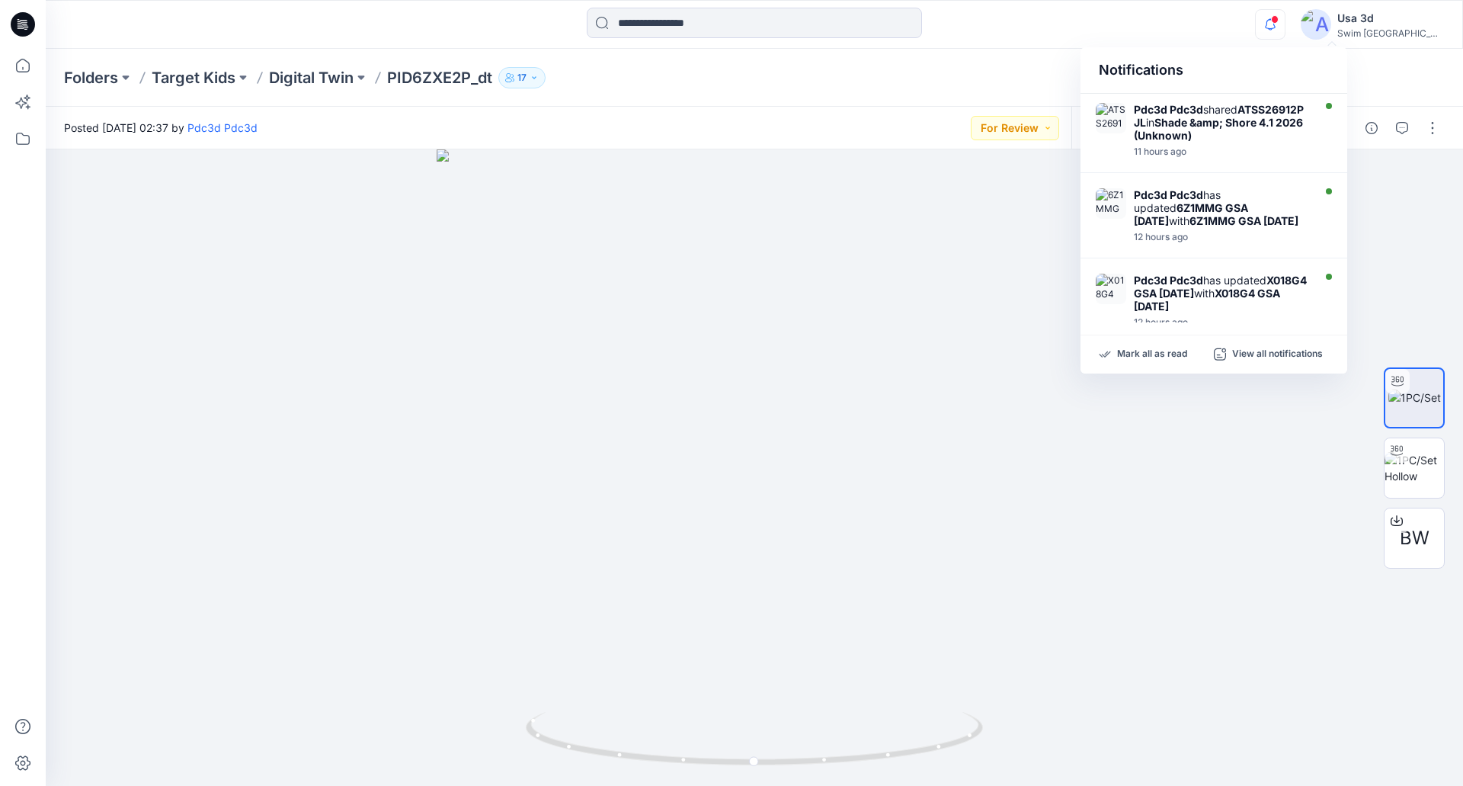
click at [1279, 18] on span at bounding box center [1275, 19] width 8 height 8
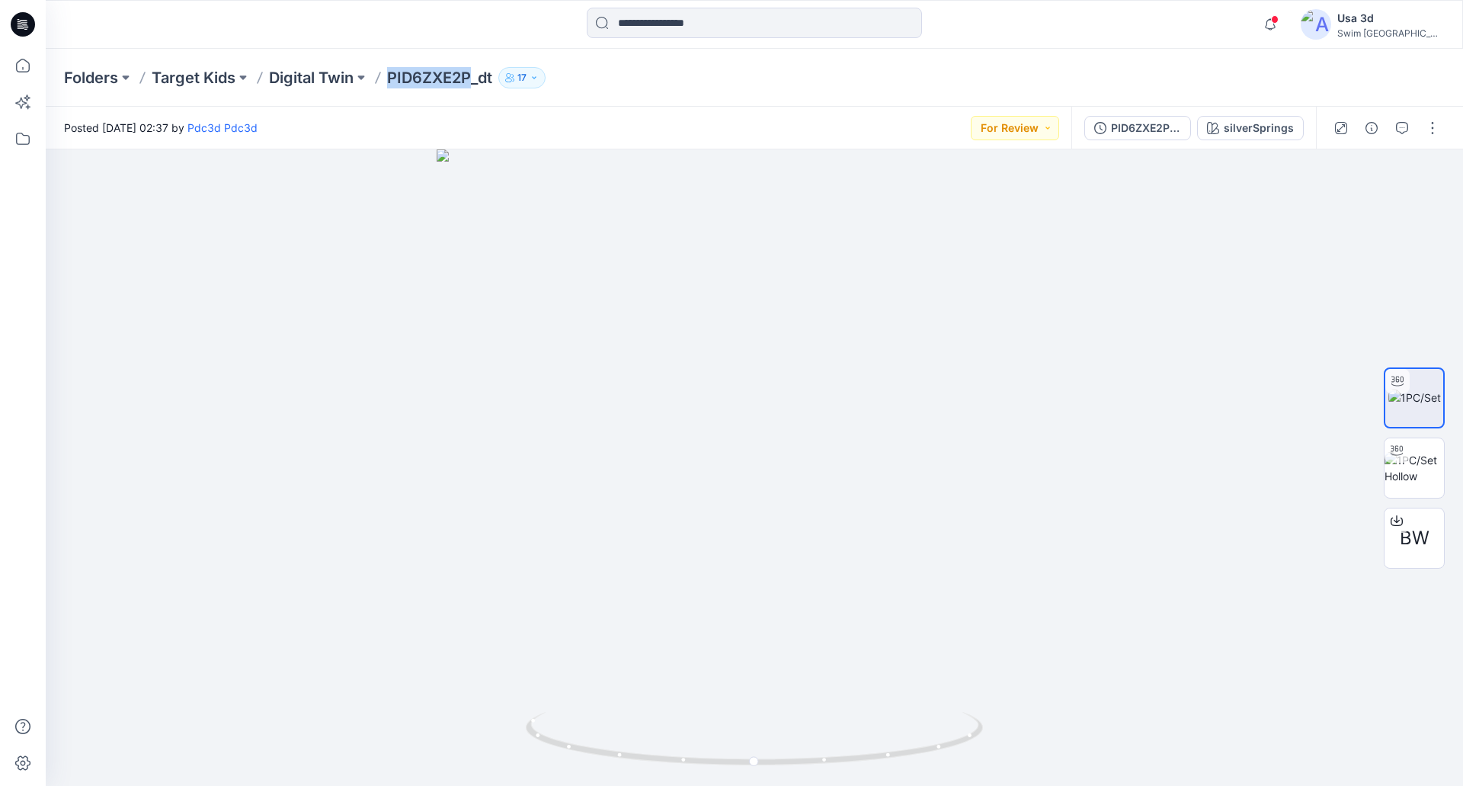
drag, startPoint x: 389, startPoint y: 76, endPoint x: 474, endPoint y: 79, distance: 84.6
click at [474, 79] on p "PID6ZXE2P_dt" at bounding box center [439, 77] width 105 height 21
copy p "PID6ZXE2P"
click at [423, 65] on div "Folders Target Kids Digital Twin PID6ZXE2P_dt 17" at bounding box center [755, 78] width 1418 height 58
click at [402, 80] on p "PID6ZXE2P_dt" at bounding box center [439, 77] width 105 height 21
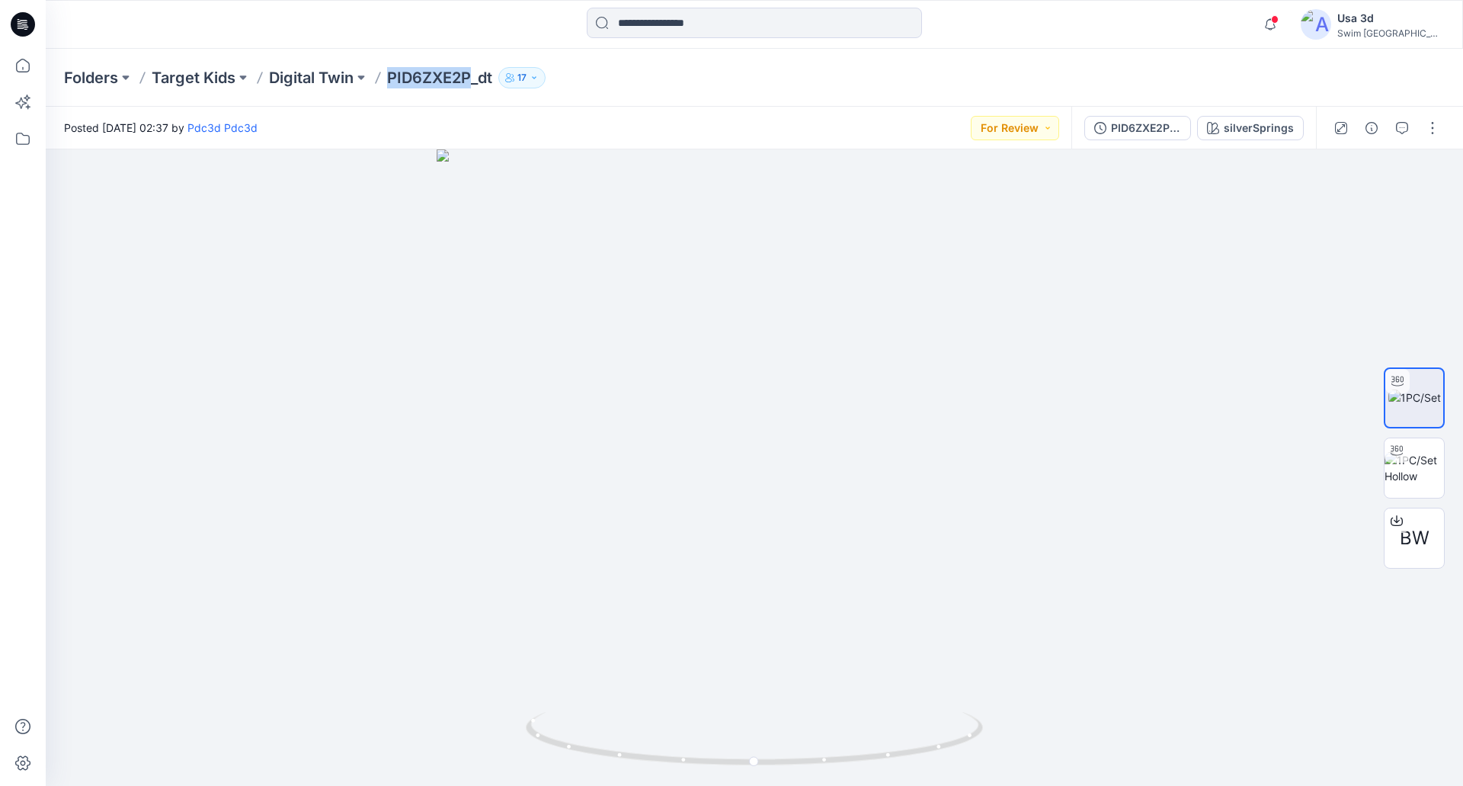
drag, startPoint x: 393, startPoint y: 79, endPoint x: 473, endPoint y: 82, distance: 80.1
click at [473, 82] on p "PID6ZXE2P_dt" at bounding box center [439, 77] width 105 height 21
copy p "PID6ZXE2P"
click at [1399, 127] on icon "button" at bounding box center [1402, 128] width 12 height 12
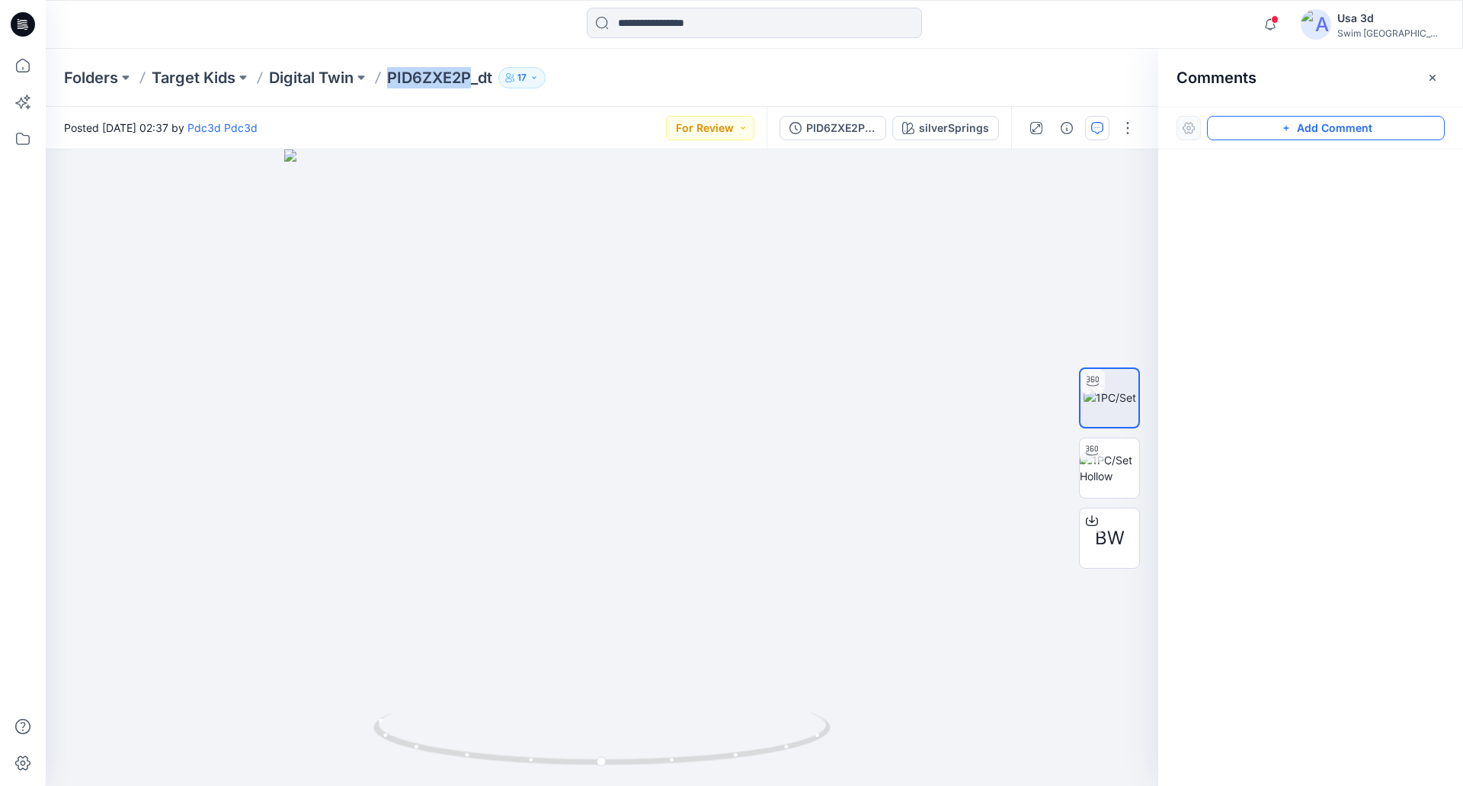
click at [1320, 132] on button "Add Comment" at bounding box center [1326, 128] width 238 height 24
click at [130, 194] on div "1" at bounding box center [602, 467] width 1113 height 636
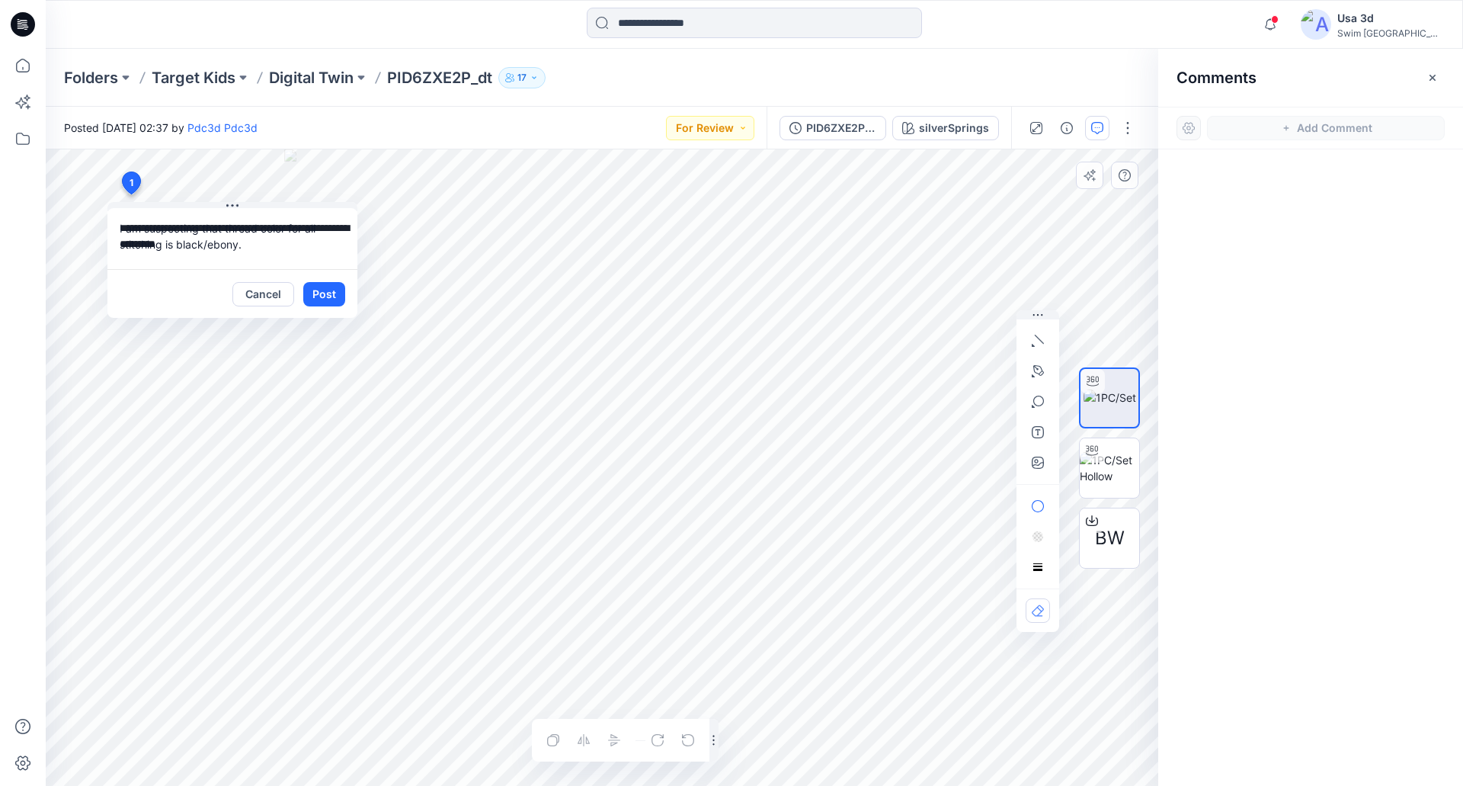
click at [81, 219] on div "**********" at bounding box center [602, 467] width 1113 height 636
type textarea "**********"
click at [322, 305] on button "Post" at bounding box center [324, 294] width 42 height 24
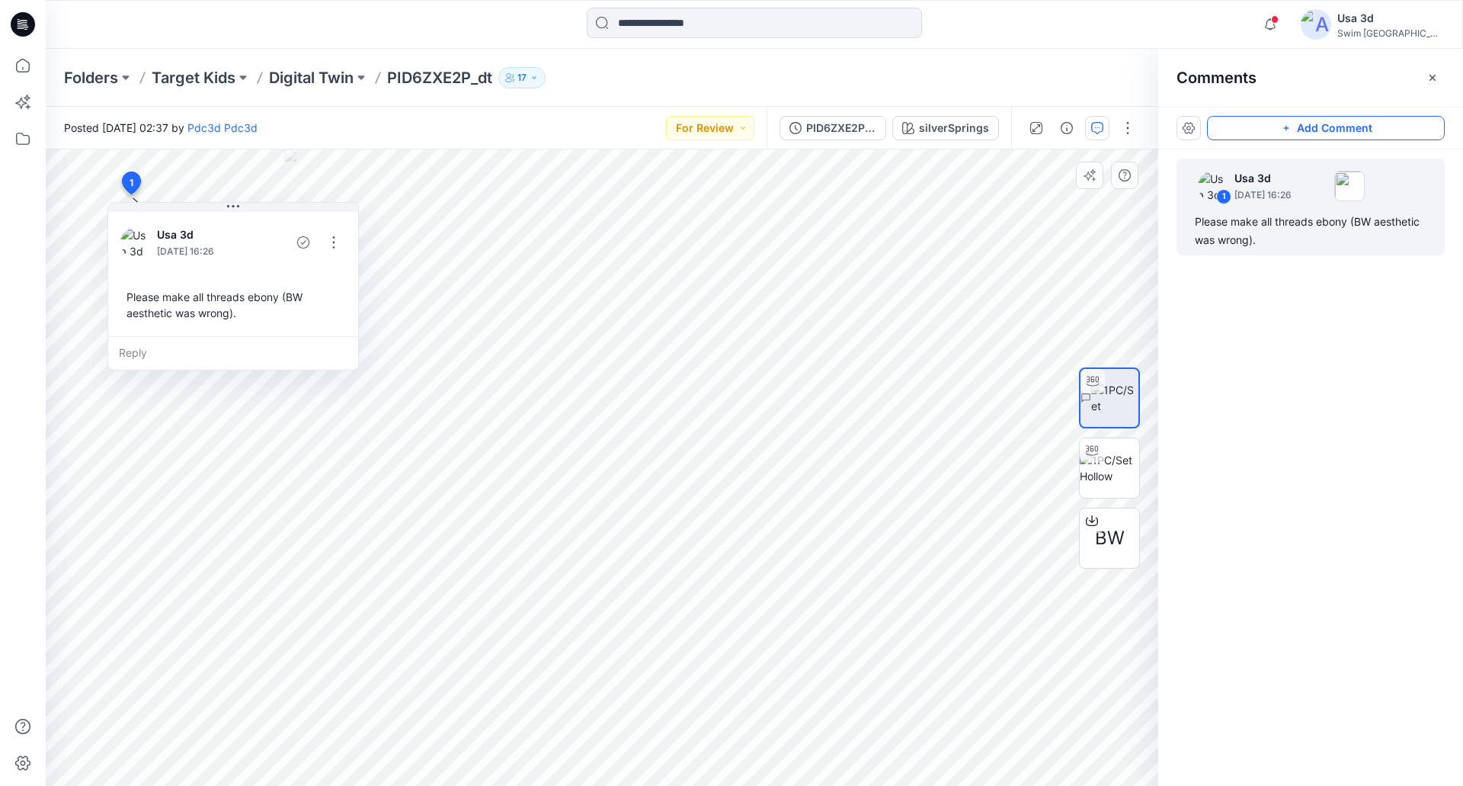
click at [1262, 127] on button "Add Comment" at bounding box center [1326, 128] width 238 height 24
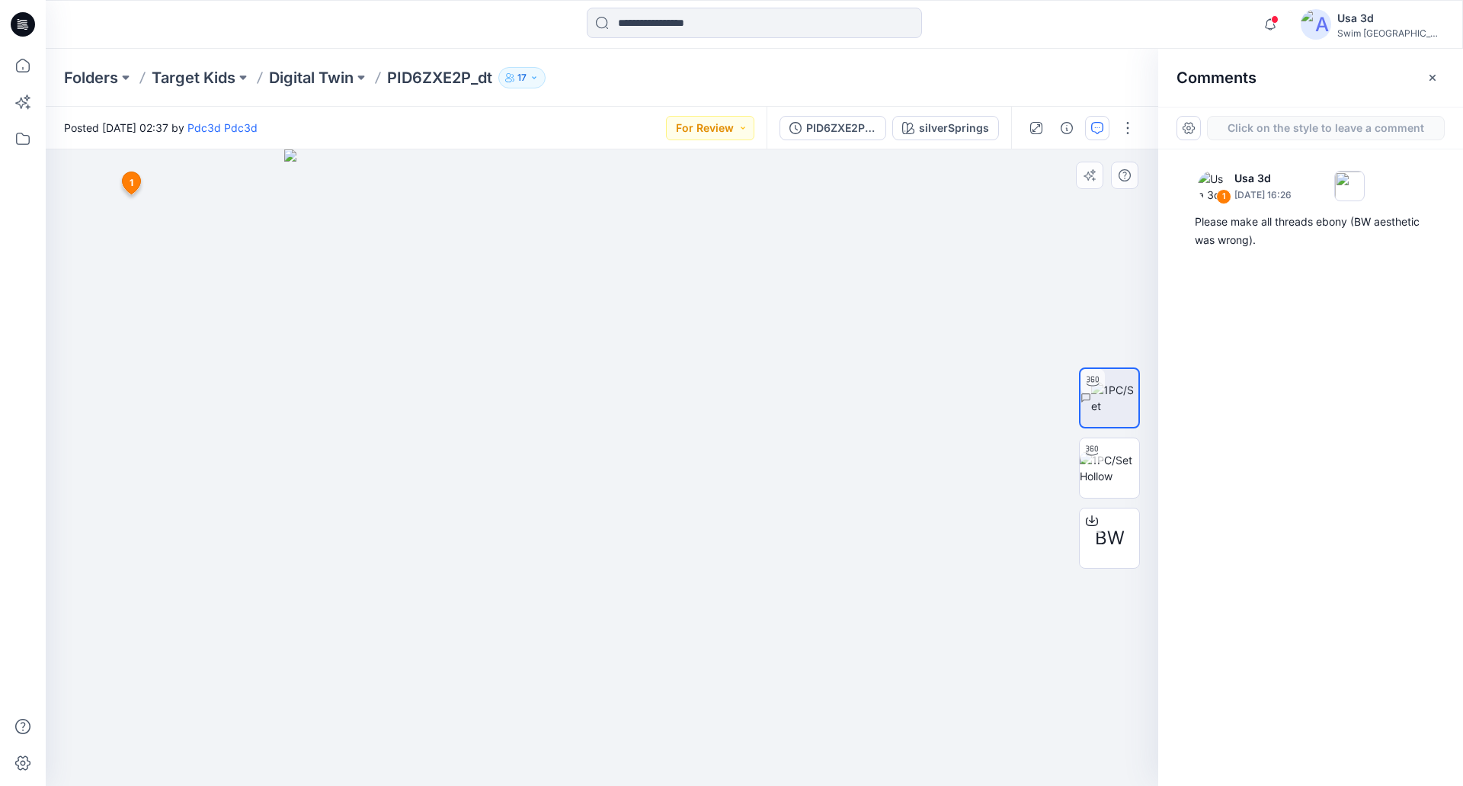
click at [130, 298] on div "2 1 Usa 3d September 05, 2025 16:26 Please make all threads ebony (BW aesthetic…" at bounding box center [602, 467] width 1113 height 636
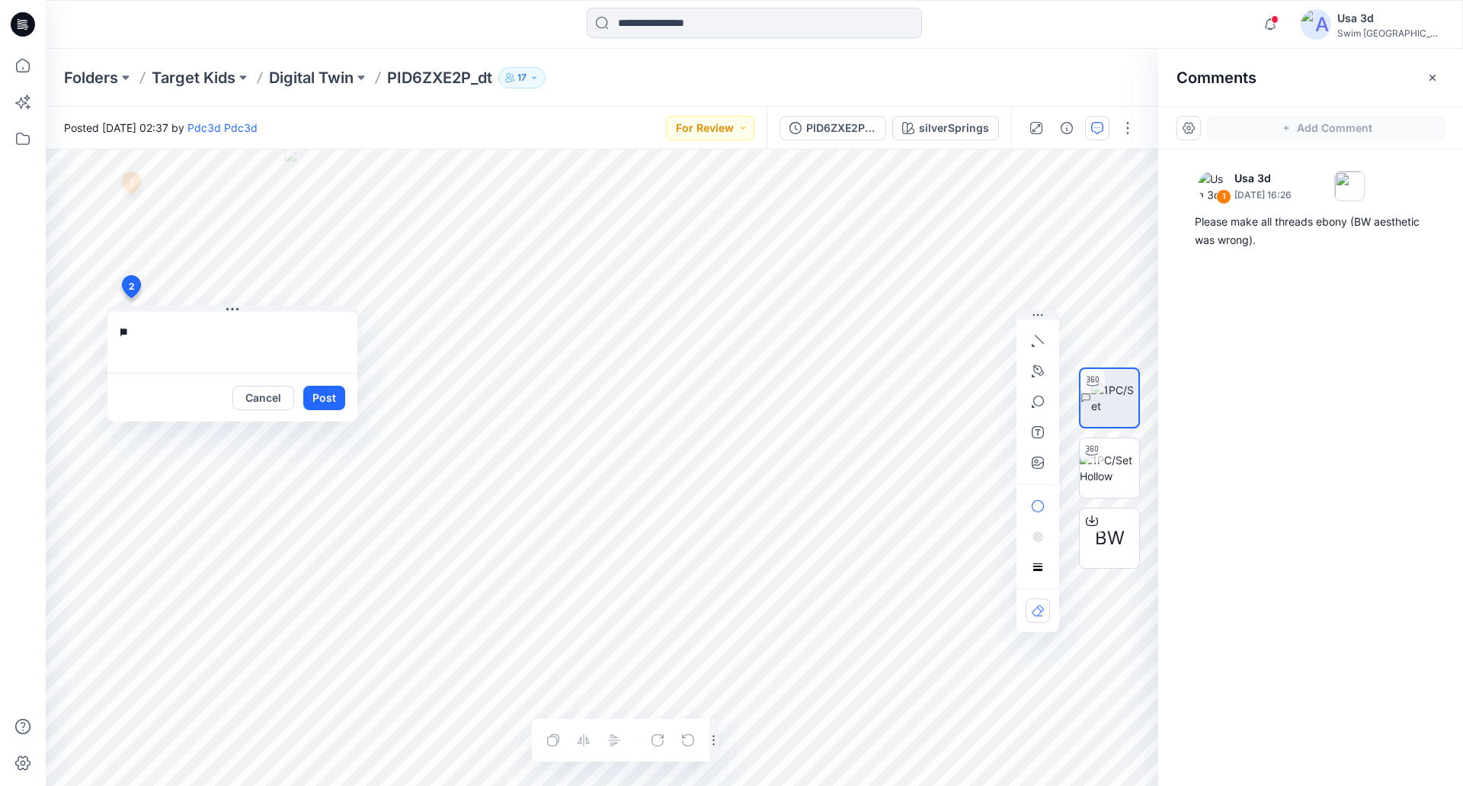
type textarea "*"
click at [713, 135] on button "For Review" at bounding box center [710, 128] width 88 height 24
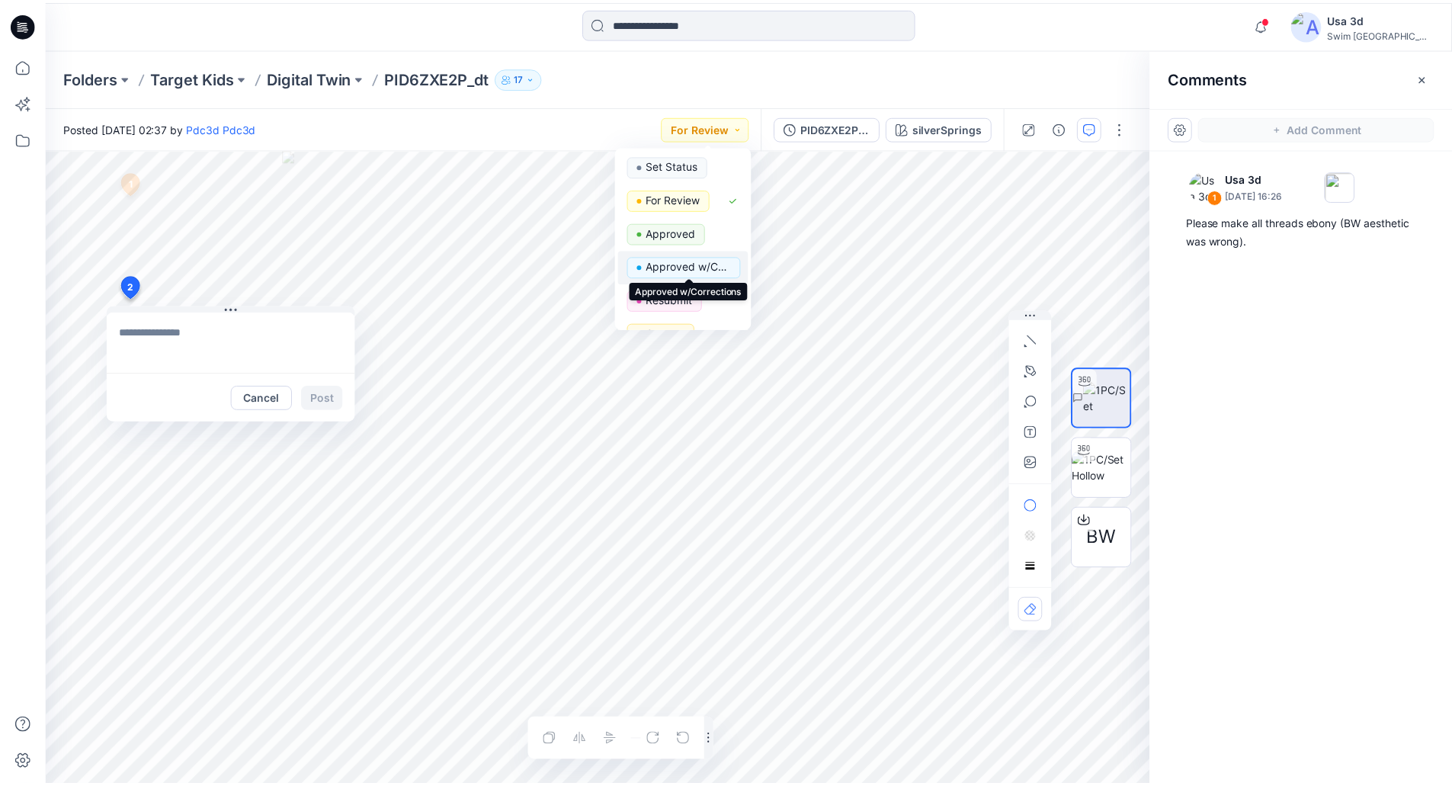
scroll to position [152, 0]
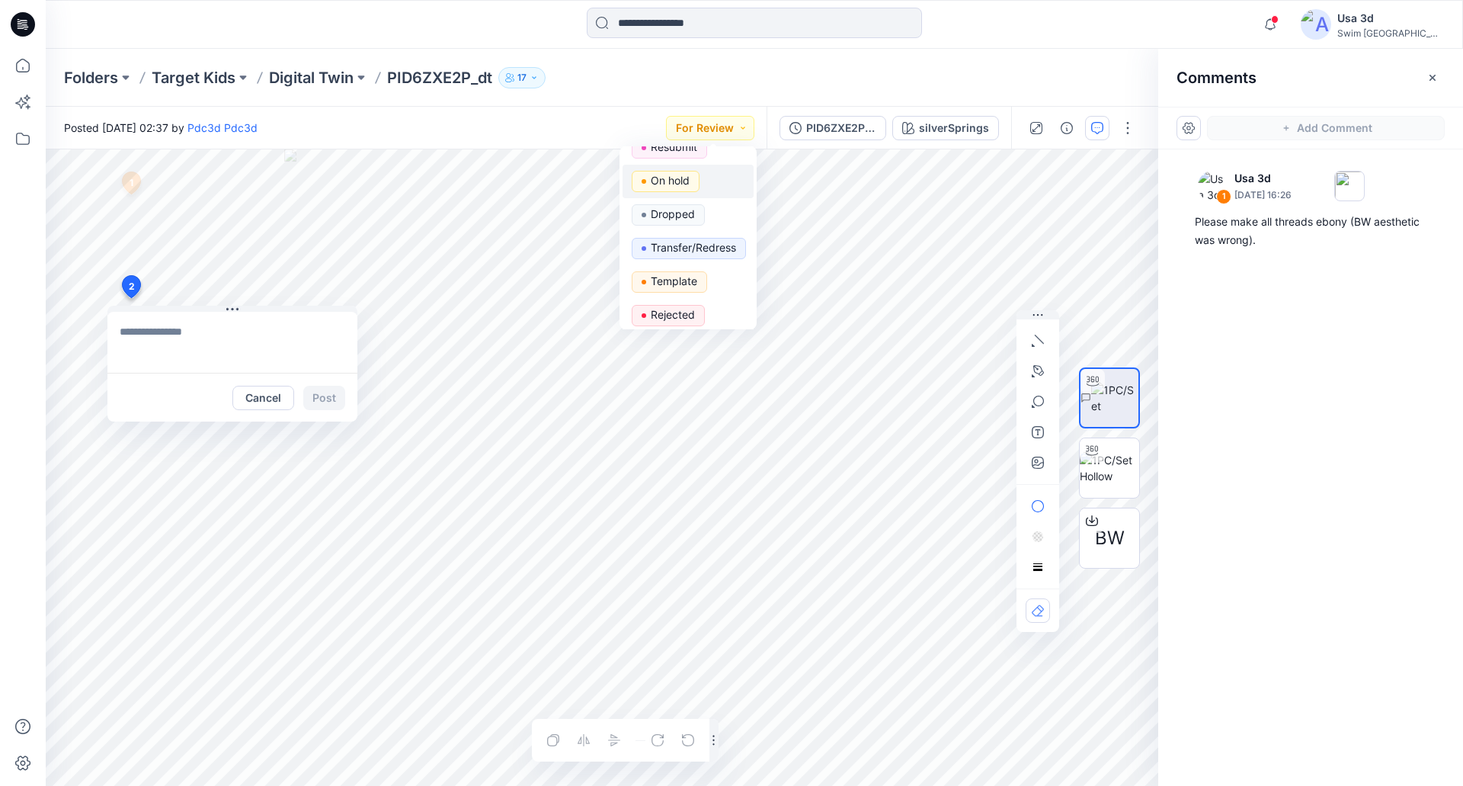
click at [686, 182] on p "On hold" at bounding box center [670, 181] width 39 height 20
click at [168, 346] on textarea at bounding box center [232, 342] width 250 height 61
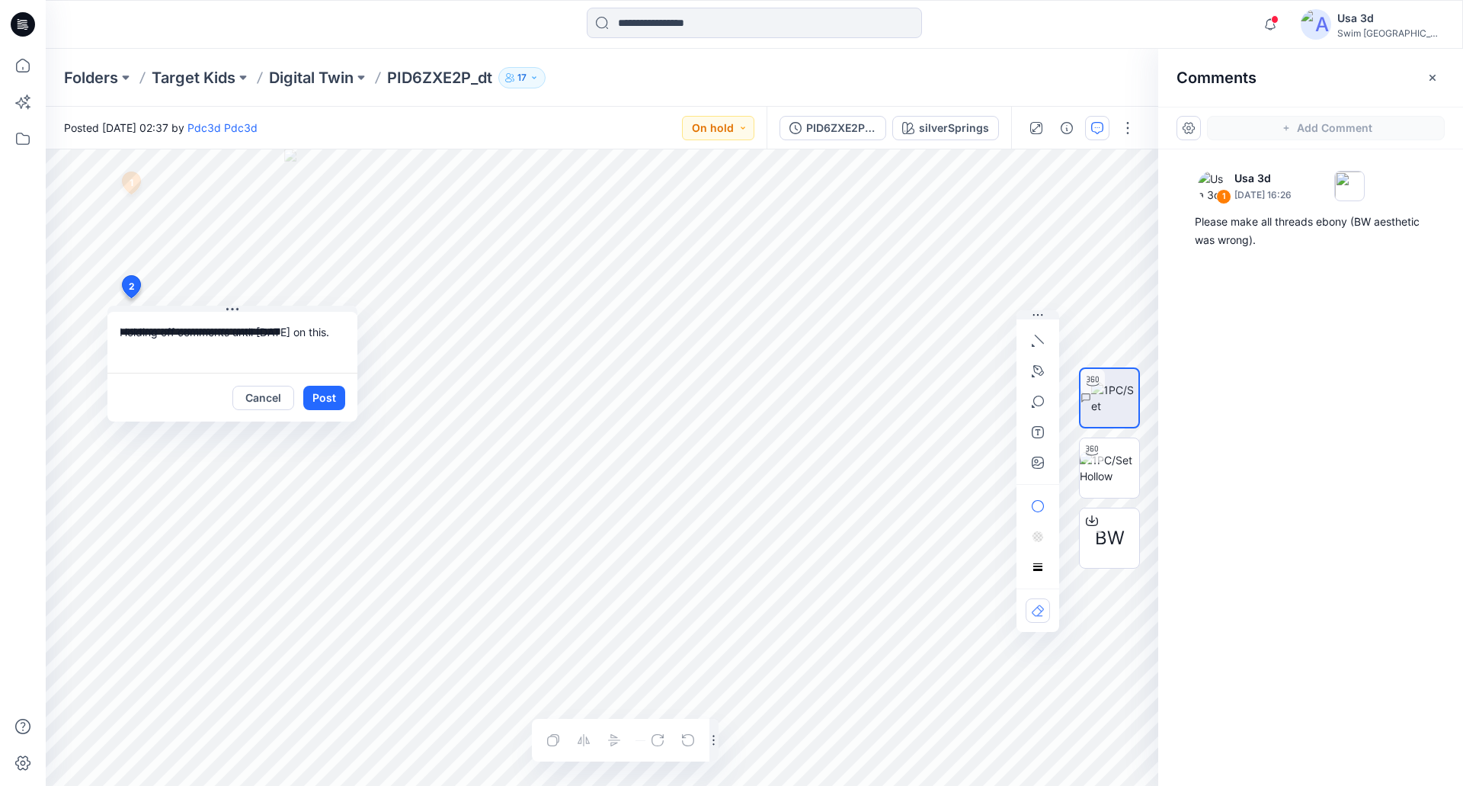
type textarea "**********"
click at [299, 398] on div "Cancel Post" at bounding box center [288, 398] width 113 height 24
click at [307, 398] on button "Post" at bounding box center [324, 398] width 42 height 24
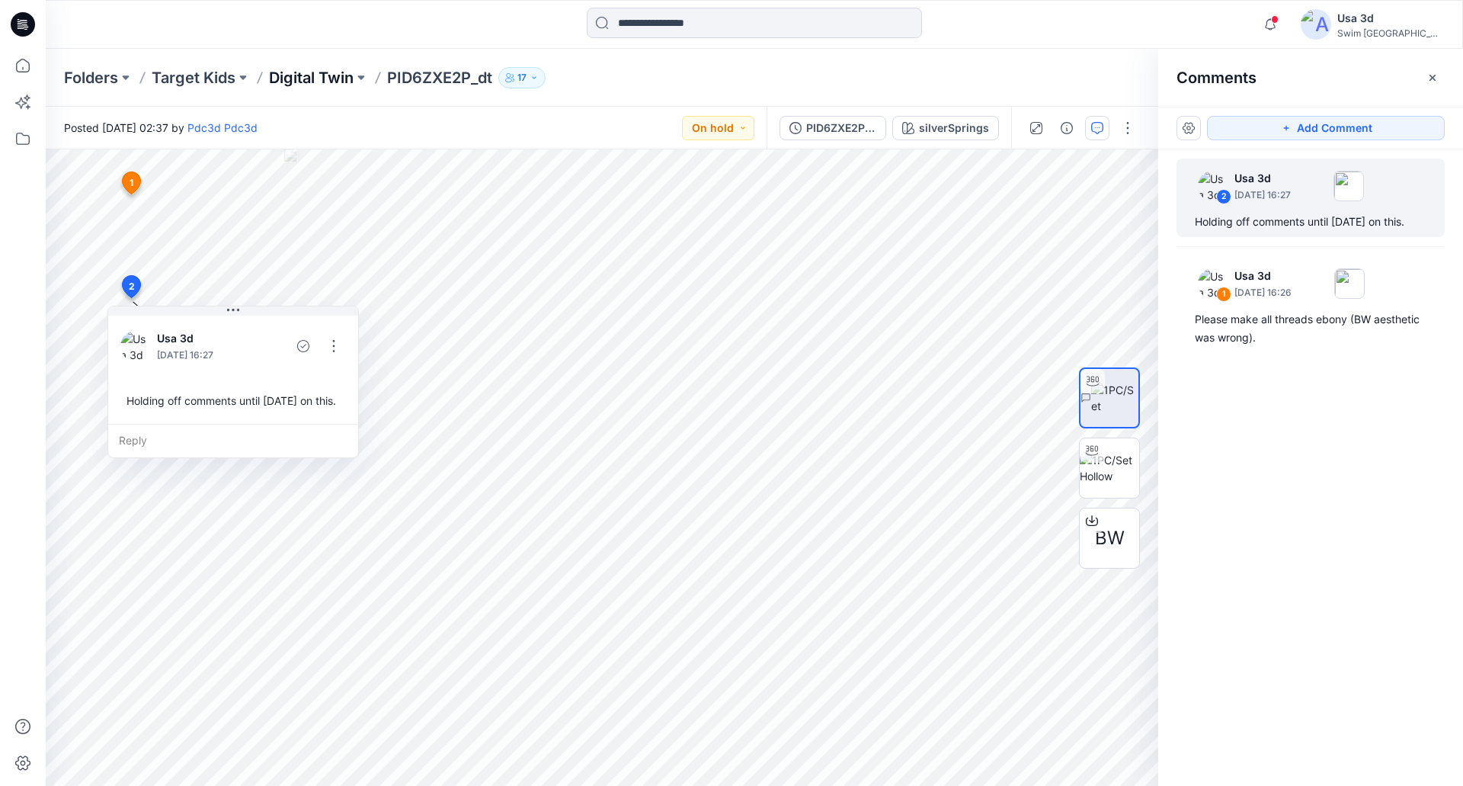
click at [306, 67] on p "Digital Twin" at bounding box center [311, 77] width 85 height 21
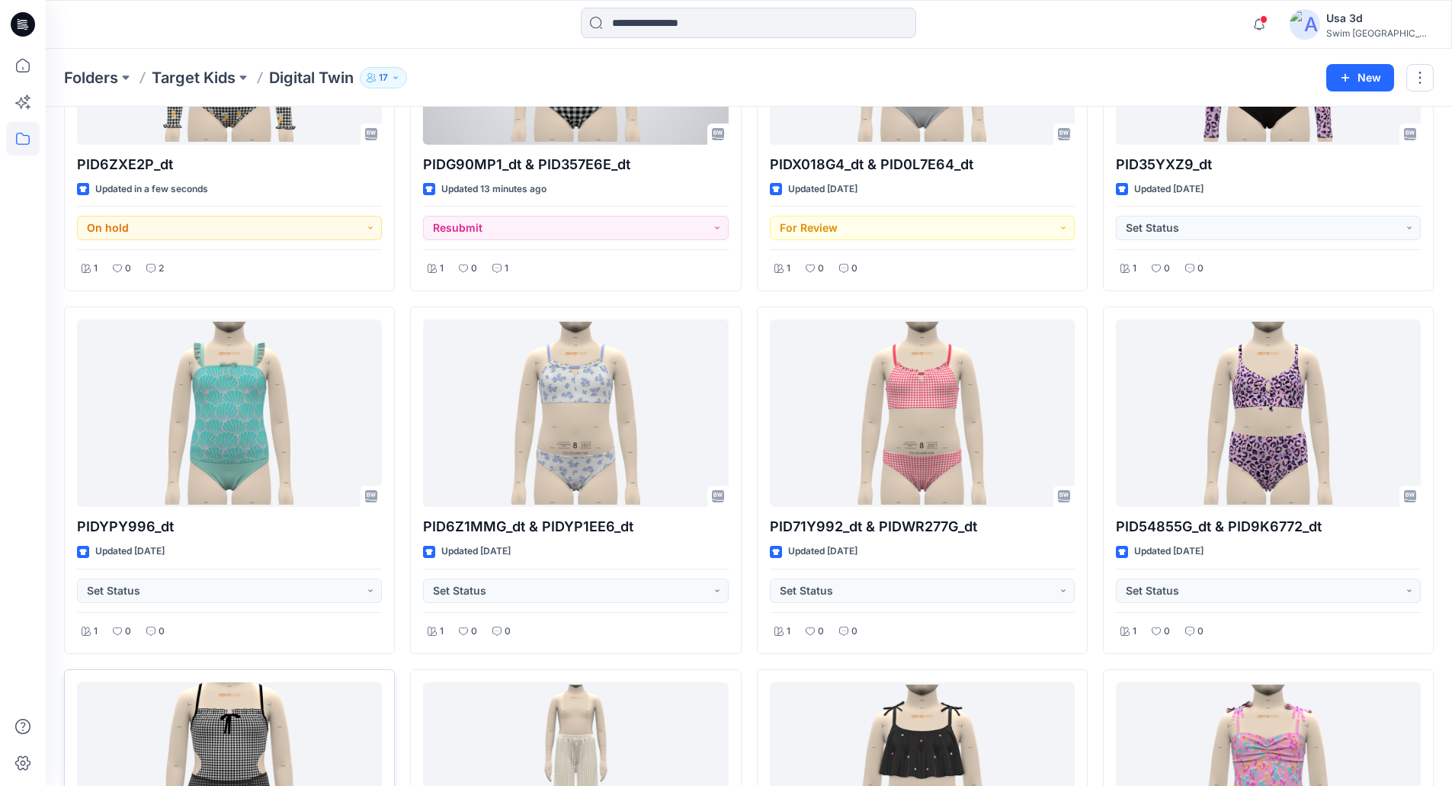
scroll to position [229, 0]
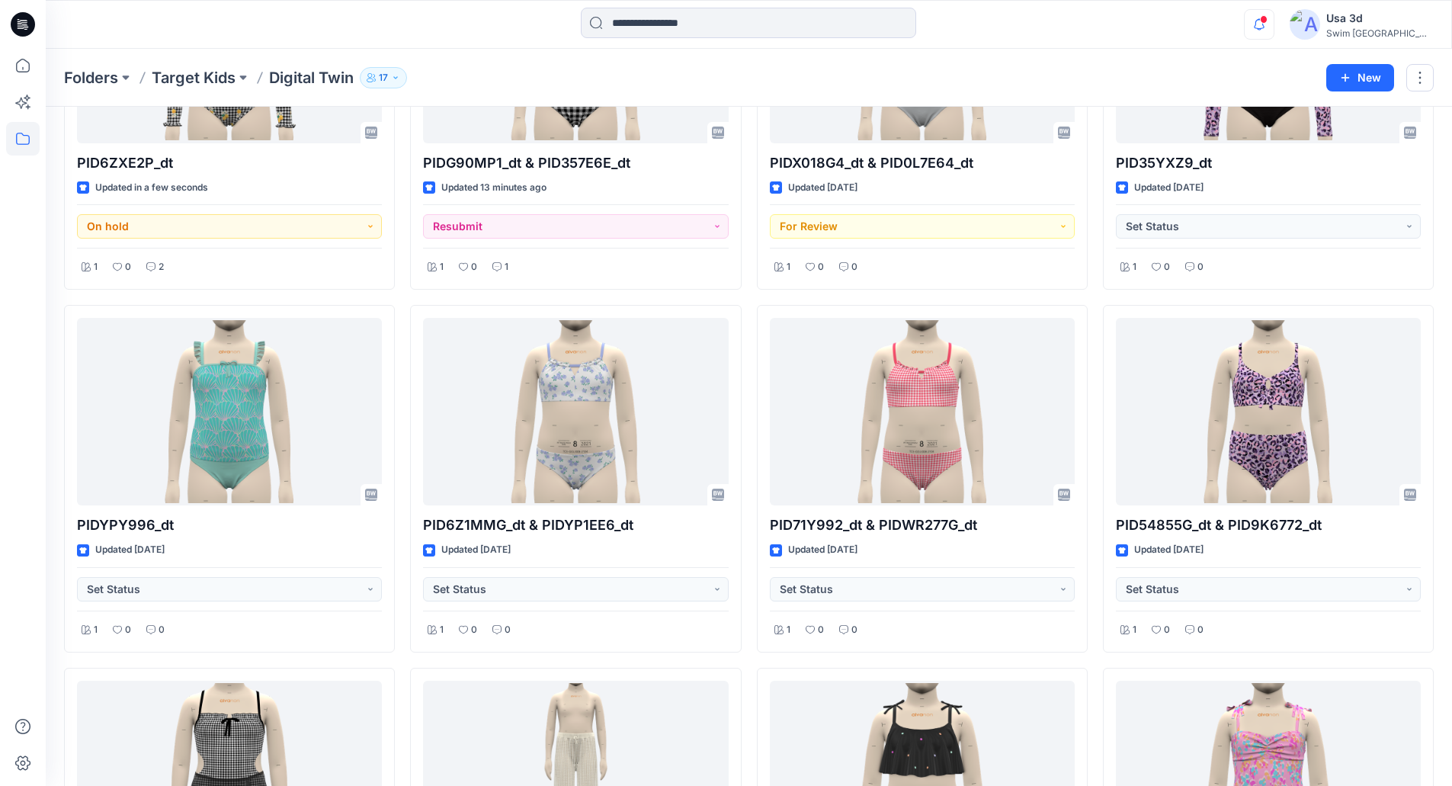
click at [1274, 24] on icon "button" at bounding box center [1259, 24] width 29 height 30
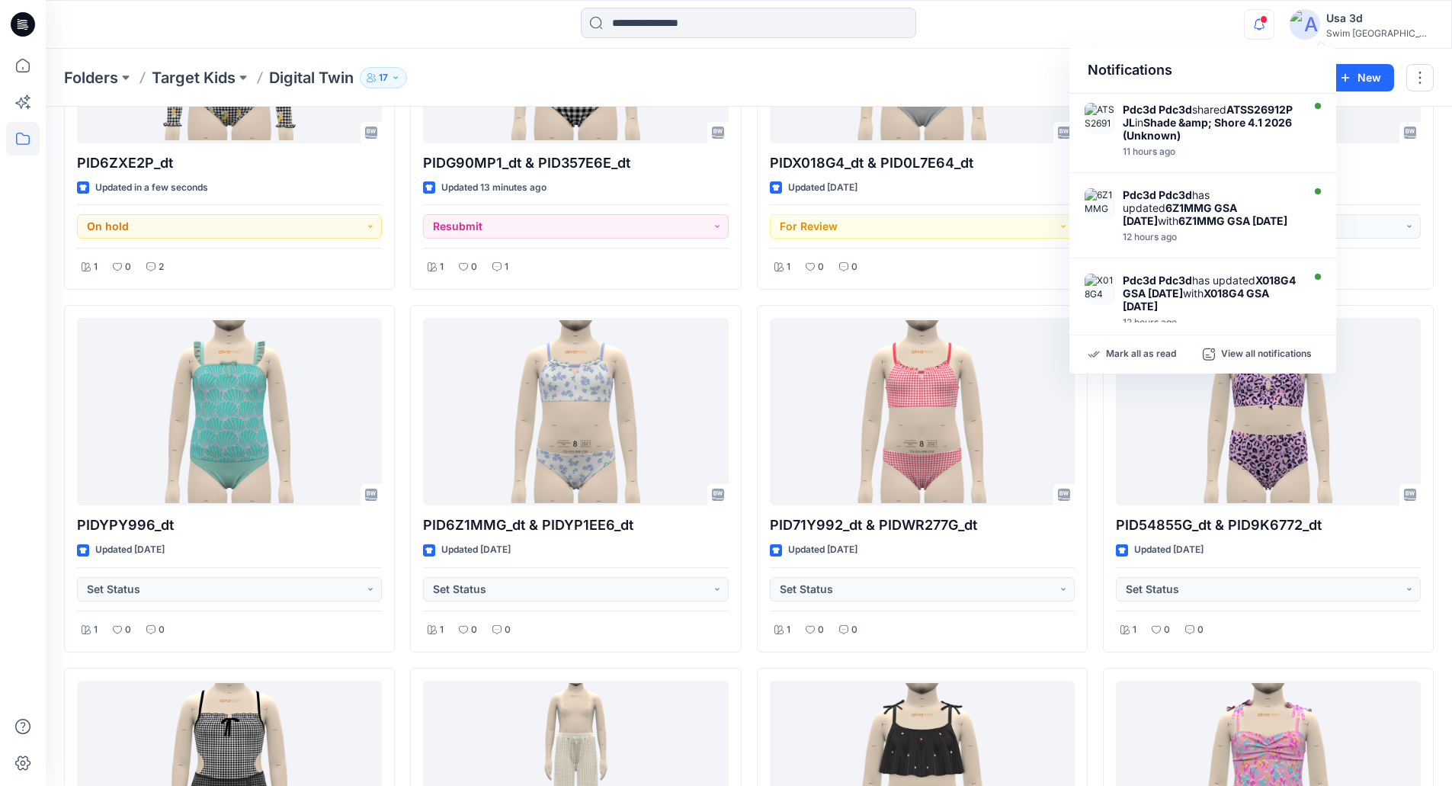
click at [1274, 24] on icon "button" at bounding box center [1259, 24] width 29 height 30
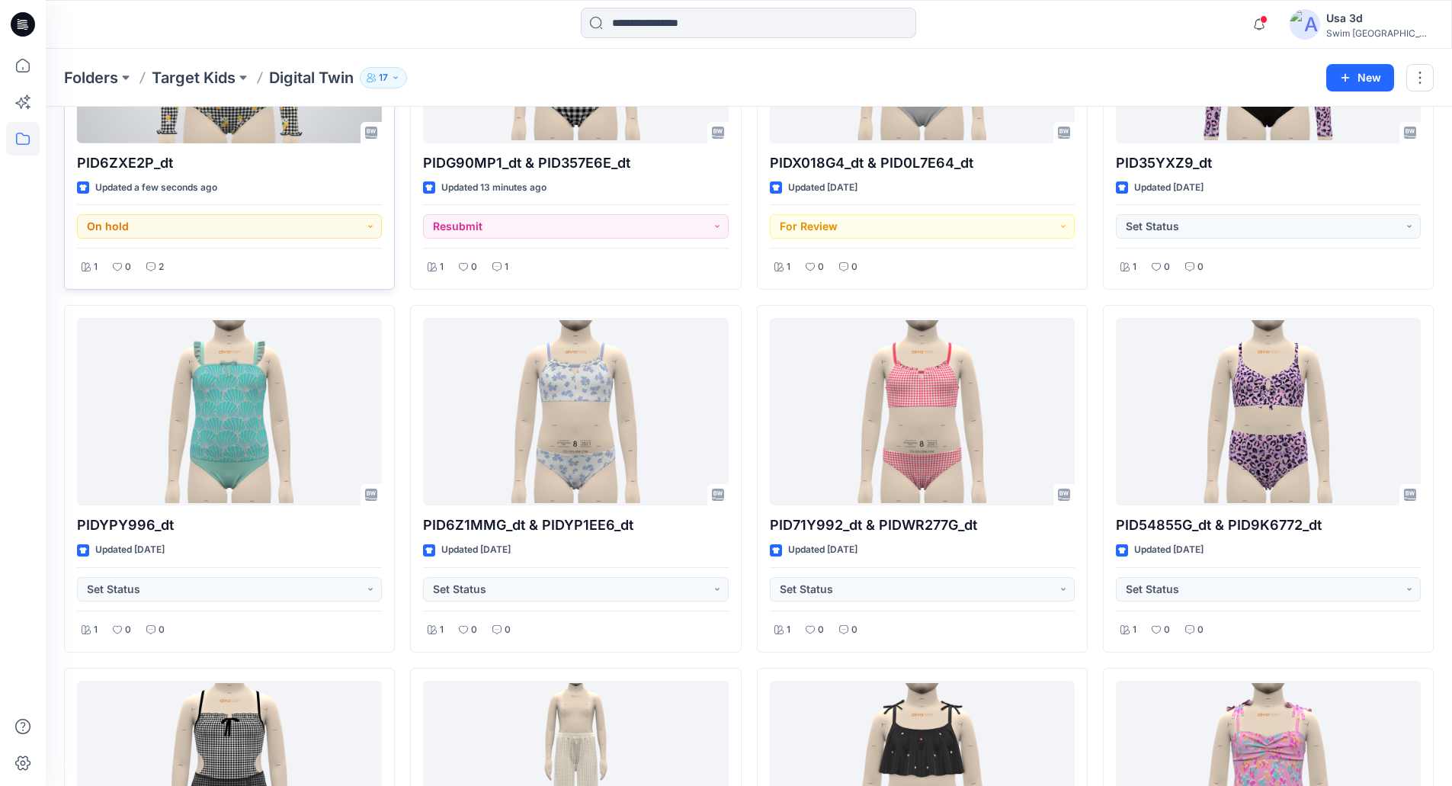
click at [232, 138] on div at bounding box center [229, 49] width 305 height 188
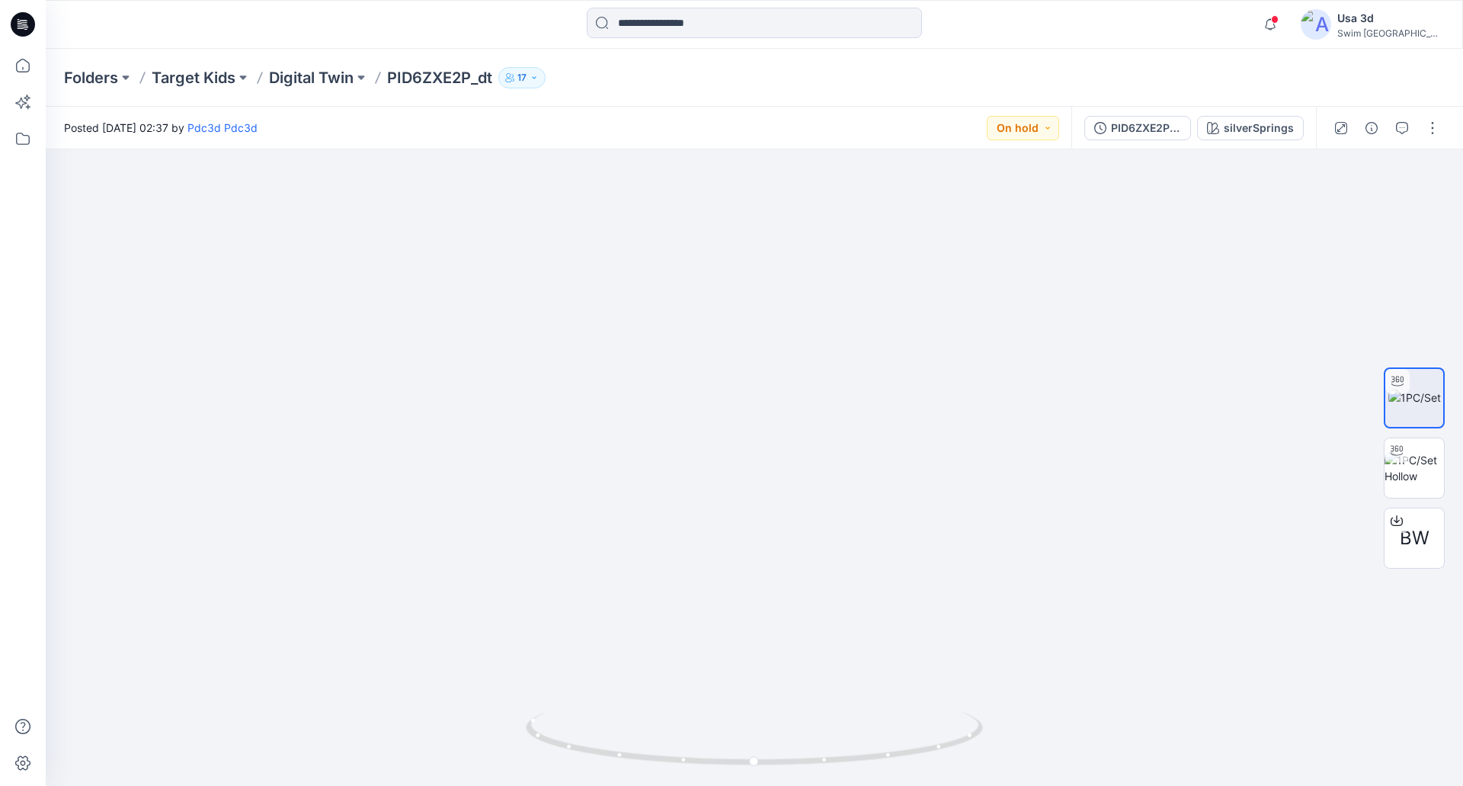
drag, startPoint x: 552, startPoint y: 564, endPoint x: 678, endPoint y: 69, distance: 510.6
click at [678, 69] on div "Folders Target Kids Digital Twin PID6ZXE2P_dt 17 Posted Wednesday, September 03…" at bounding box center [755, 417] width 1418 height 737
click at [678, 69] on div "Folders Target Kids Digital Twin PID6ZXE2P_dt 17" at bounding box center [695, 77] width 1262 height 21
click at [1279, 20] on span at bounding box center [1275, 19] width 8 height 8
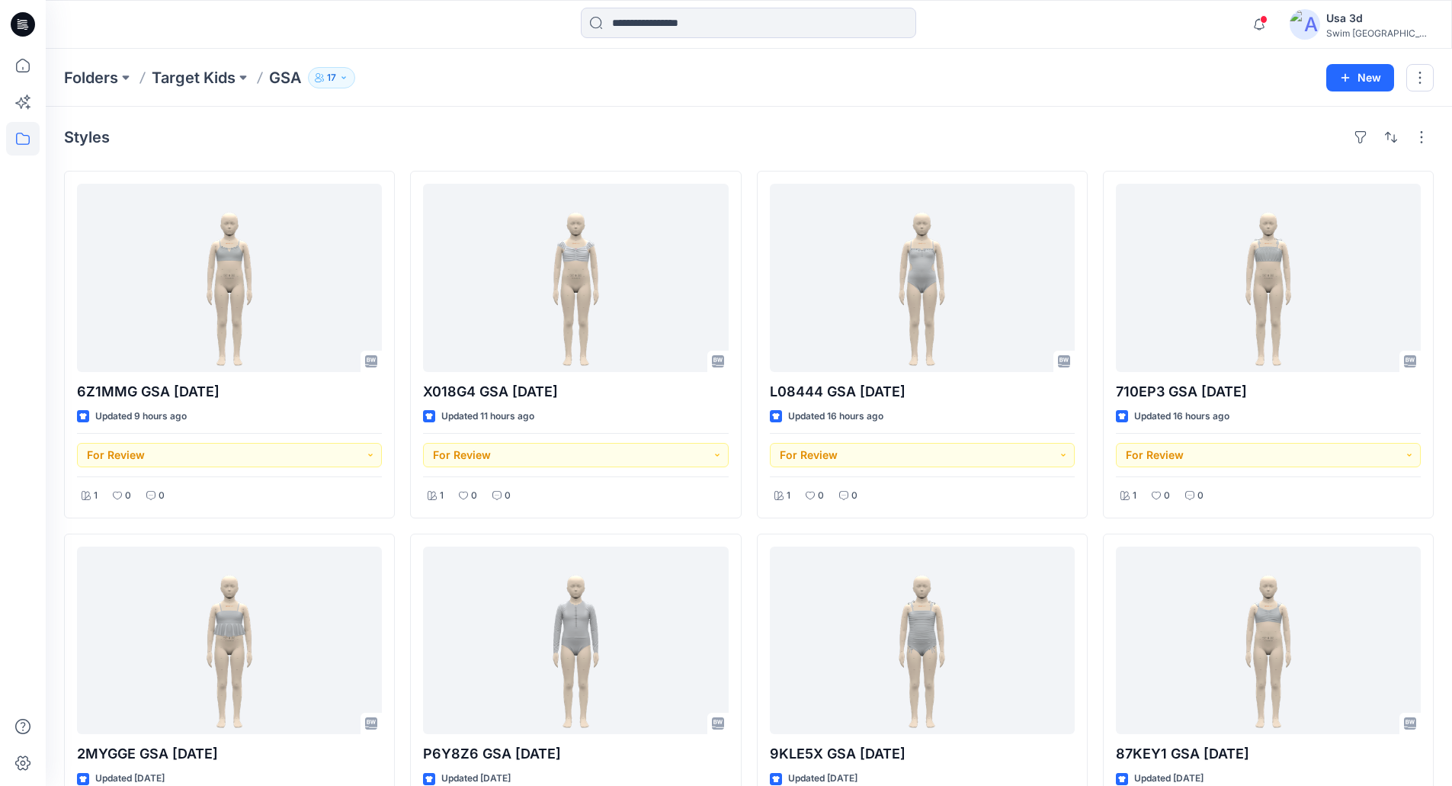
click at [7, 28] on div at bounding box center [22, 24] width 49 height 49
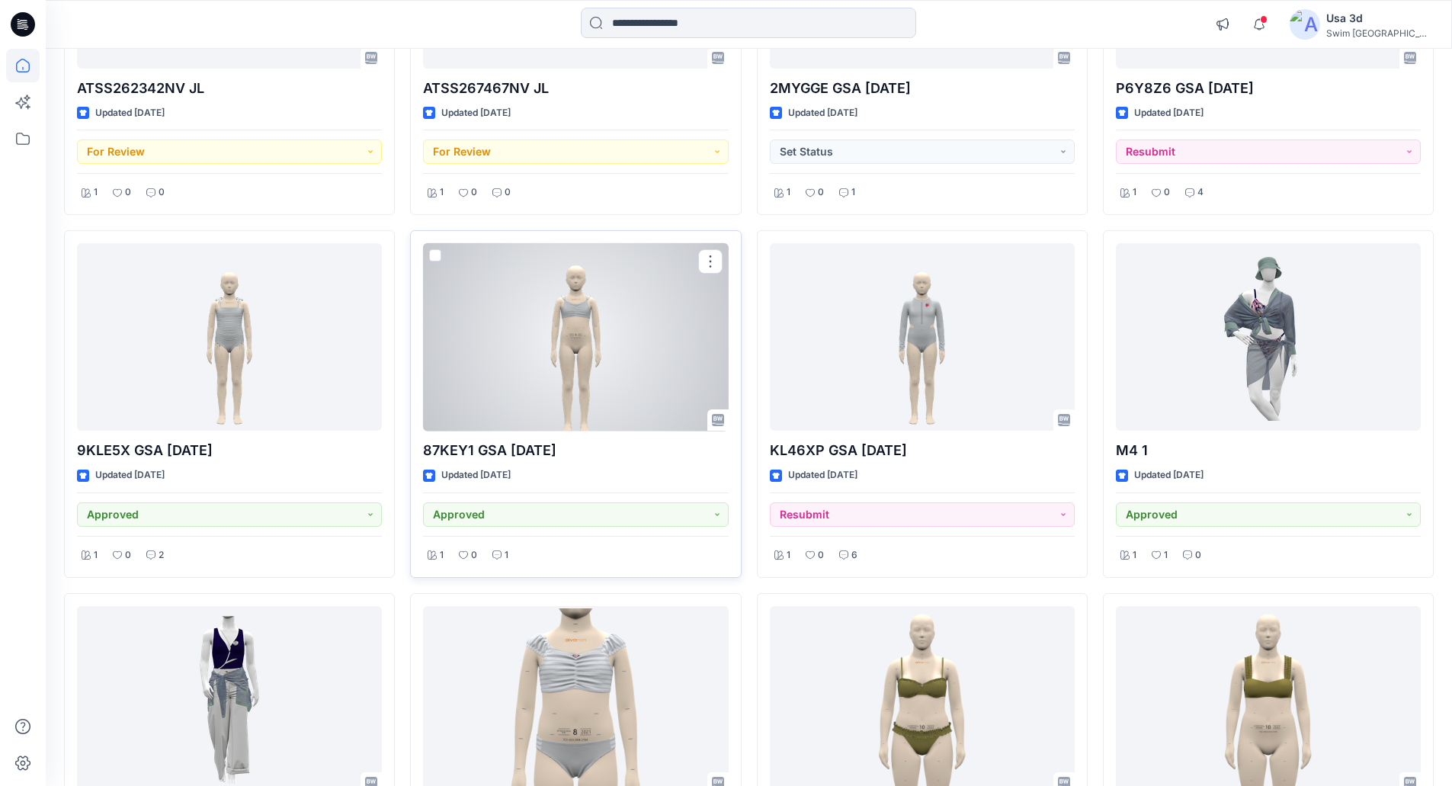
scroll to position [1336, 0]
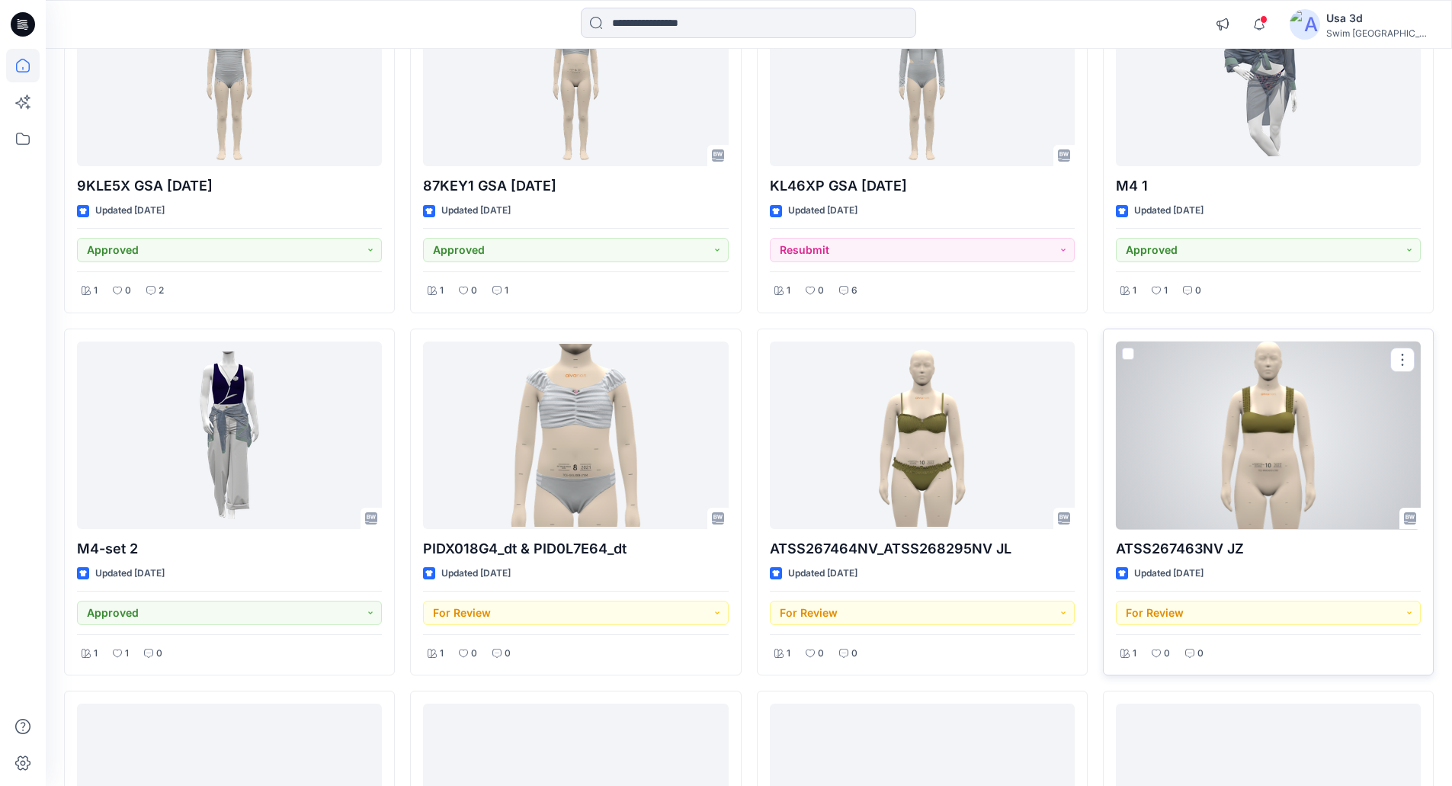
click at [1219, 423] on div at bounding box center [1268, 435] width 305 height 188
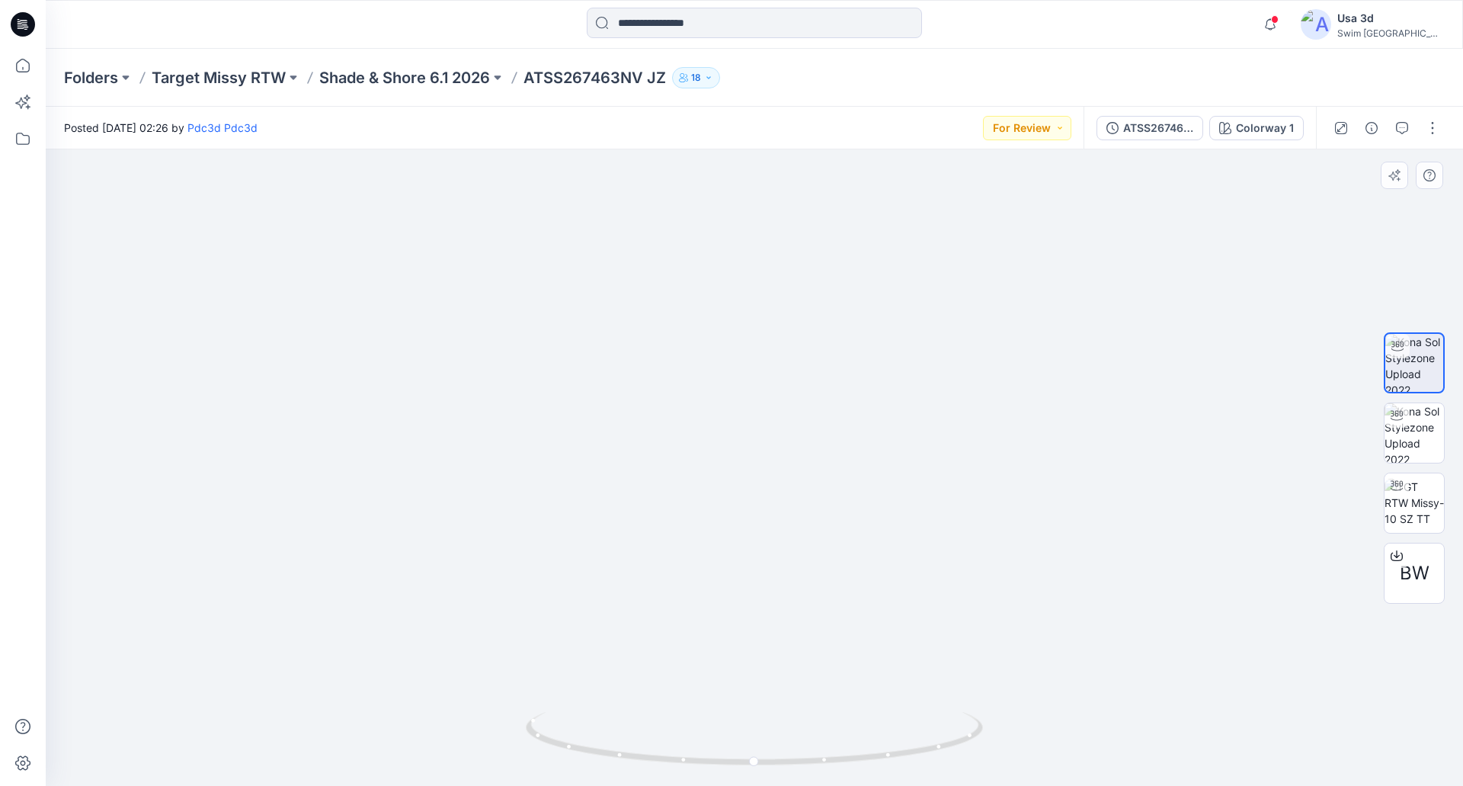
drag, startPoint x: 734, startPoint y: 242, endPoint x: 740, endPoint y: 360, distance: 118.3
click at [740, 360] on img at bounding box center [755, 328] width 718 height 915
drag, startPoint x: 758, startPoint y: 765, endPoint x: 684, endPoint y: 753, distance: 74.9
click at [684, 753] on icon at bounding box center [756, 740] width 461 height 57
drag, startPoint x: 689, startPoint y: 764, endPoint x: 720, endPoint y: 755, distance: 32.6
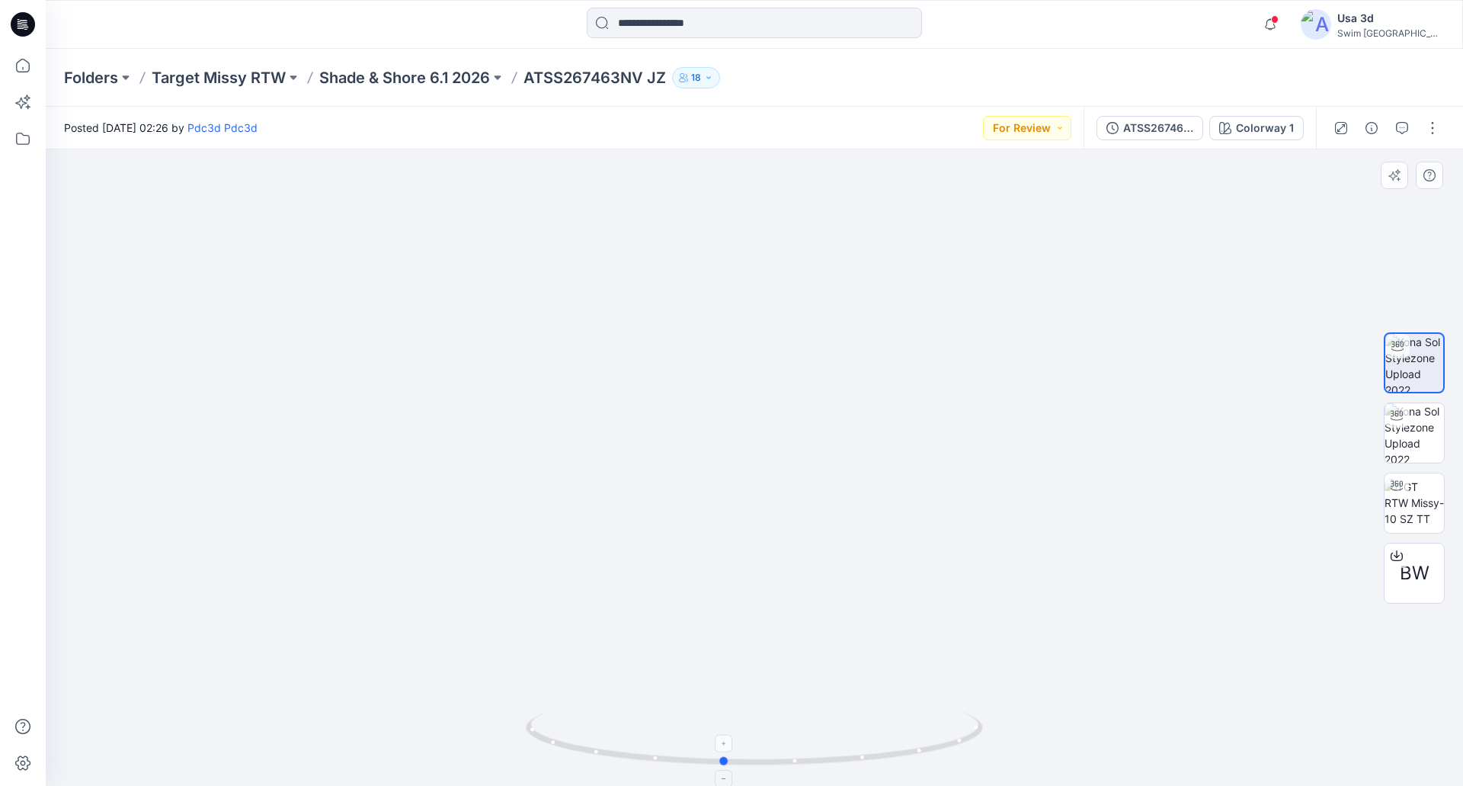
click at [720, 755] on icon at bounding box center [756, 740] width 461 height 57
drag, startPoint x: 720, startPoint y: 755, endPoint x: 748, endPoint y: 751, distance: 27.7
click at [748, 751] on icon at bounding box center [756, 740] width 461 height 57
click at [1419, 577] on span "BW" at bounding box center [1415, 572] width 30 height 27
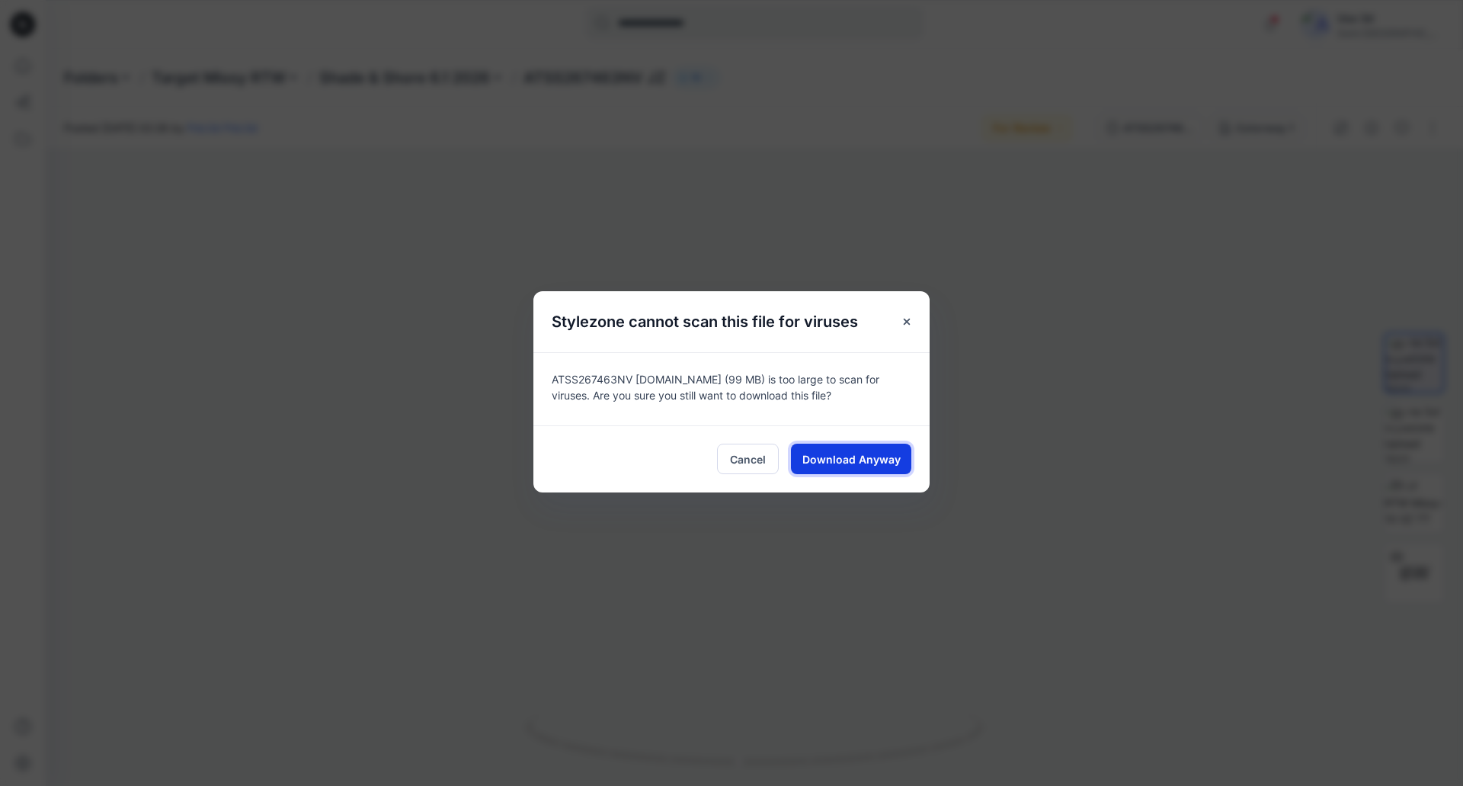
click at [865, 467] on button "Download Anyway" at bounding box center [851, 459] width 120 height 30
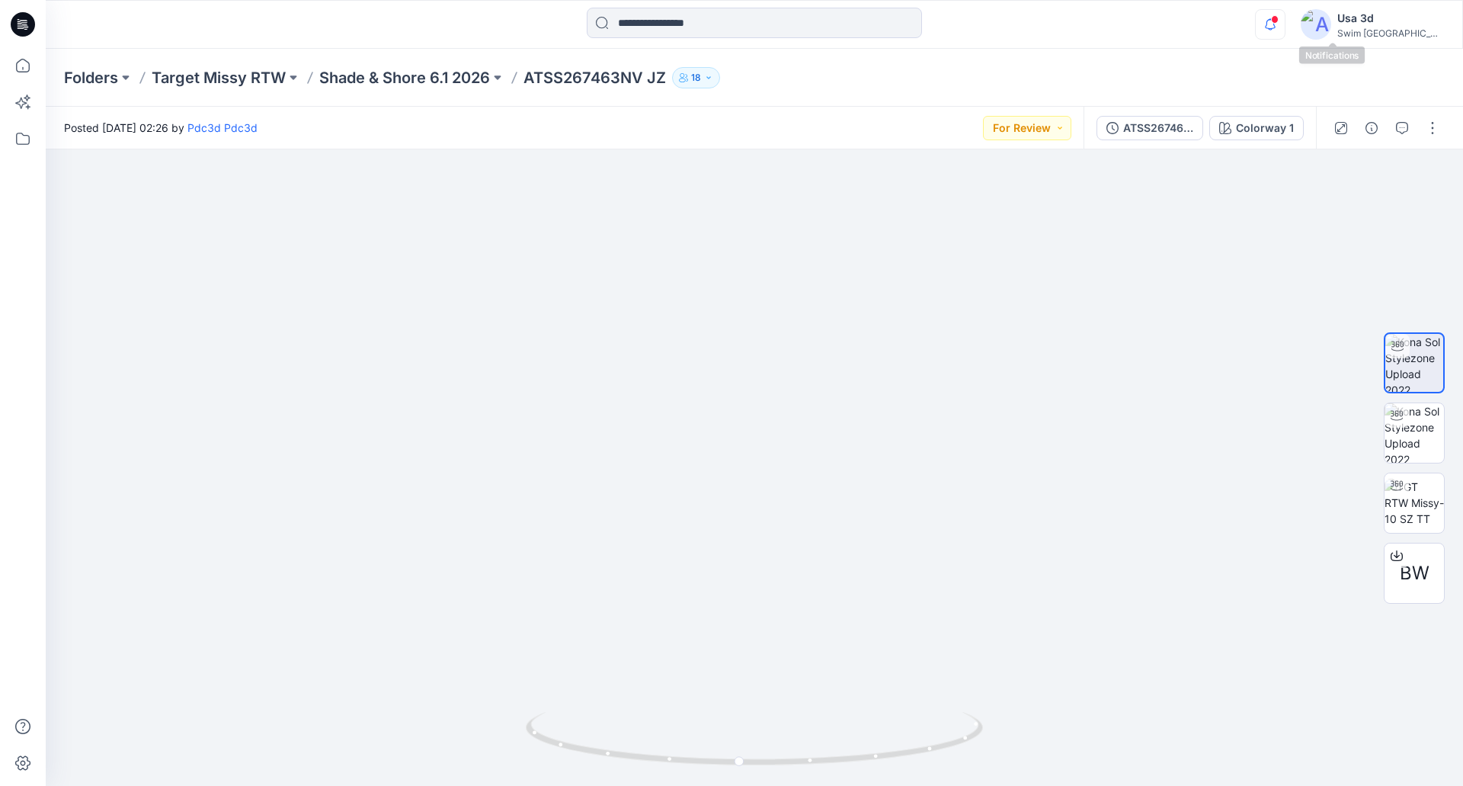
click at [1285, 24] on icon "button" at bounding box center [1270, 24] width 29 height 30
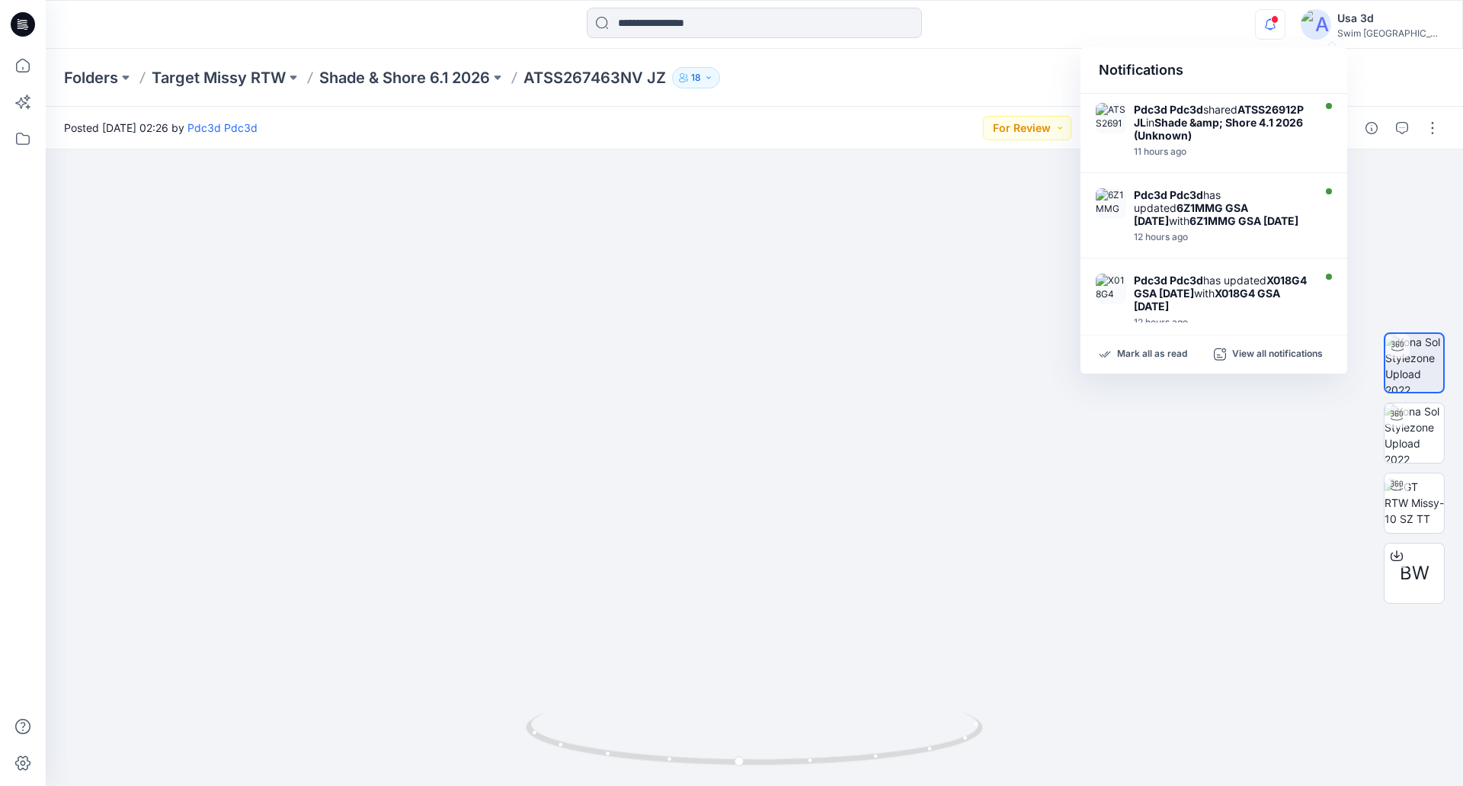
click at [1285, 24] on icon "button" at bounding box center [1270, 24] width 29 height 30
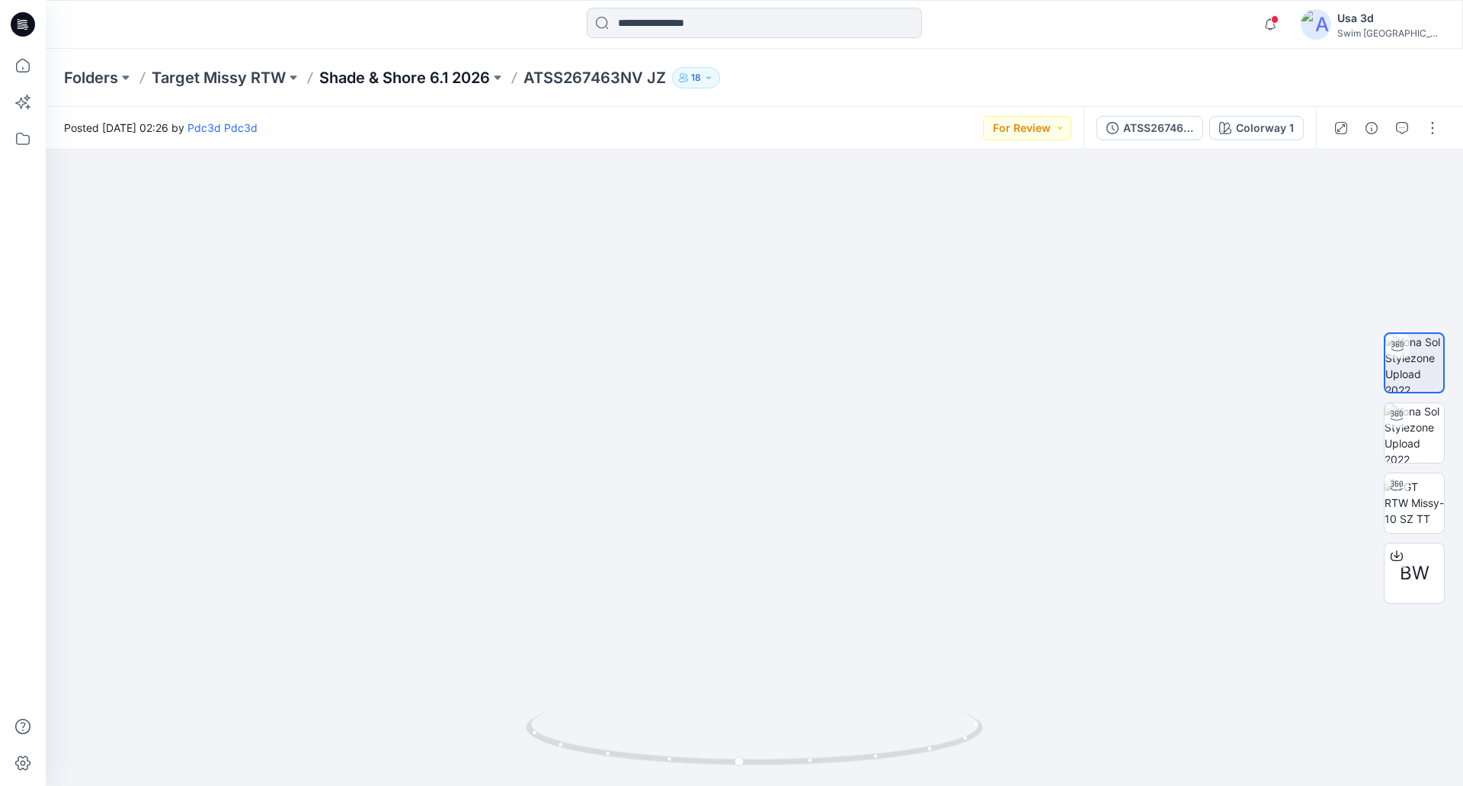
click at [375, 75] on p "Shade & Shore 6.1 2026" at bounding box center [404, 77] width 171 height 21
click at [24, 21] on icon at bounding box center [24, 20] width 8 height 1
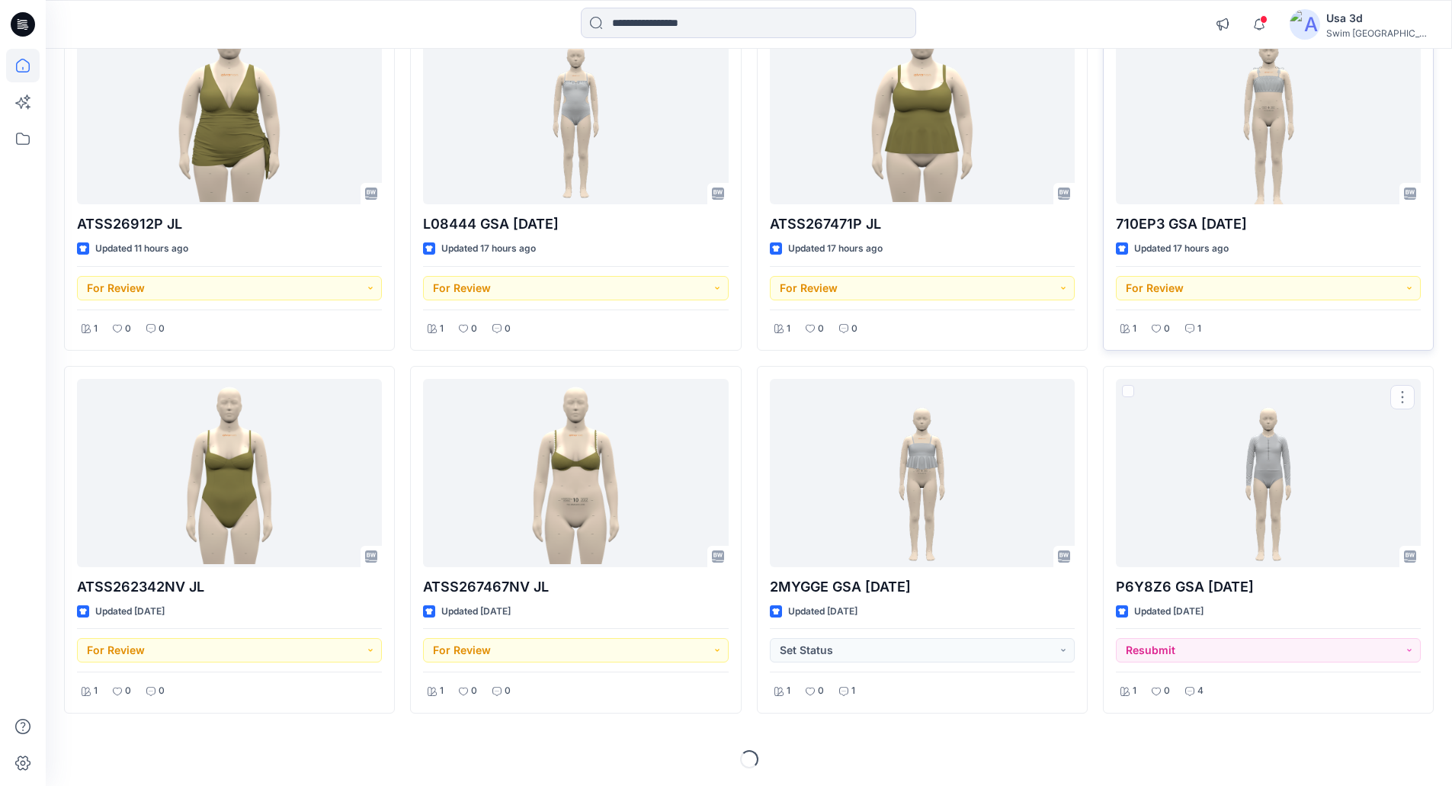
scroll to position [574, 0]
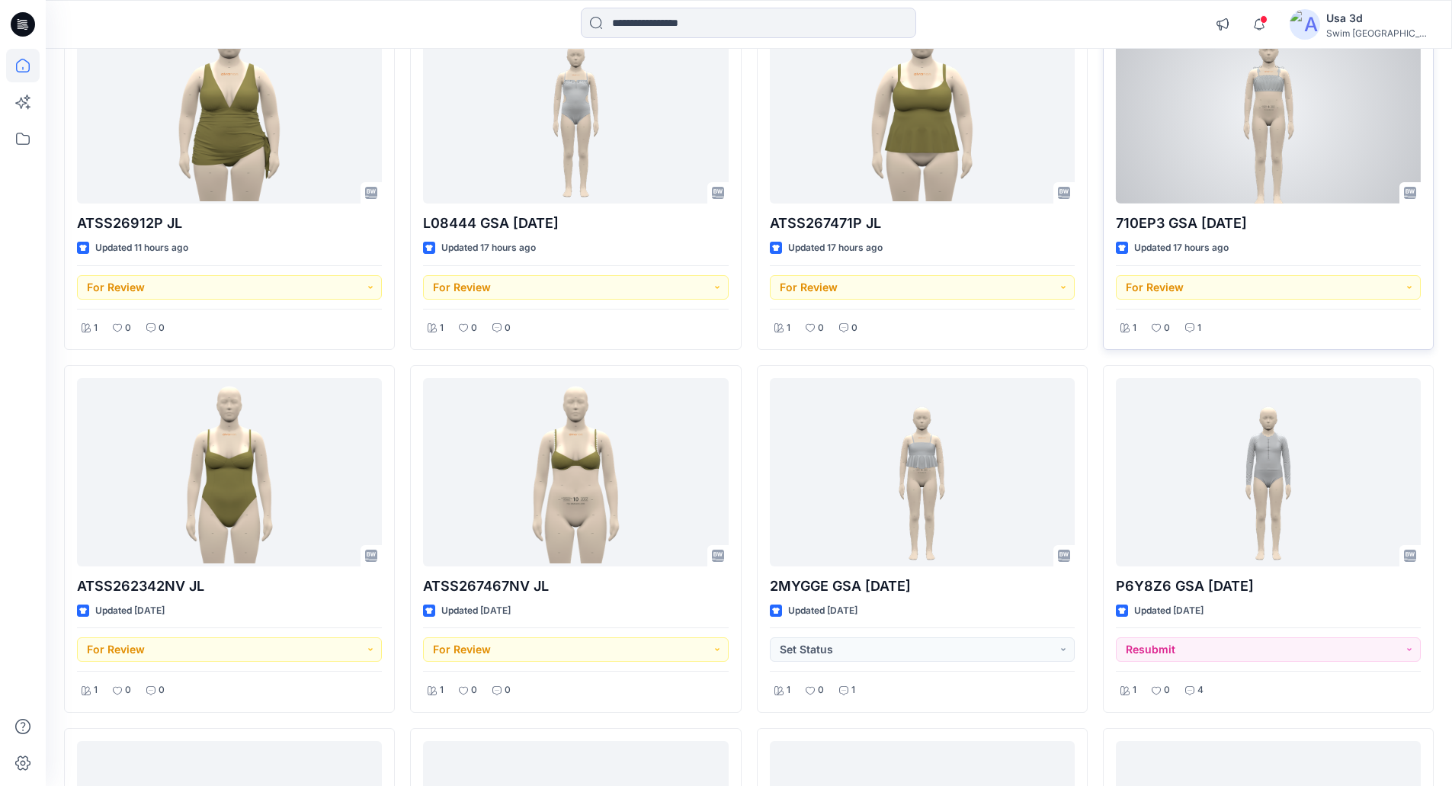
click at [1277, 127] on div at bounding box center [1268, 109] width 305 height 188
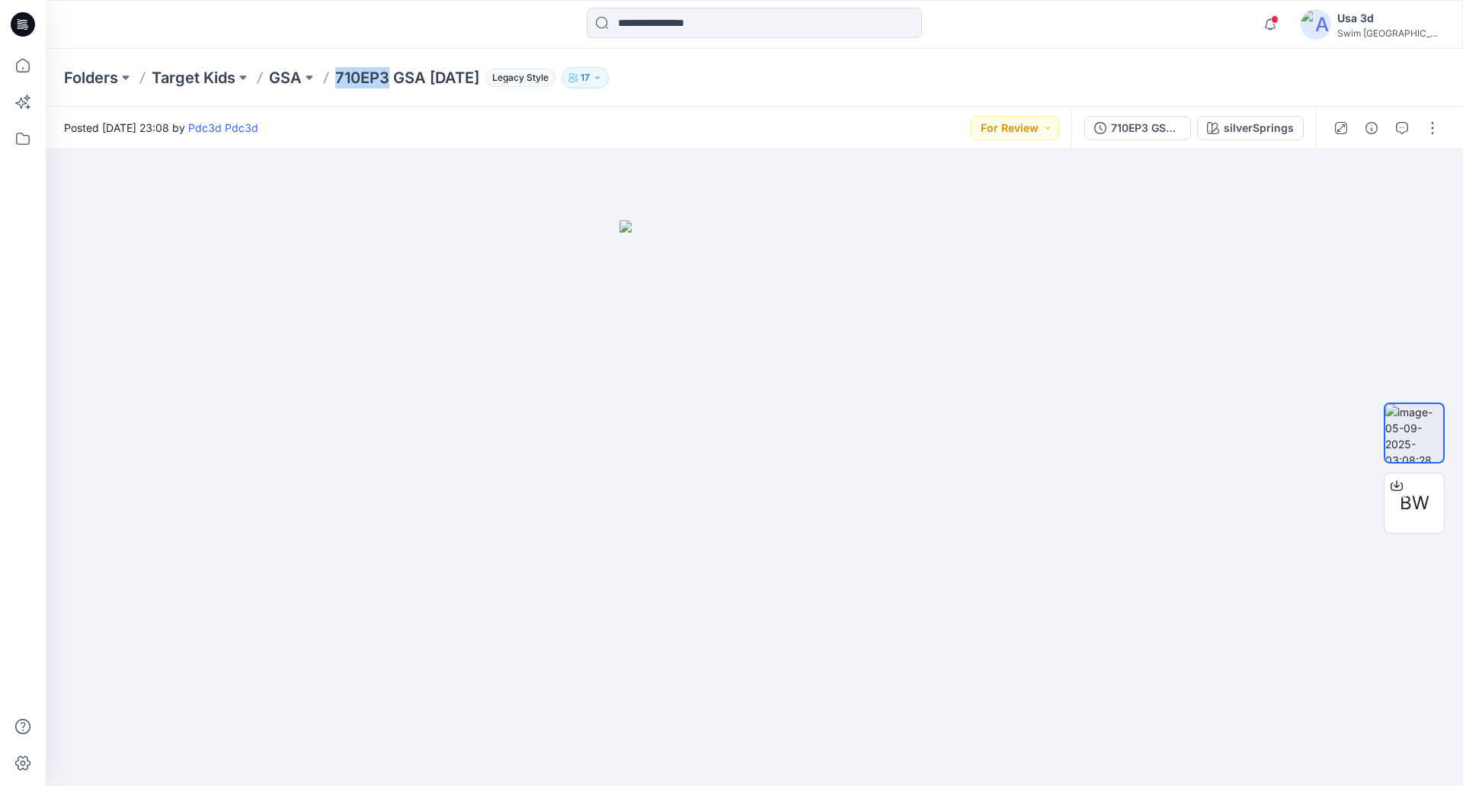
drag, startPoint x: 338, startPoint y: 78, endPoint x: 387, endPoint y: 80, distance: 48.8
click at [387, 80] on p "710EP3 GSA [DATE]" at bounding box center [407, 77] width 144 height 21
copy p "710EP3"
click at [1395, 125] on button "button" at bounding box center [1402, 128] width 24 height 24
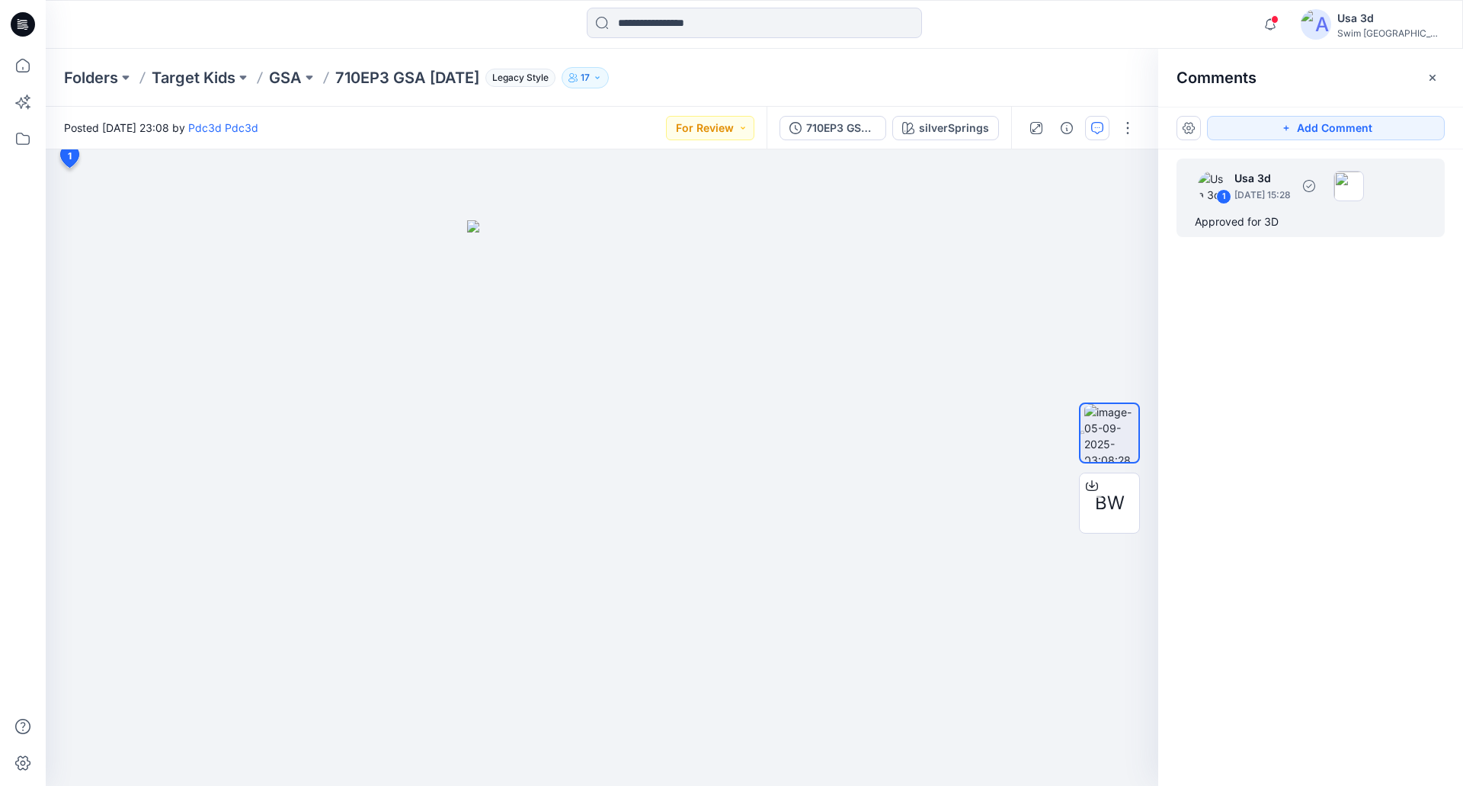
click at [1256, 207] on div "1 Usa 3d September 05, 2025 15:28 Approved for 3D" at bounding box center [1311, 198] width 268 height 79
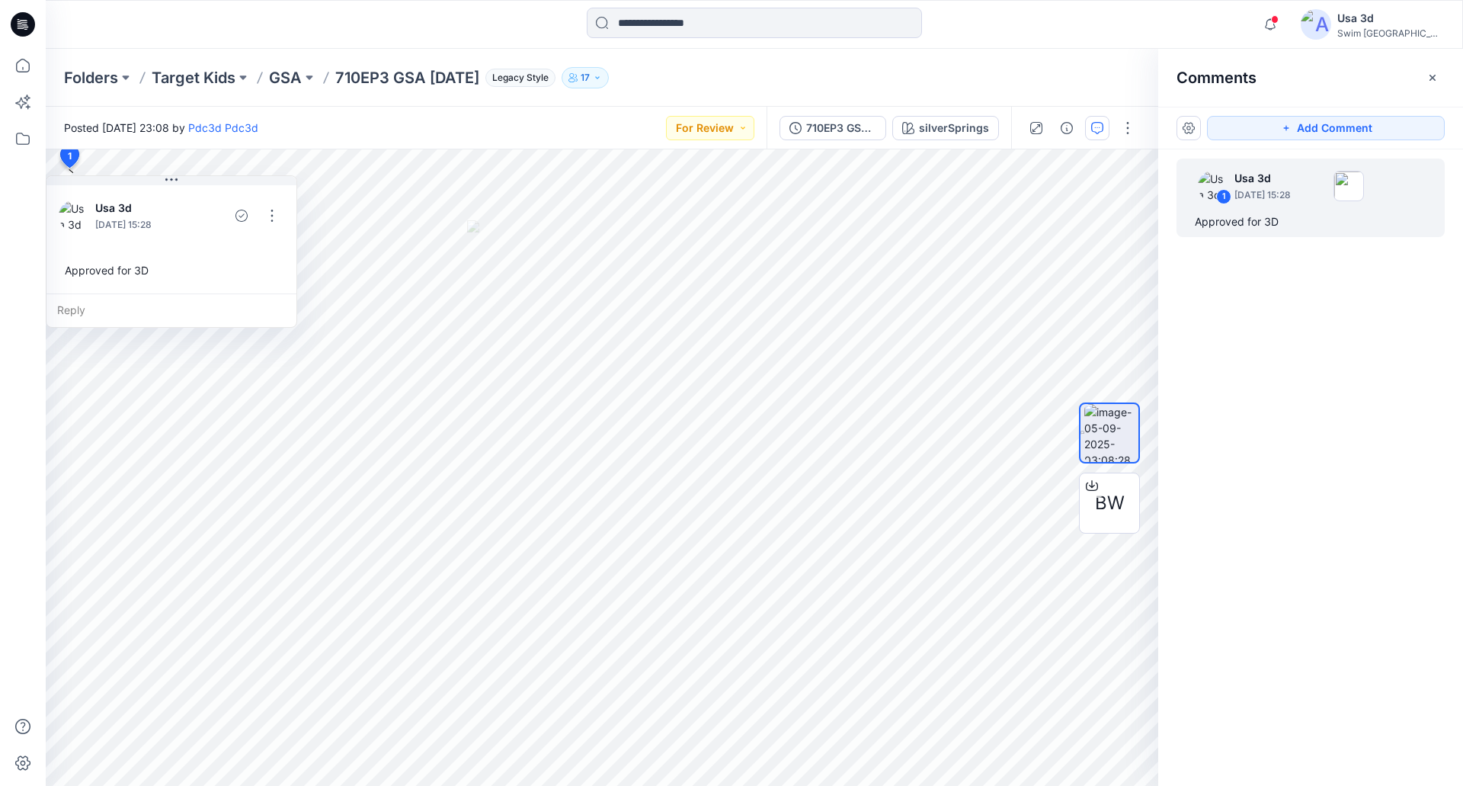
click at [629, 134] on div "Posted Thursday, September 04, 2025 23:08 by Pdc3d Pdc3d For Review" at bounding box center [406, 128] width 721 height 42
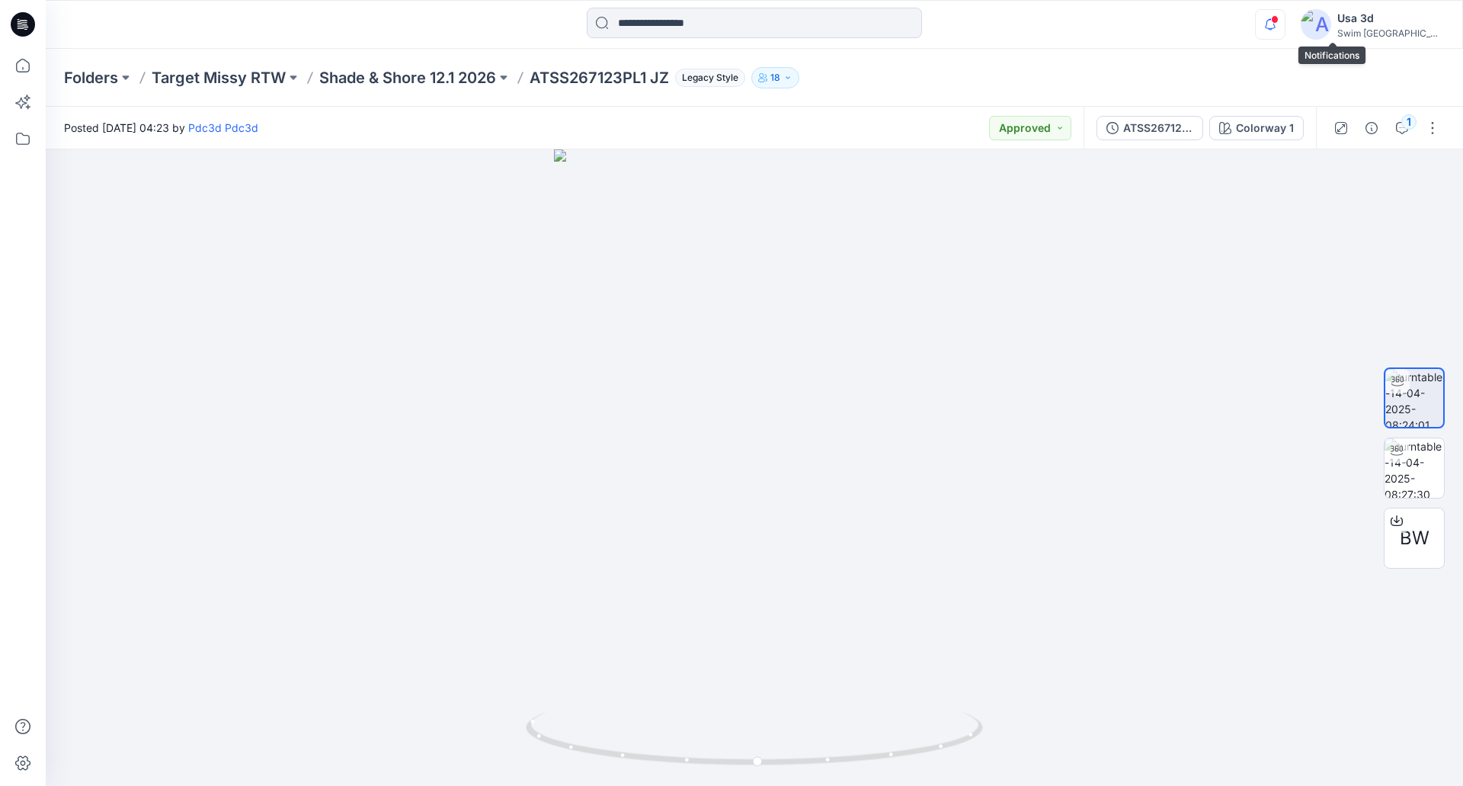
click at [1285, 25] on icon "button" at bounding box center [1270, 24] width 29 height 30
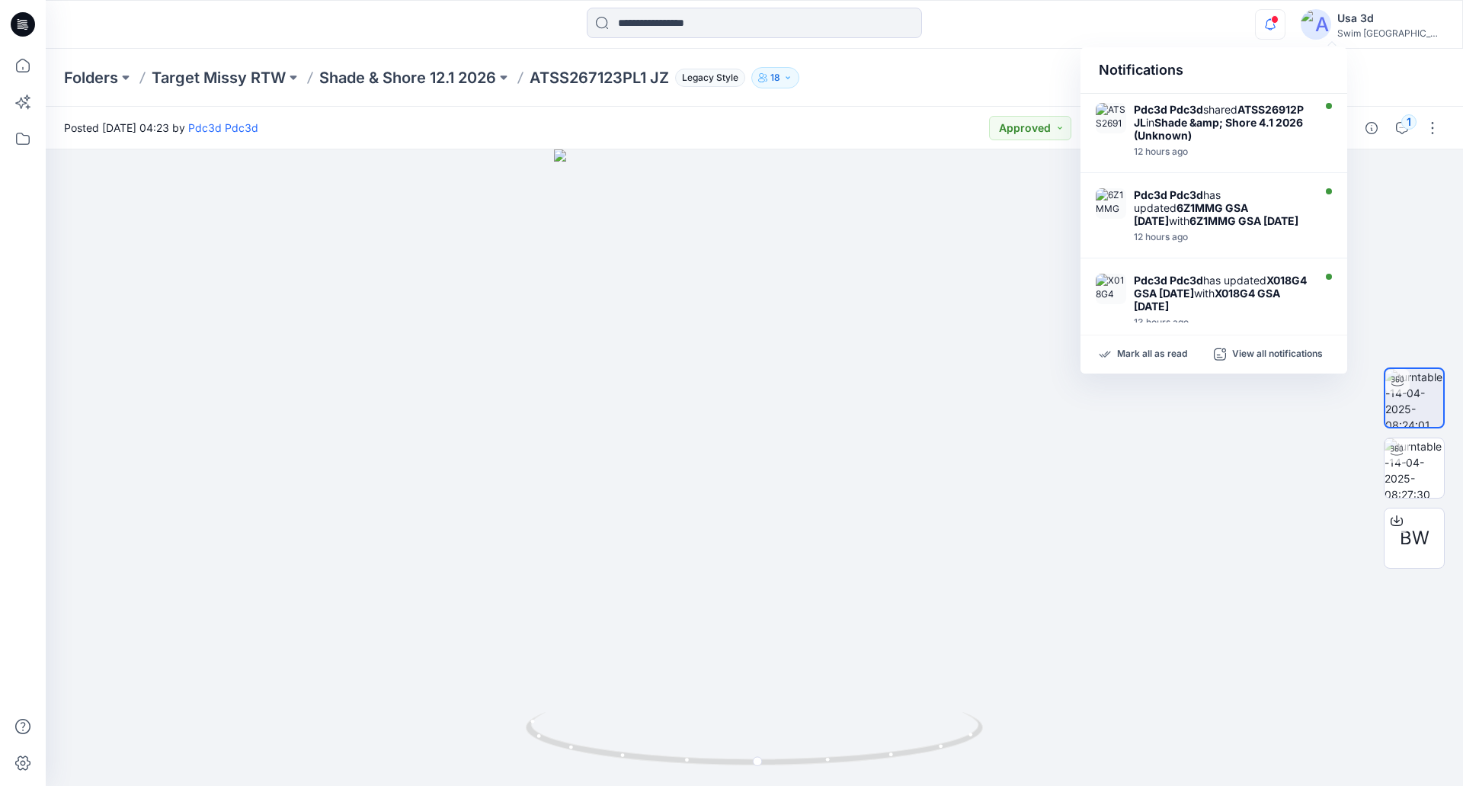
click at [1285, 25] on icon "button" at bounding box center [1270, 24] width 29 height 30
